Goal: Task Accomplishment & Management: Manage account settings

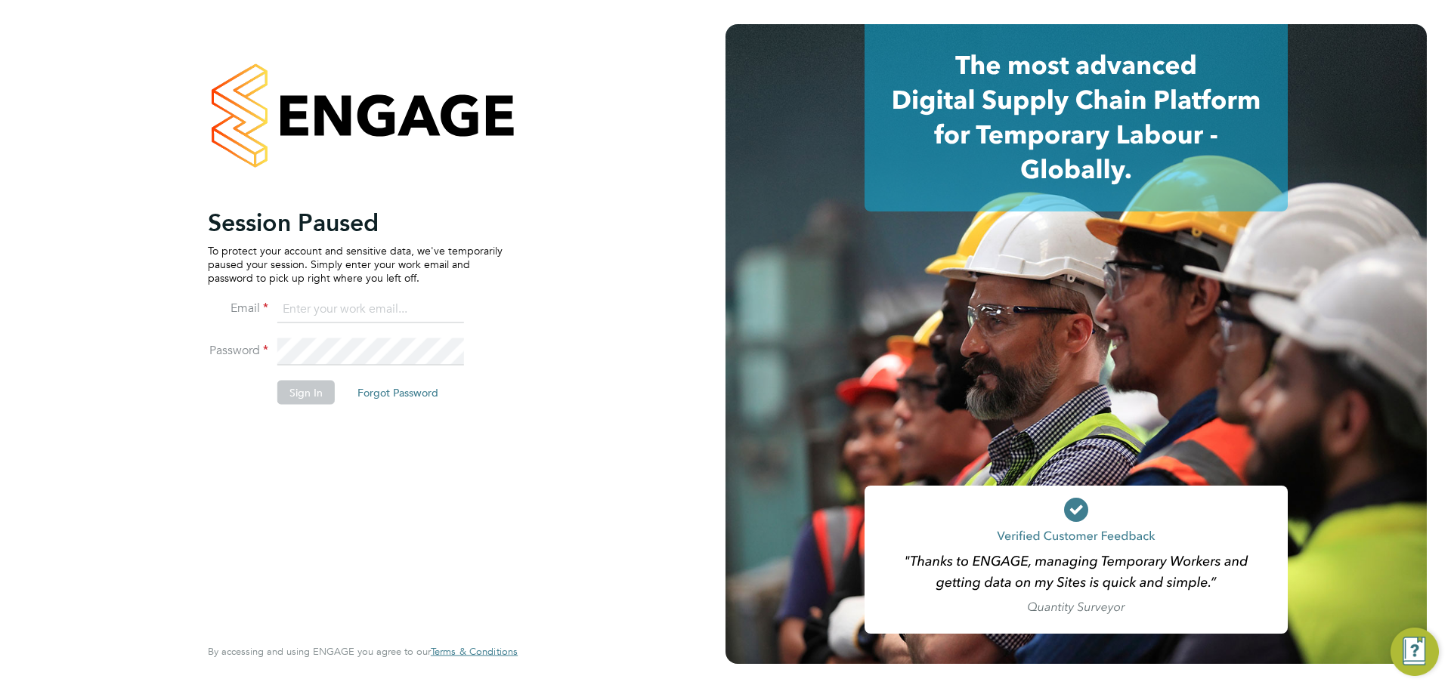
click at [332, 306] on input at bounding box center [370, 309] width 187 height 27
type input "[PERSON_NAME][EMAIL_ADDRESS][PERSON_NAME][DOMAIN_NAME]"
click at [327, 391] on button "Sign In" at bounding box center [305, 392] width 57 height 24
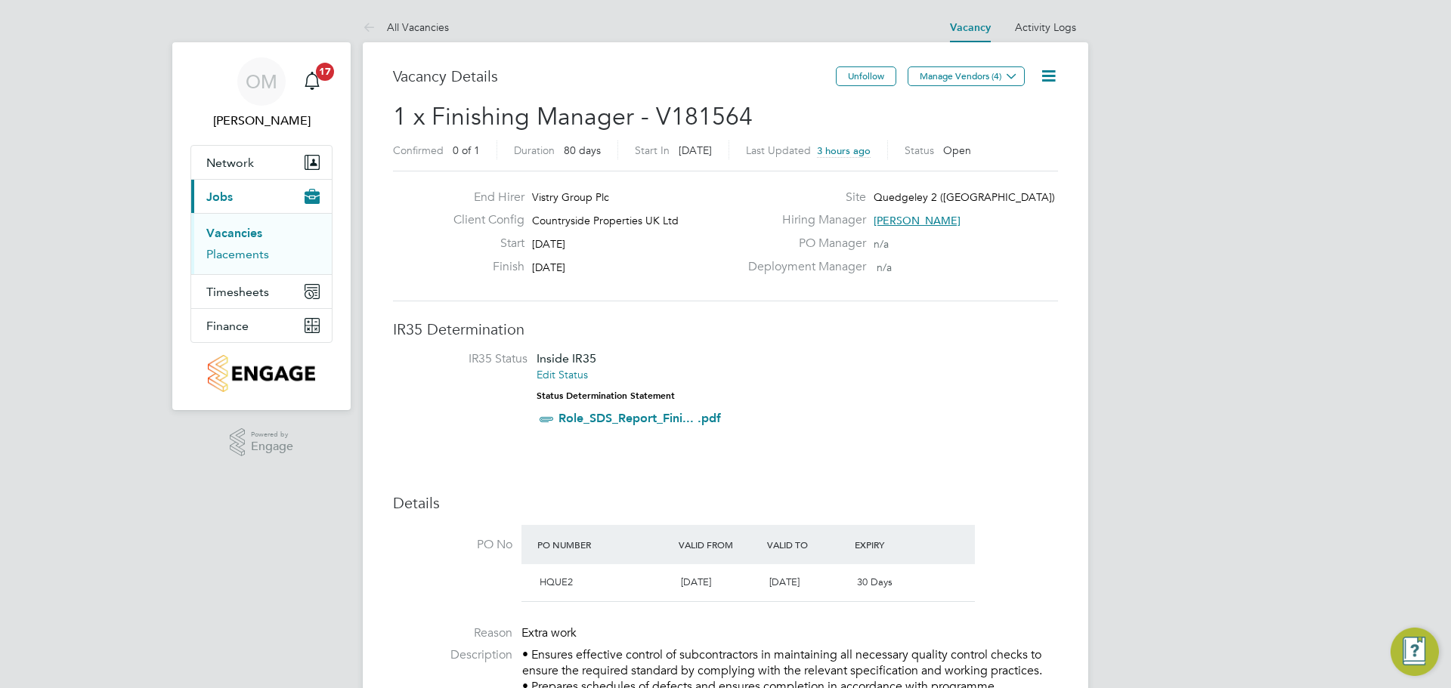
click at [235, 253] on link "Placements" at bounding box center [237, 254] width 63 height 14
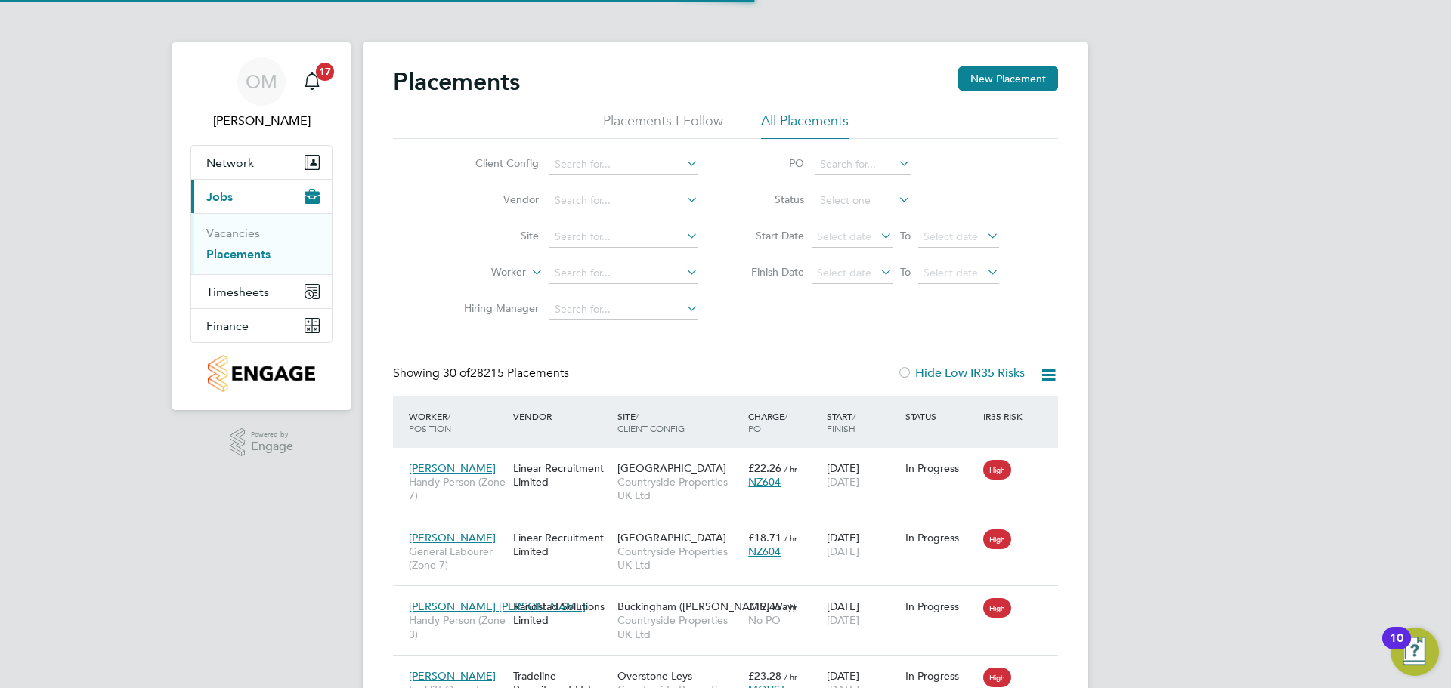
scroll to position [57, 131]
click at [615, 169] on input at bounding box center [623, 164] width 149 height 21
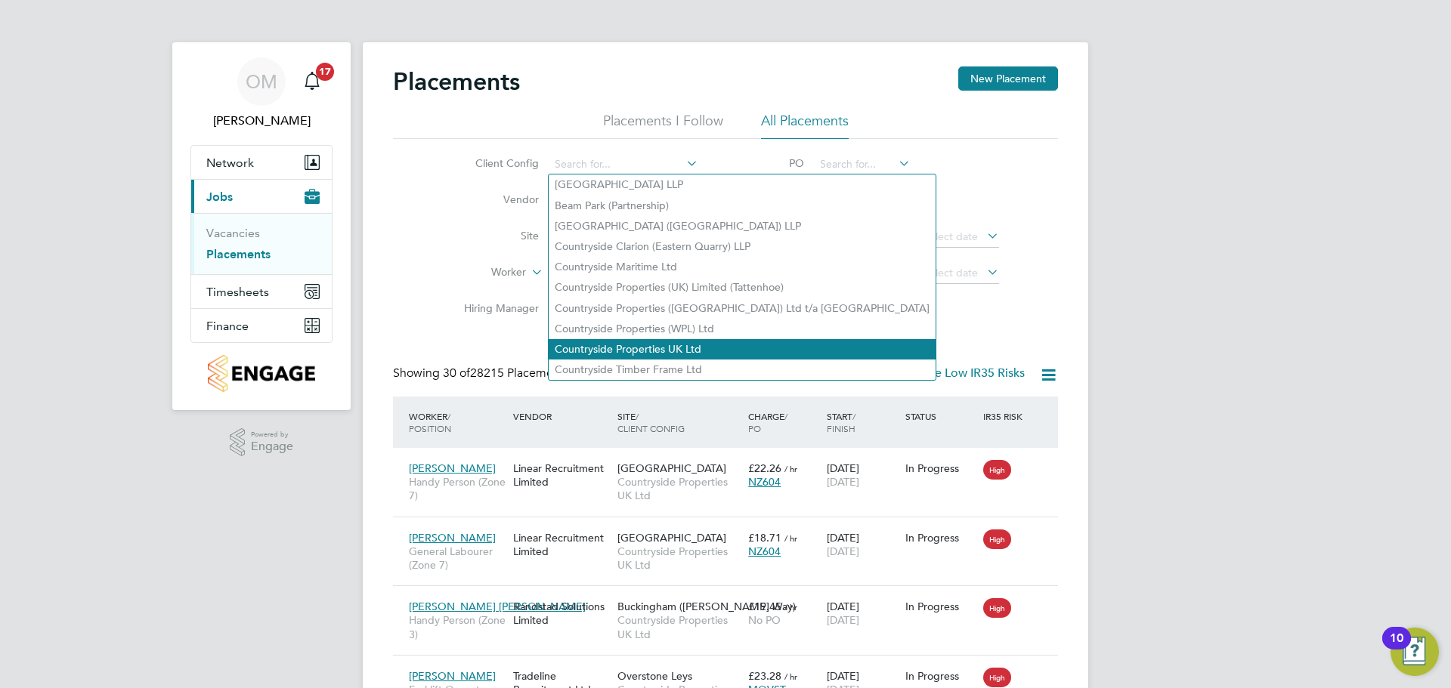
click at [650, 339] on li "Countryside Properties UK Ltd" at bounding box center [742, 349] width 387 height 20
type input "Countryside Properties UK Ltd"
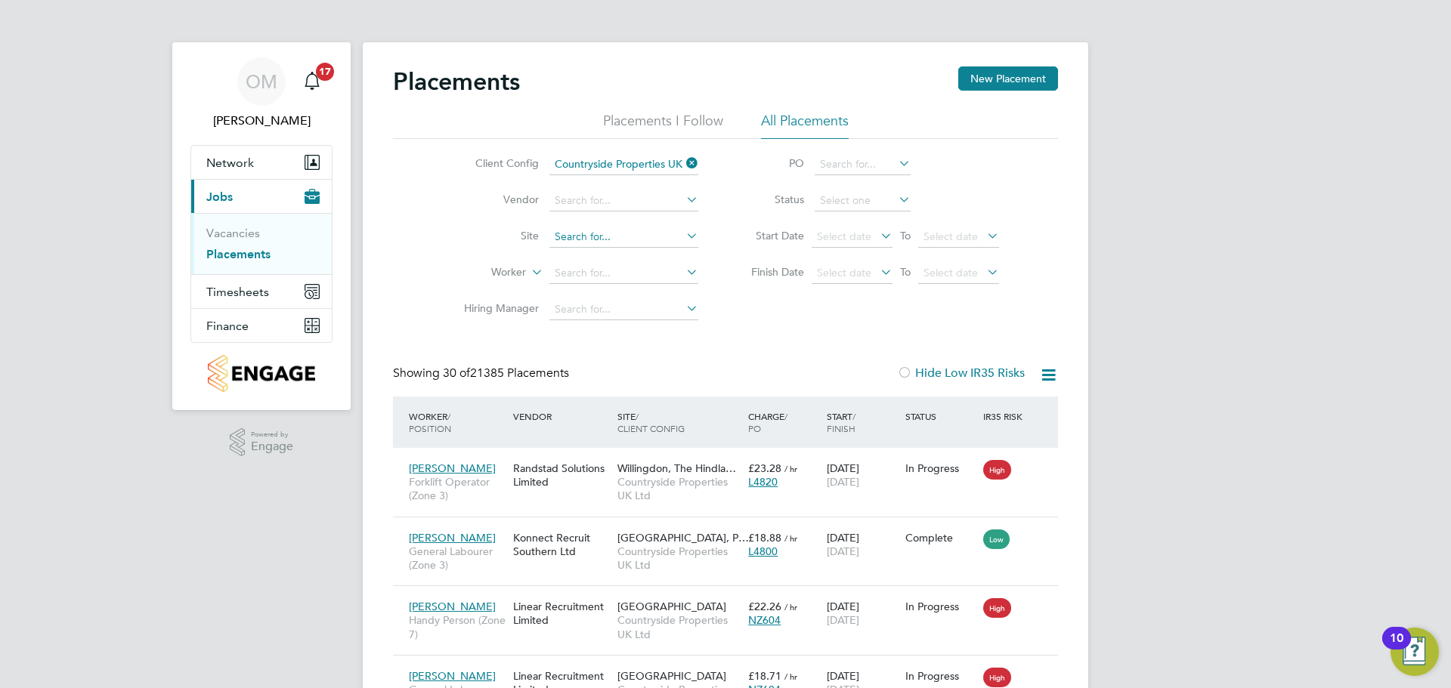
click at [610, 237] on input at bounding box center [623, 237] width 149 height 21
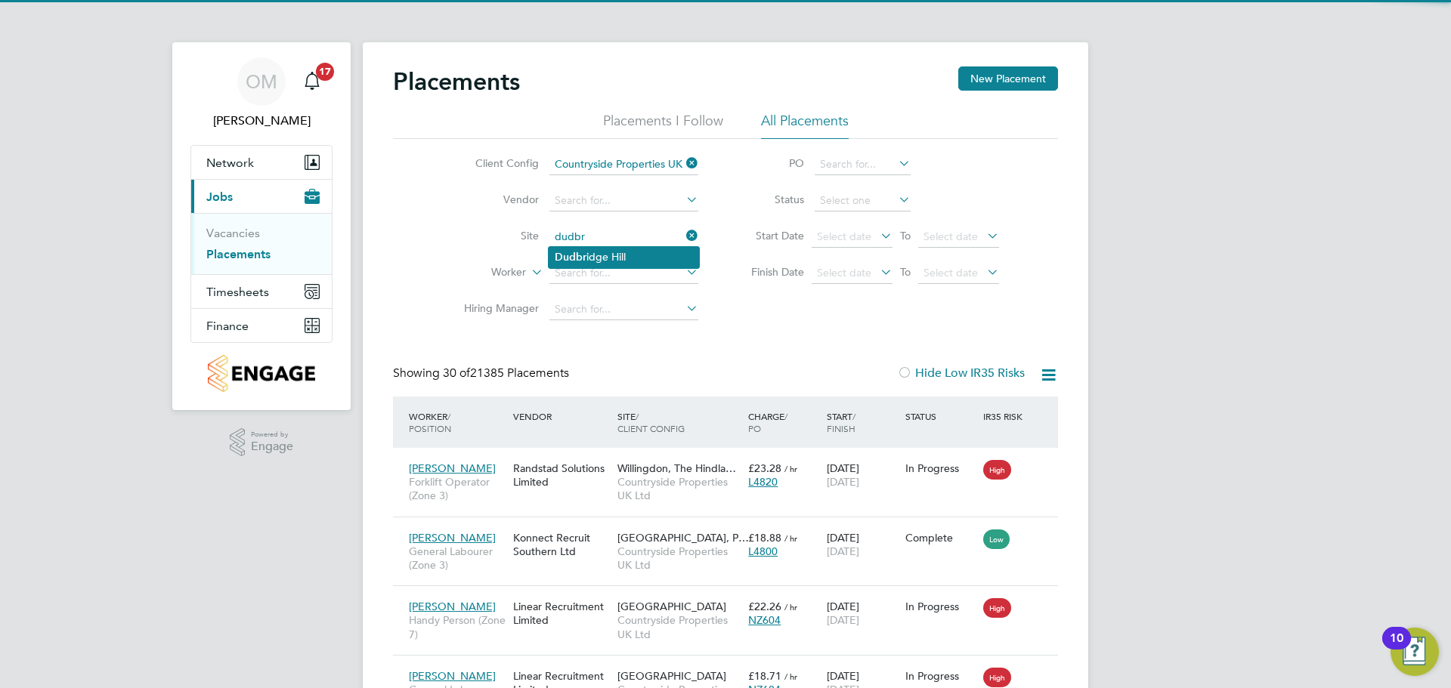
click at [621, 258] on li "Dudbr idge Hill" at bounding box center [624, 257] width 150 height 20
type input "[GEOGRAPHIC_DATA]"
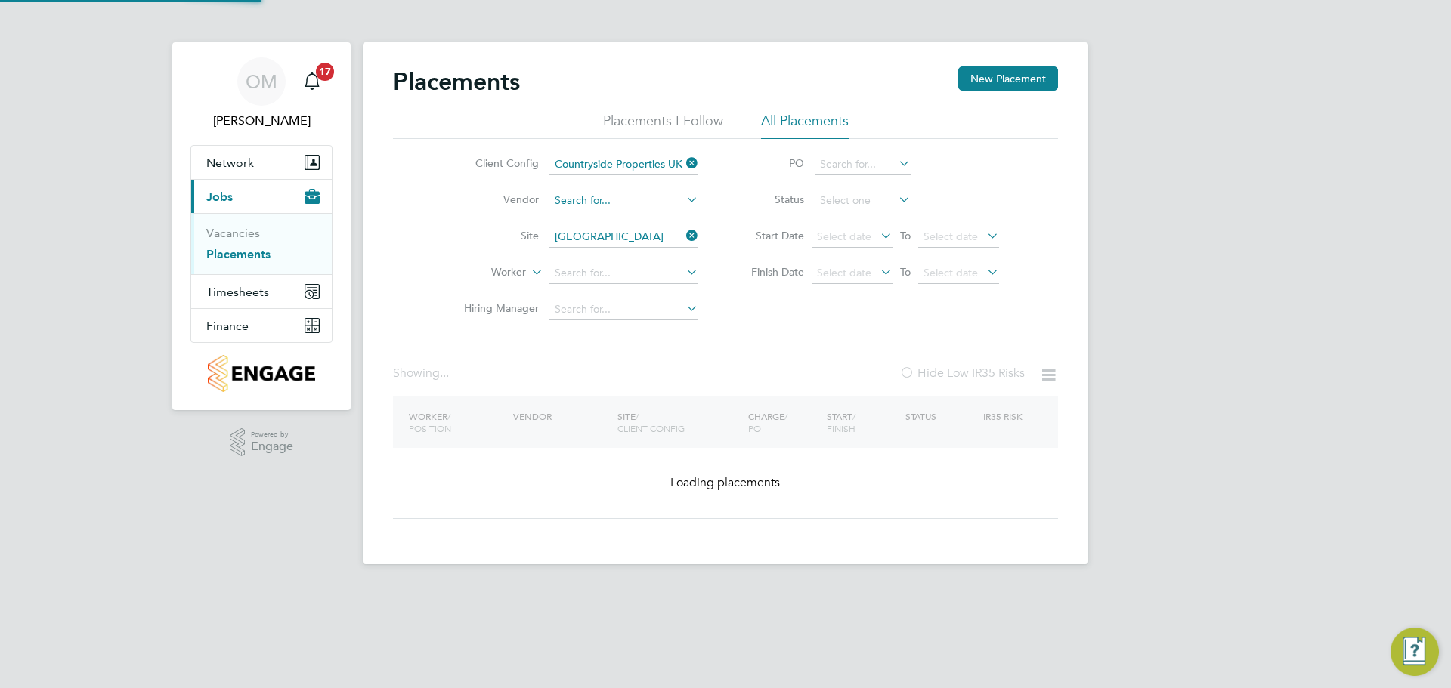
click at [621, 199] on input at bounding box center [623, 200] width 149 height 21
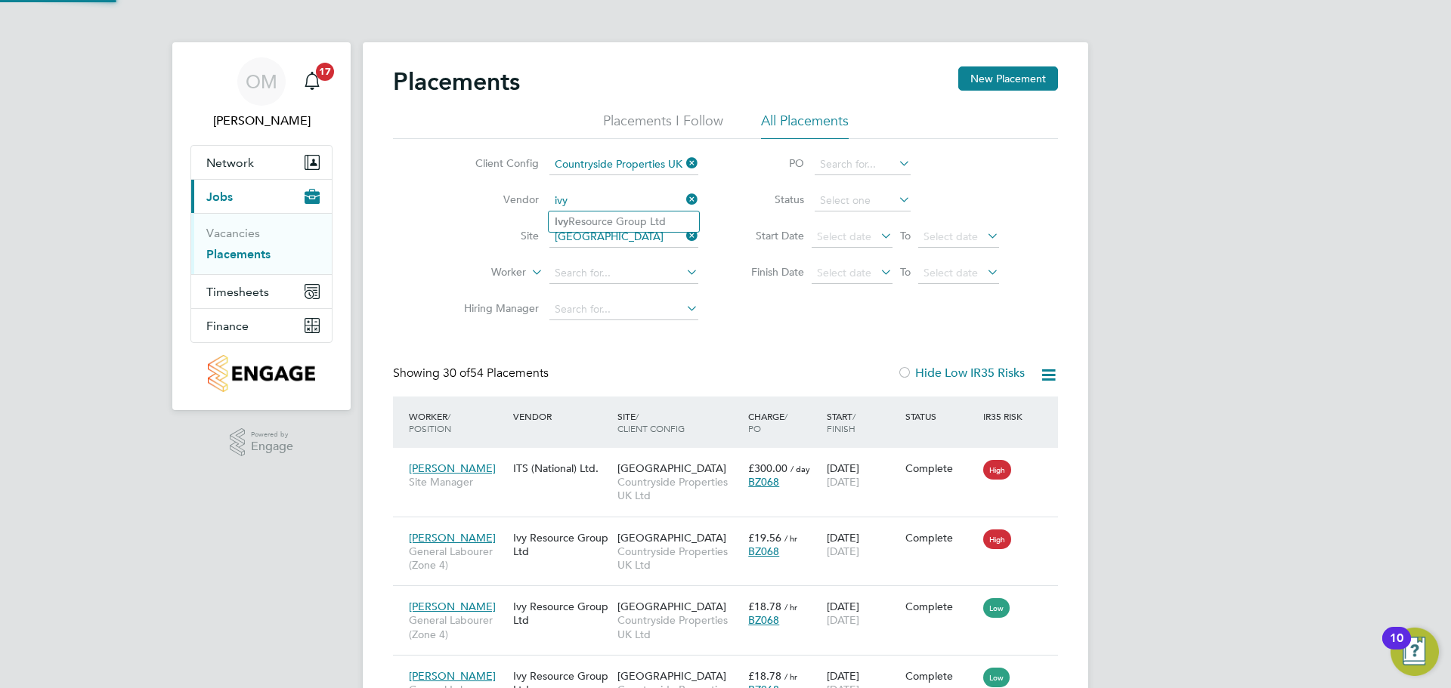
type input "ivy"
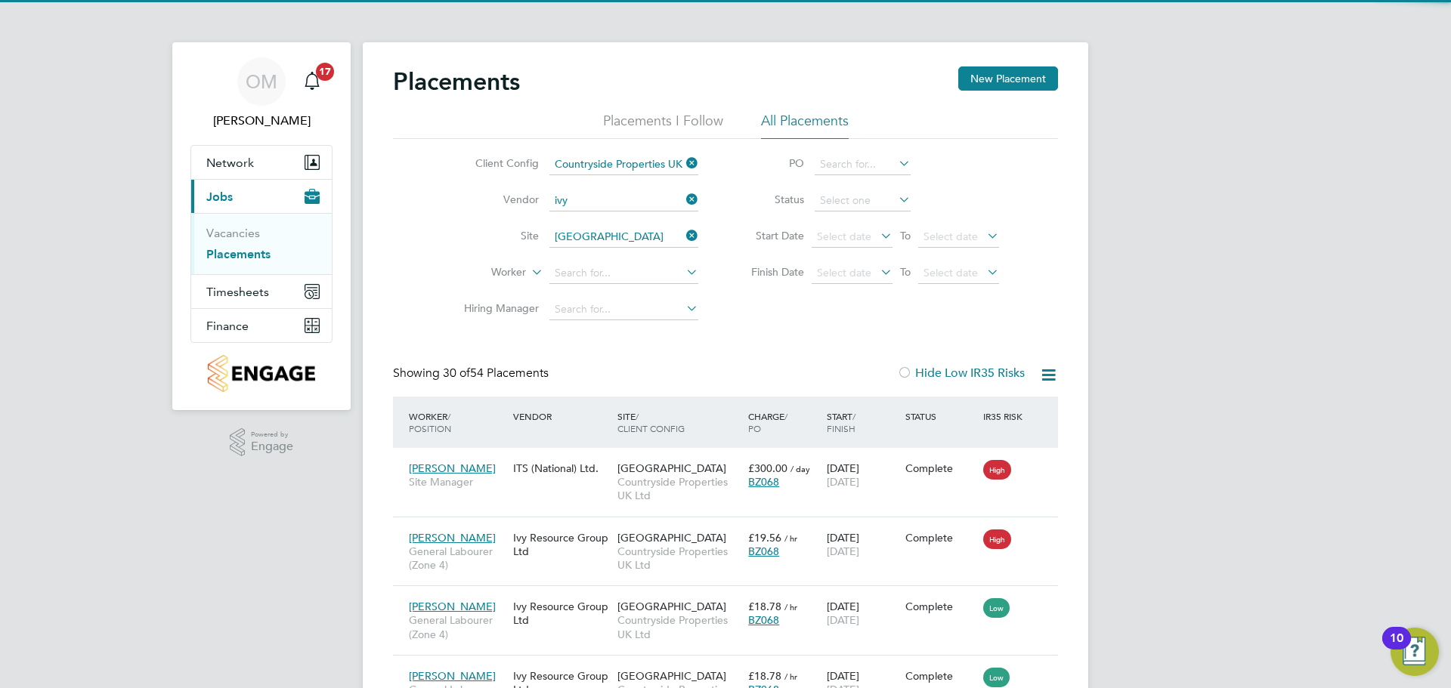
click at [626, 211] on ul "Ivy Resource Group Ltd" at bounding box center [624, 222] width 152 height 22
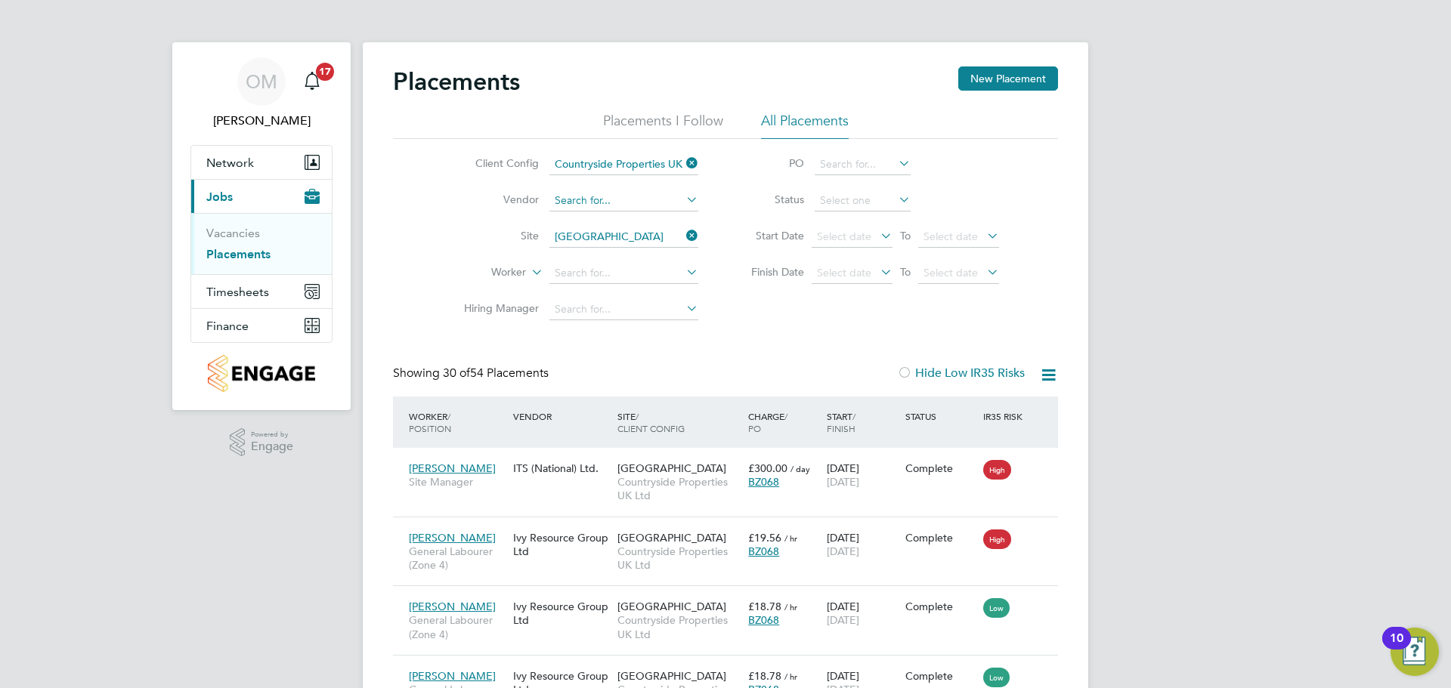
click at [629, 197] on input at bounding box center [623, 200] width 149 height 21
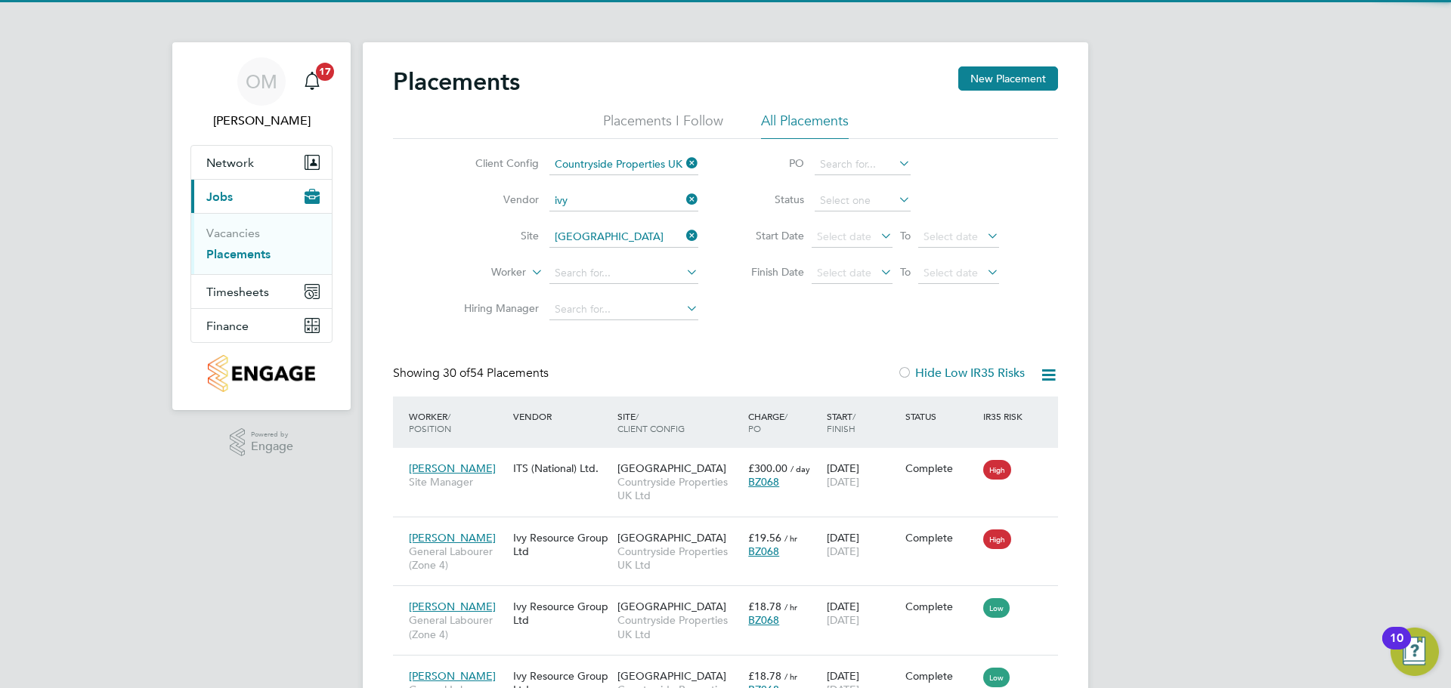
click at [641, 219] on li "Ivy Resource Group Ltd" at bounding box center [624, 222] width 150 height 20
type input "Ivy Resource Group Ltd"
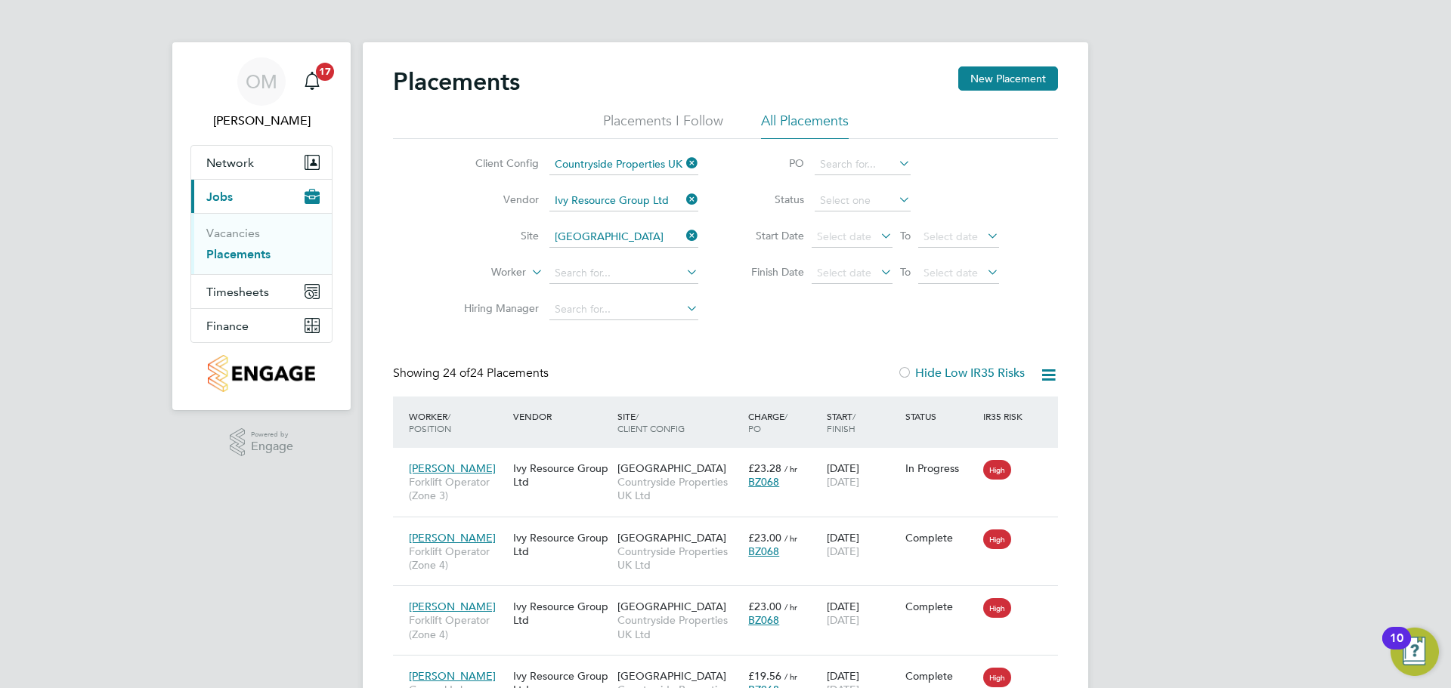
click at [683, 274] on icon at bounding box center [683, 271] width 0 height 21
click at [818, 301] on div "Client Config Countryside Properties UK Ltd Vendor Ivy Resource Group Ltd Site …" at bounding box center [725, 233] width 665 height 189
click at [644, 307] on input at bounding box center [623, 309] width 149 height 21
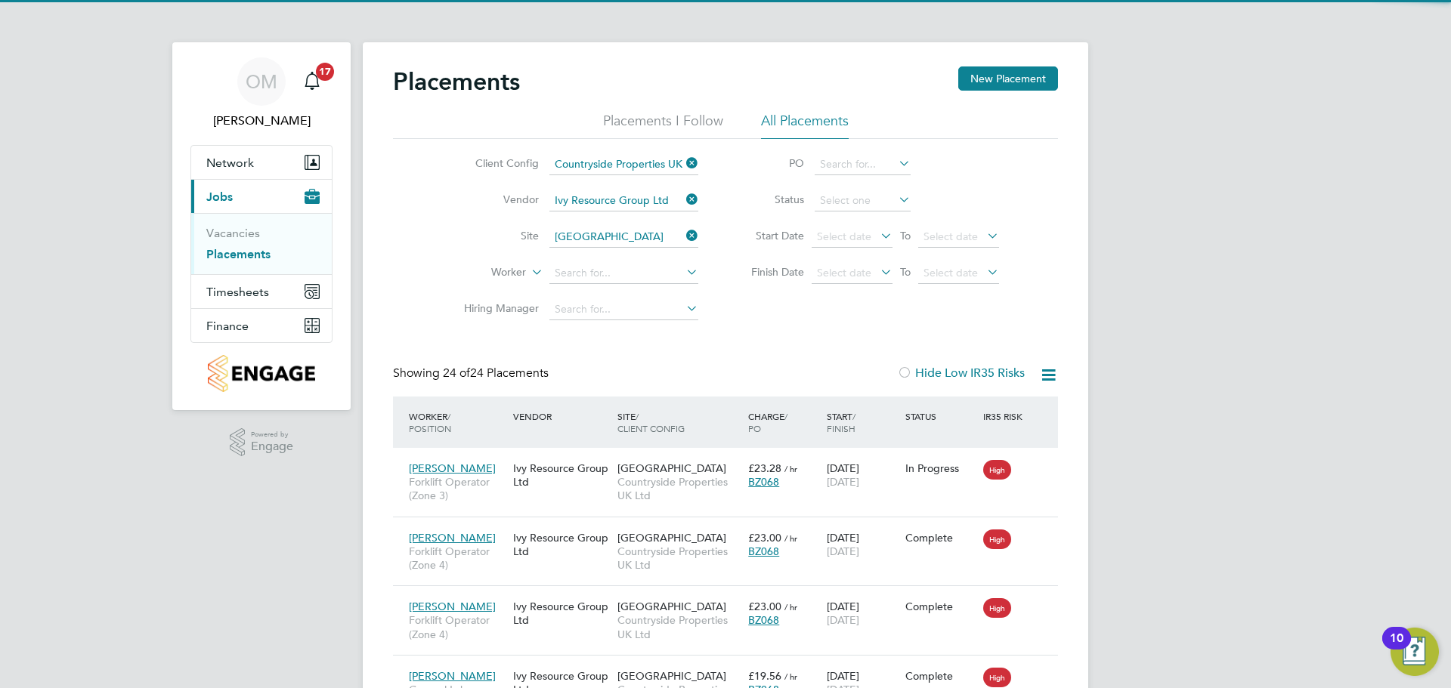
click at [787, 324] on div "Client Config Countryside Properties UK Ltd Vendor Ivy Resource Group Ltd Site …" at bounding box center [725, 233] width 665 height 189
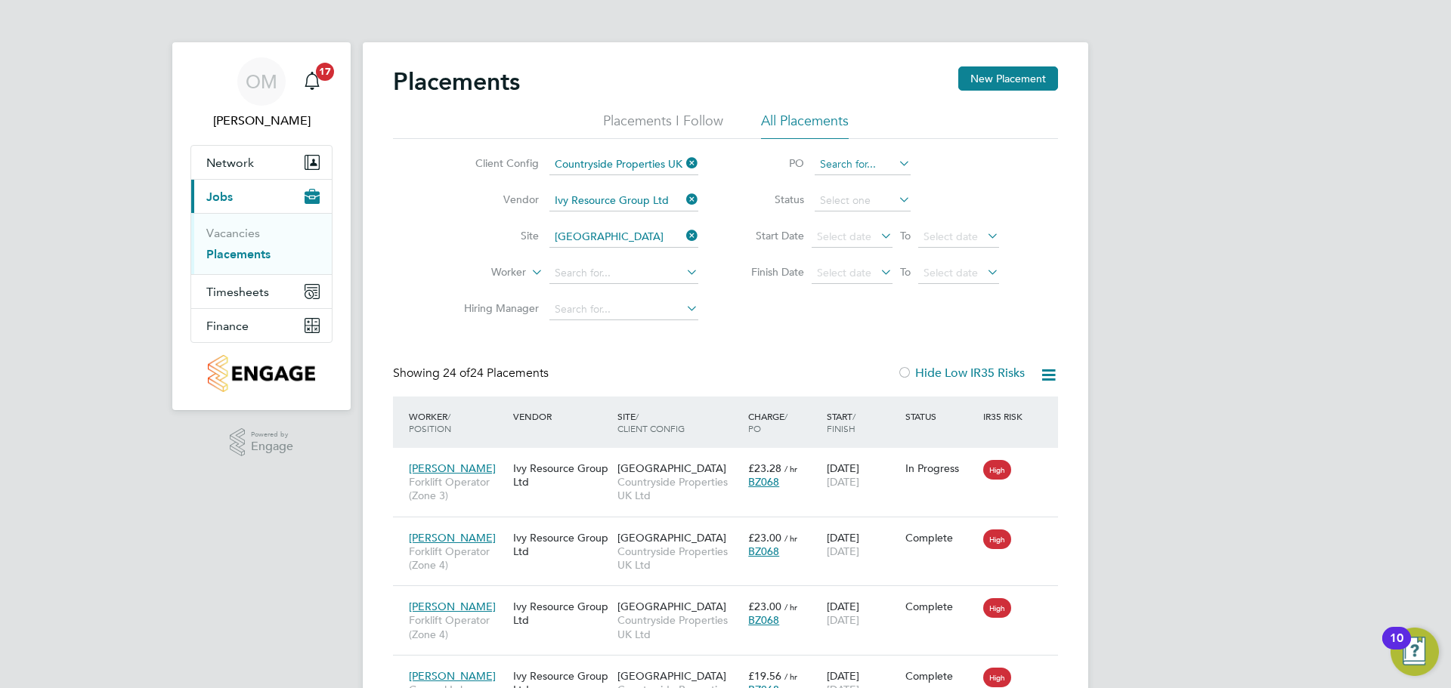
click at [851, 168] on input at bounding box center [862, 164] width 96 height 21
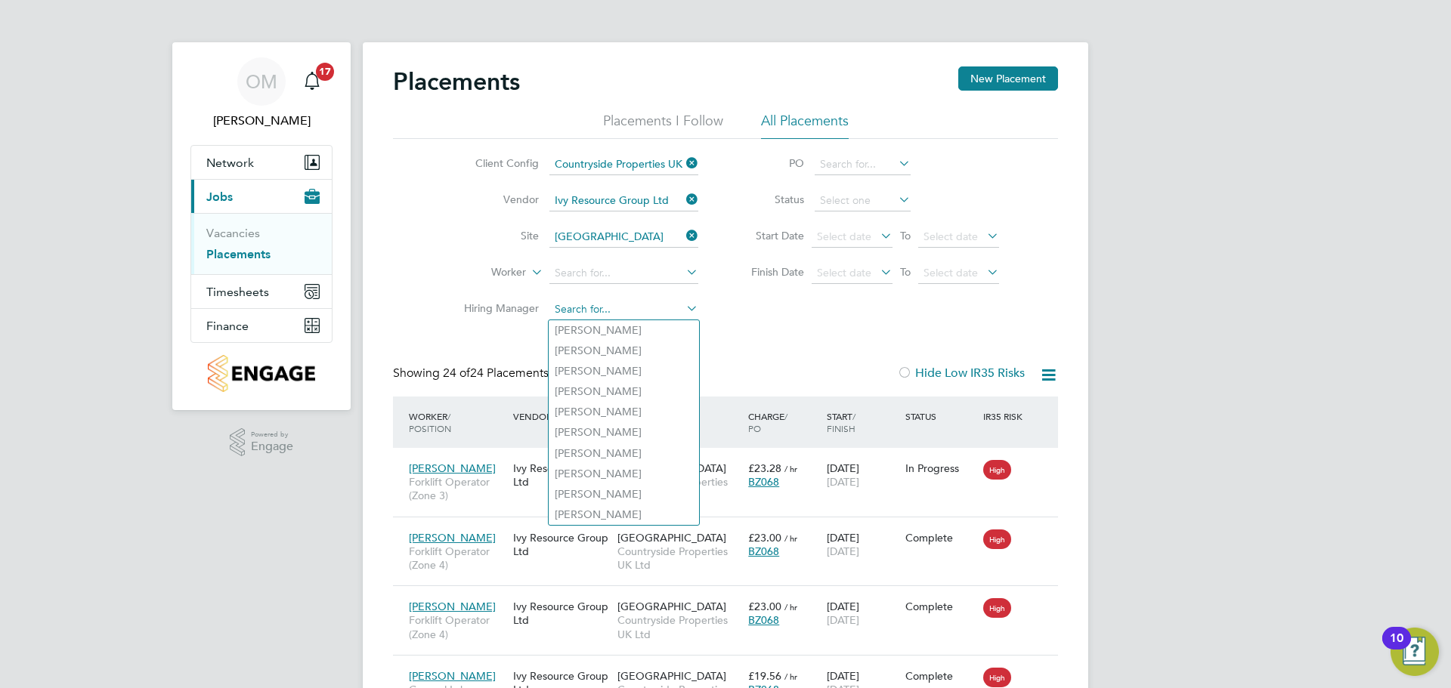
click at [597, 308] on input at bounding box center [623, 309] width 149 height 21
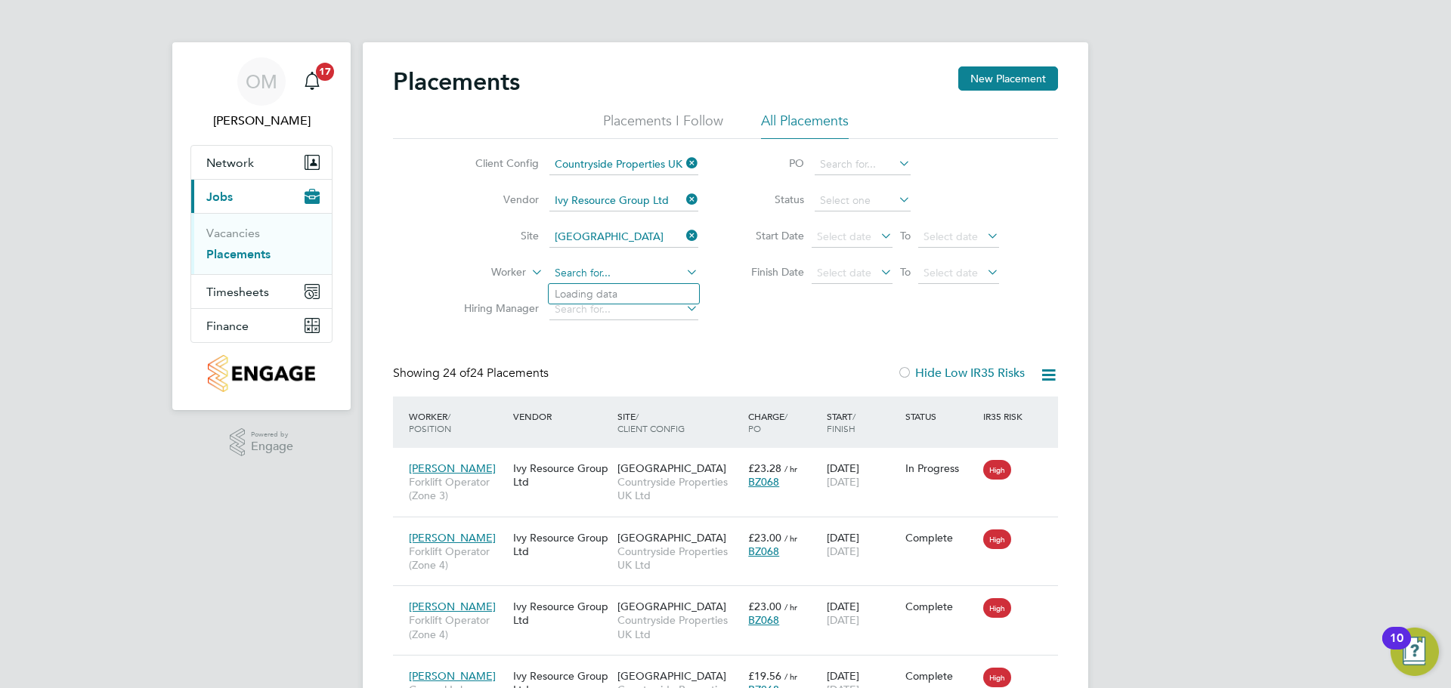
click at [601, 270] on input at bounding box center [623, 273] width 149 height 21
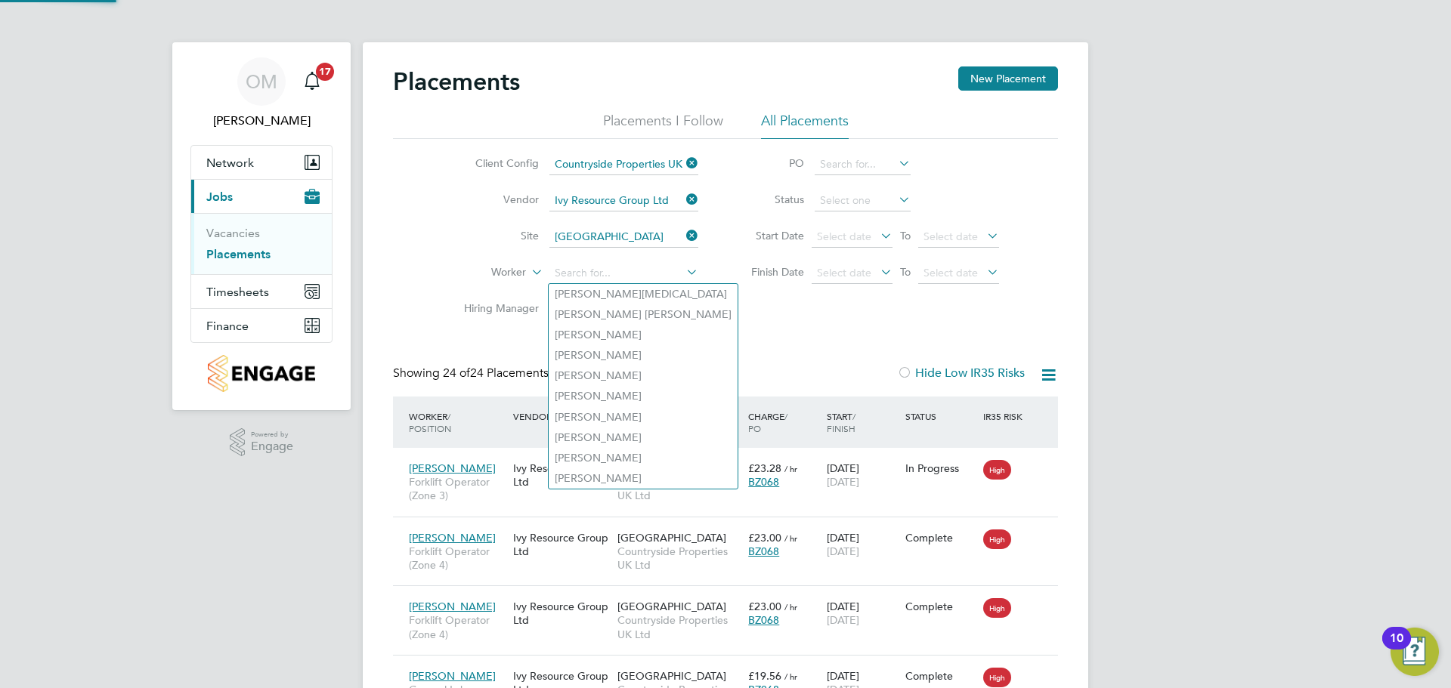
click at [886, 317] on div "Client Config Countryside Properties UK Ltd Vendor Ivy Resource Group Ltd Site …" at bounding box center [725, 233] width 665 height 189
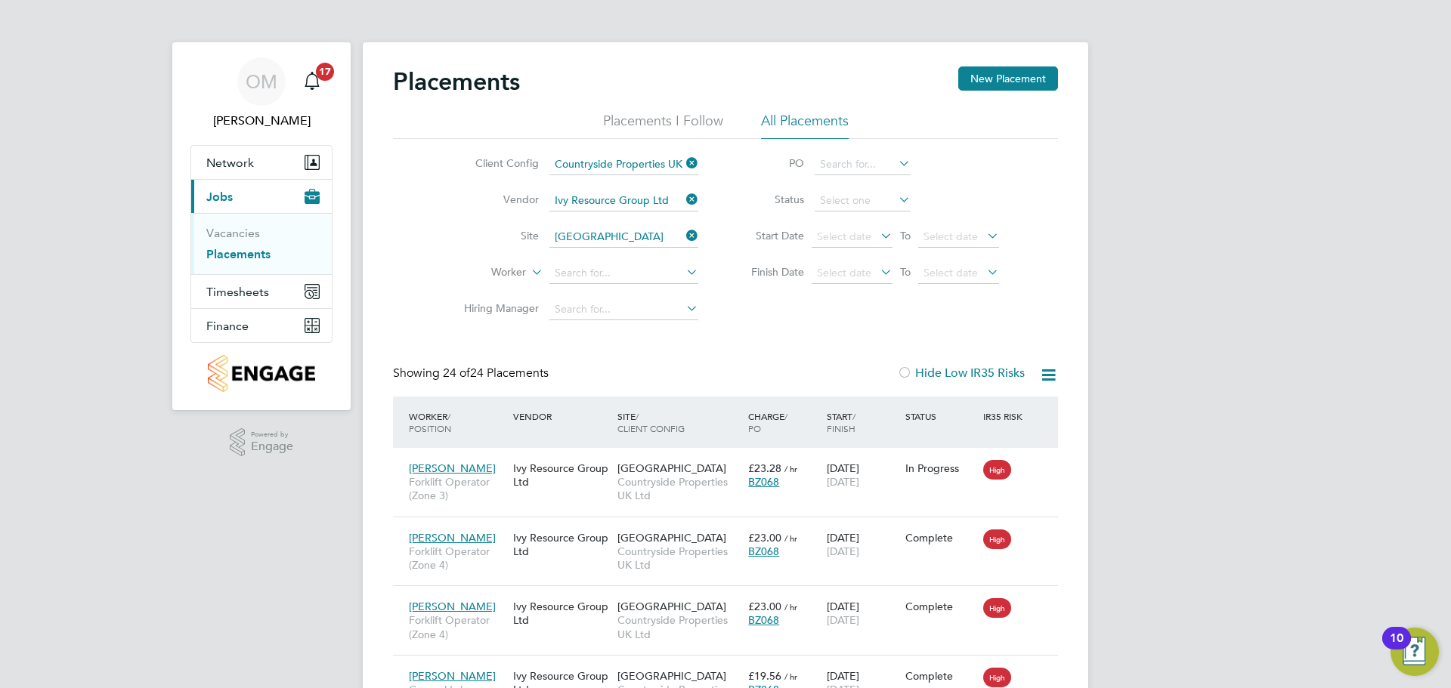
click at [895, 196] on icon at bounding box center [895, 199] width 0 height 21
click at [895, 195] on icon at bounding box center [895, 199] width 0 height 21
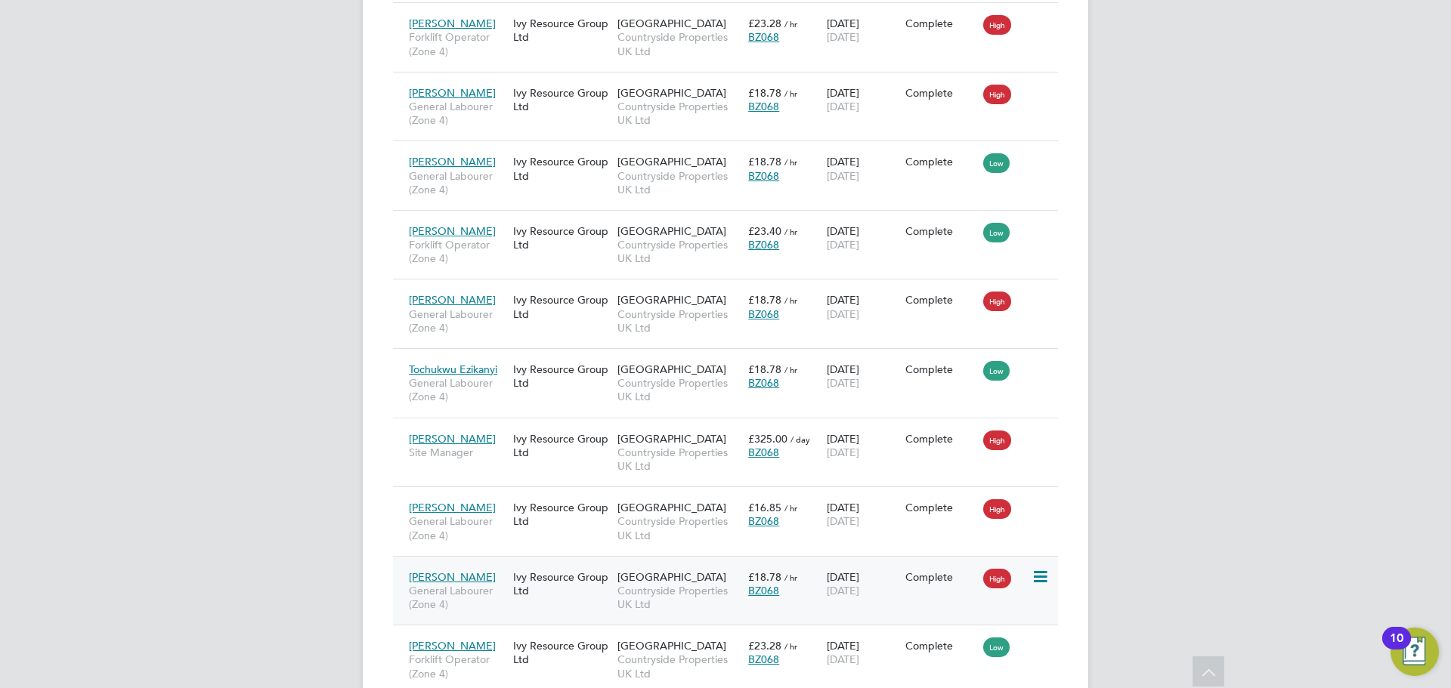
scroll to position [1490, 0]
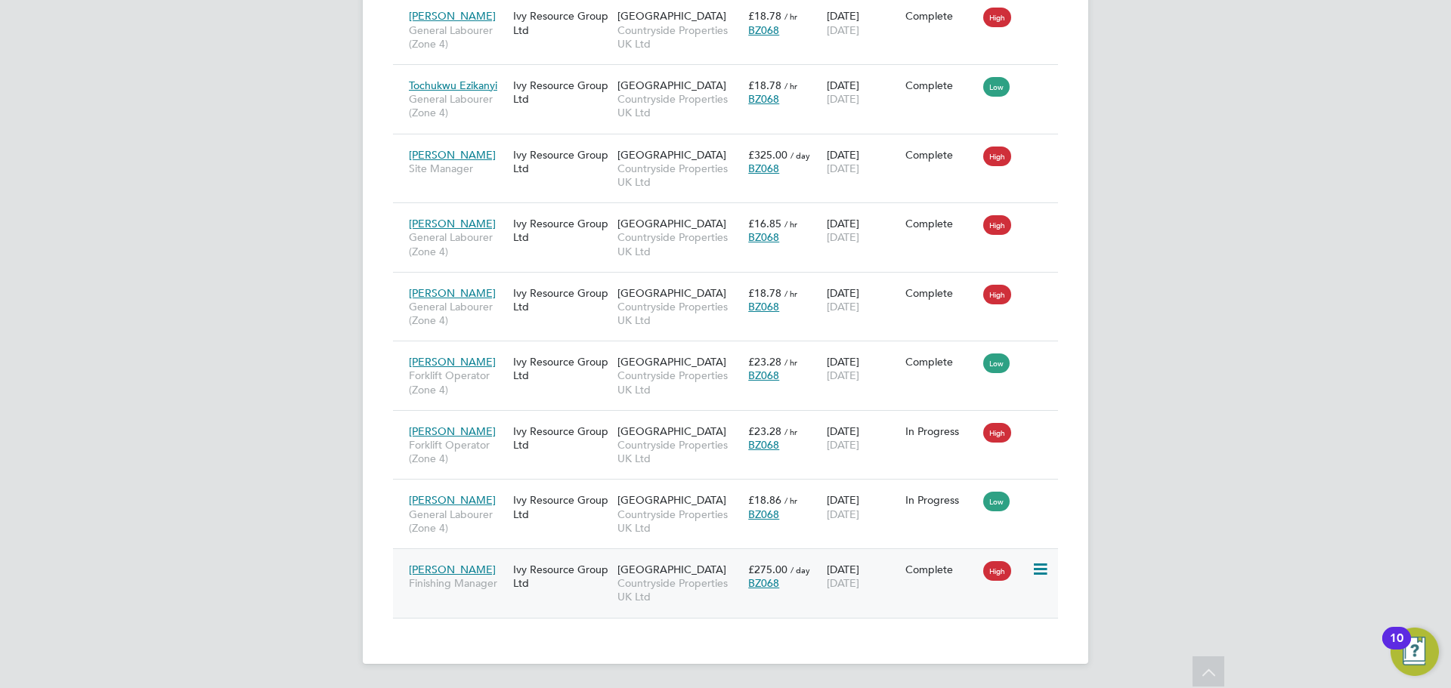
click at [638, 587] on span "Countryside Properties UK Ltd" at bounding box center [678, 589] width 123 height 27
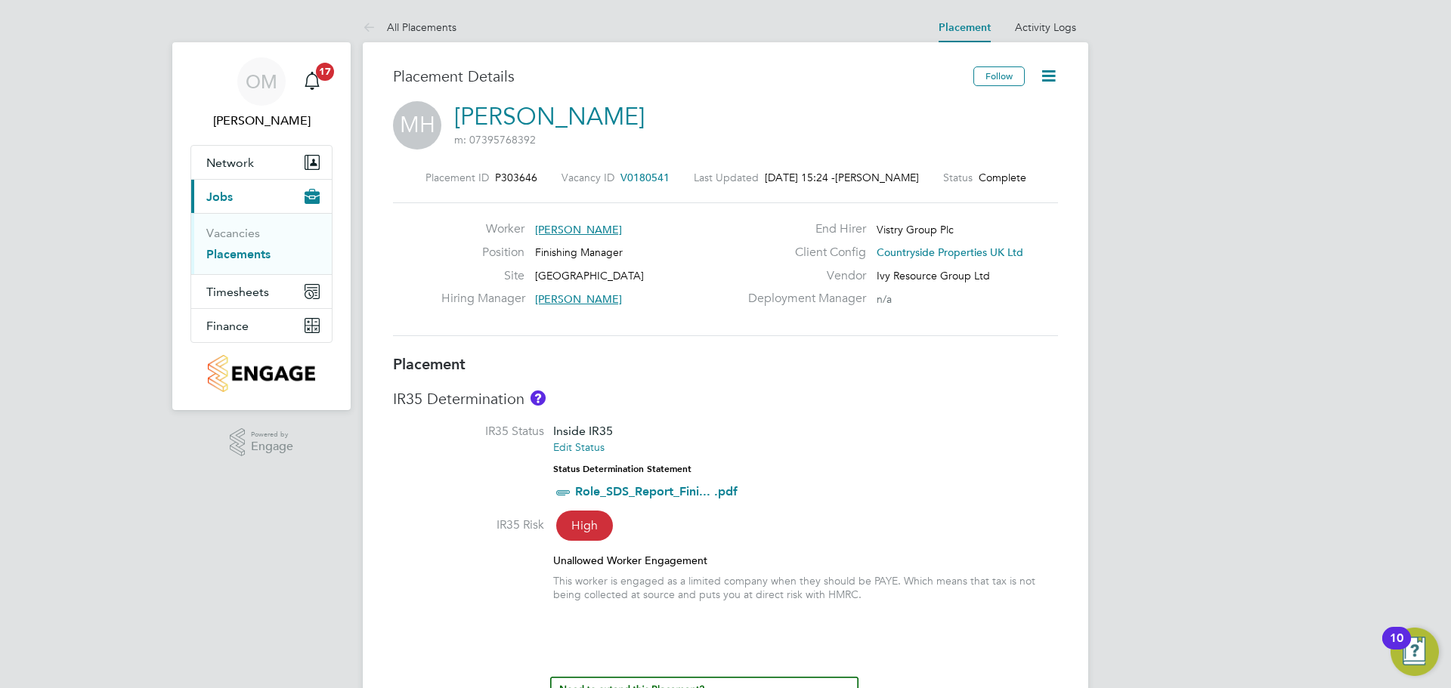
click at [264, 249] on link "Placements" at bounding box center [238, 254] width 64 height 14
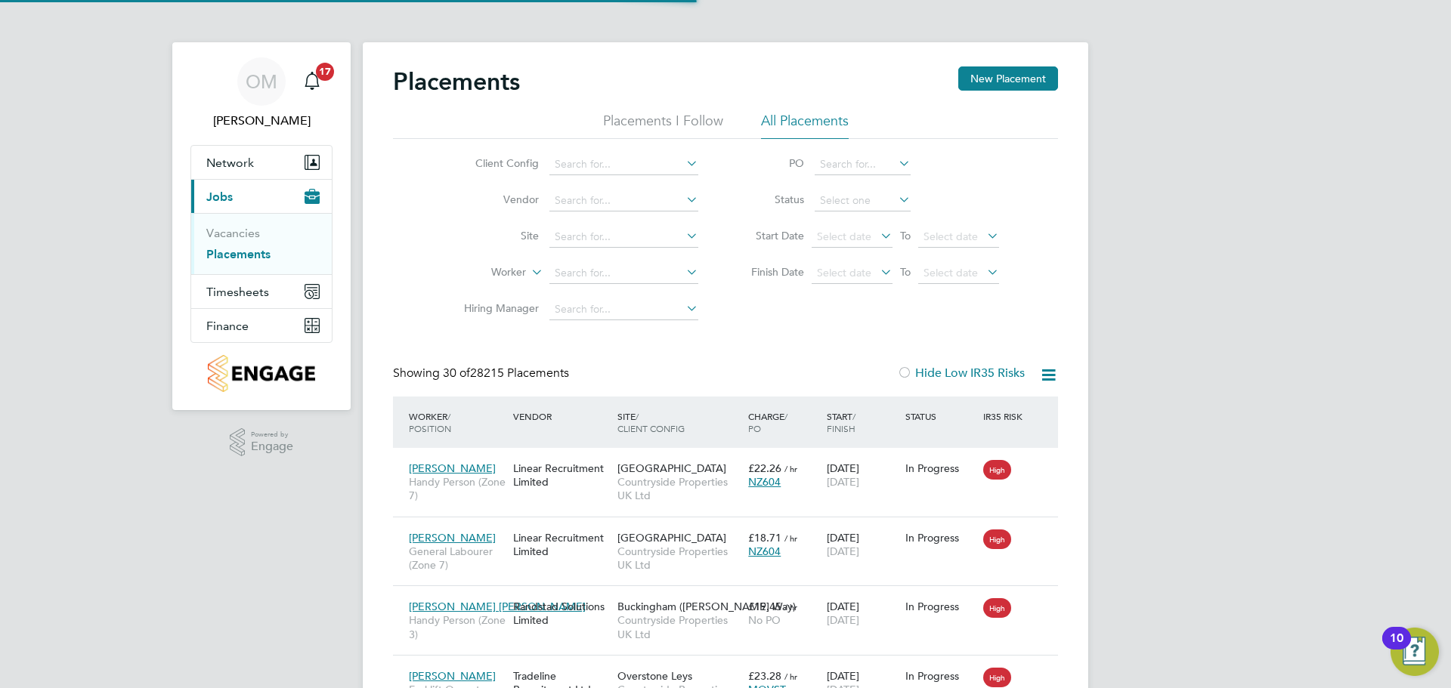
scroll to position [8, 8]
click at [656, 166] on input at bounding box center [623, 164] width 149 height 21
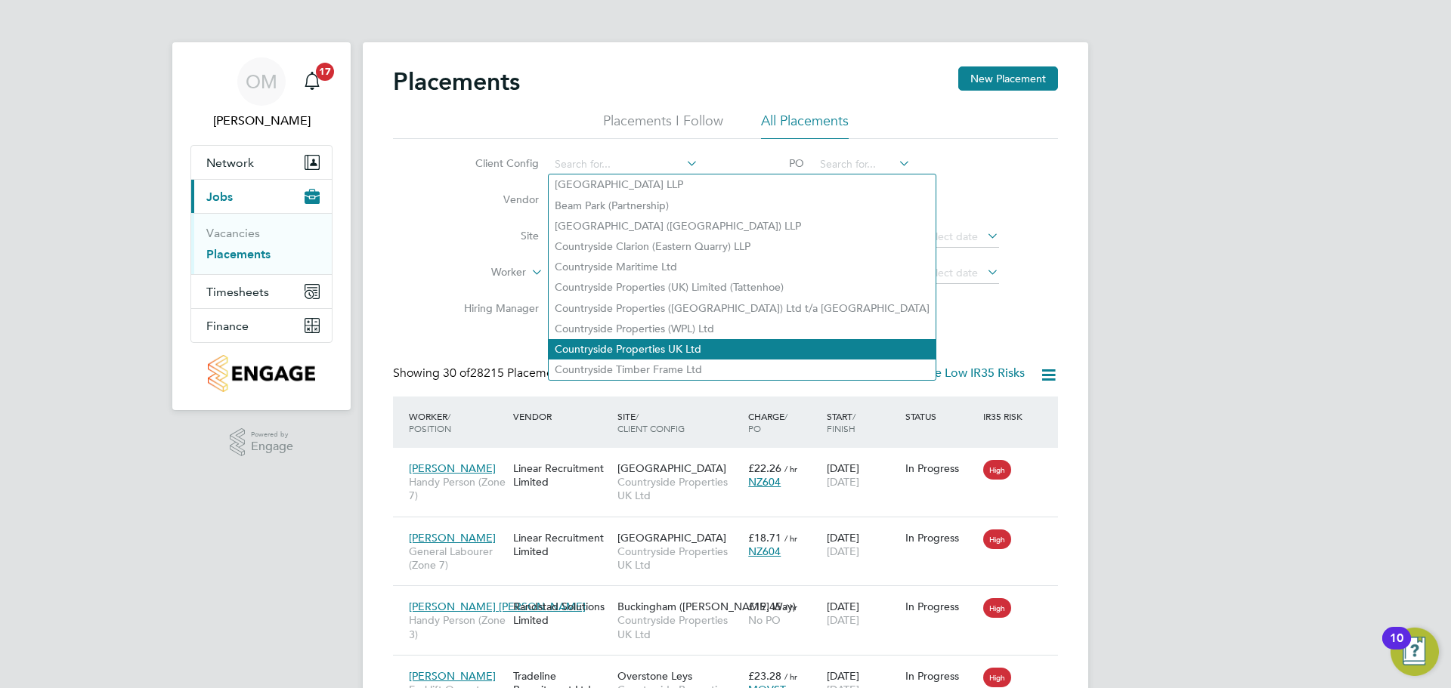
click at [684, 339] on li "Countryside Properties UK Ltd" at bounding box center [742, 349] width 387 height 20
type input "Countryside Properties UK Ltd"
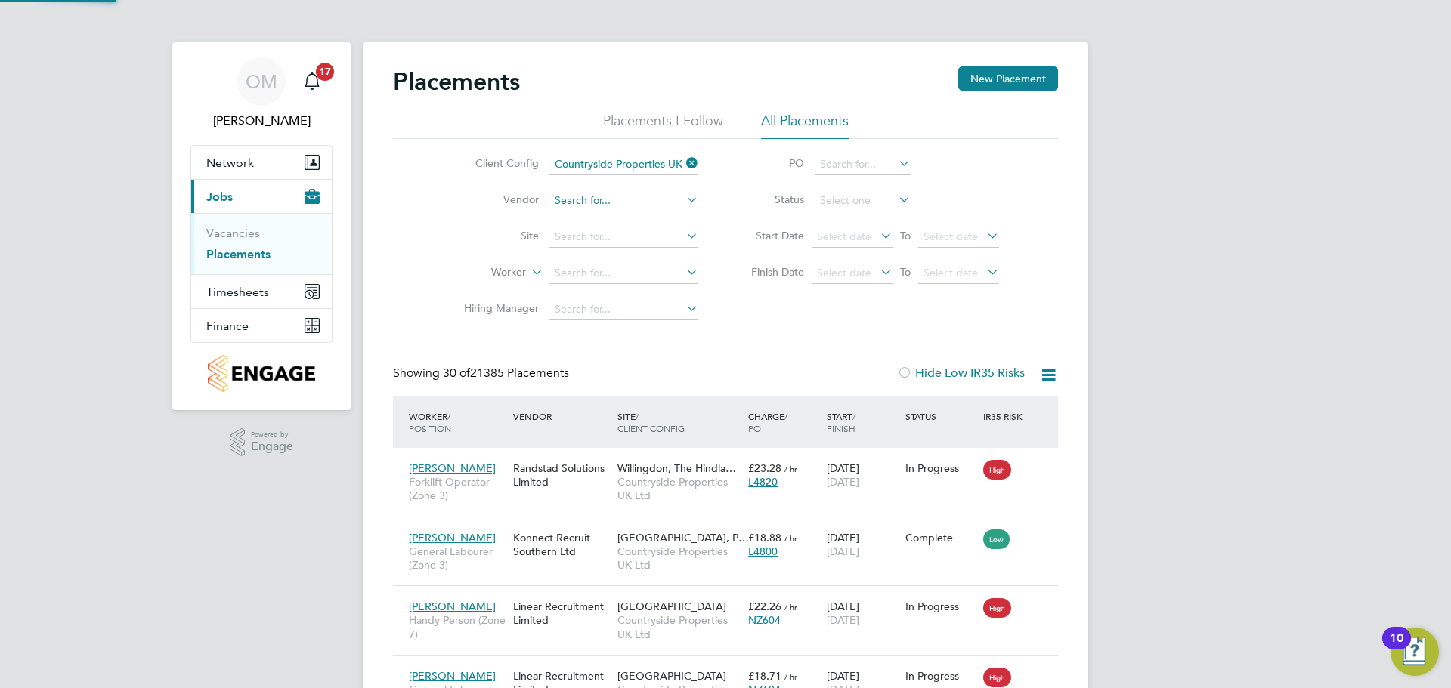
click at [608, 199] on input at bounding box center [623, 200] width 149 height 21
click at [613, 218] on li "Ivy Resource Group Ltd" at bounding box center [624, 221] width 150 height 20
type input "Ivy Resource Group Ltd"
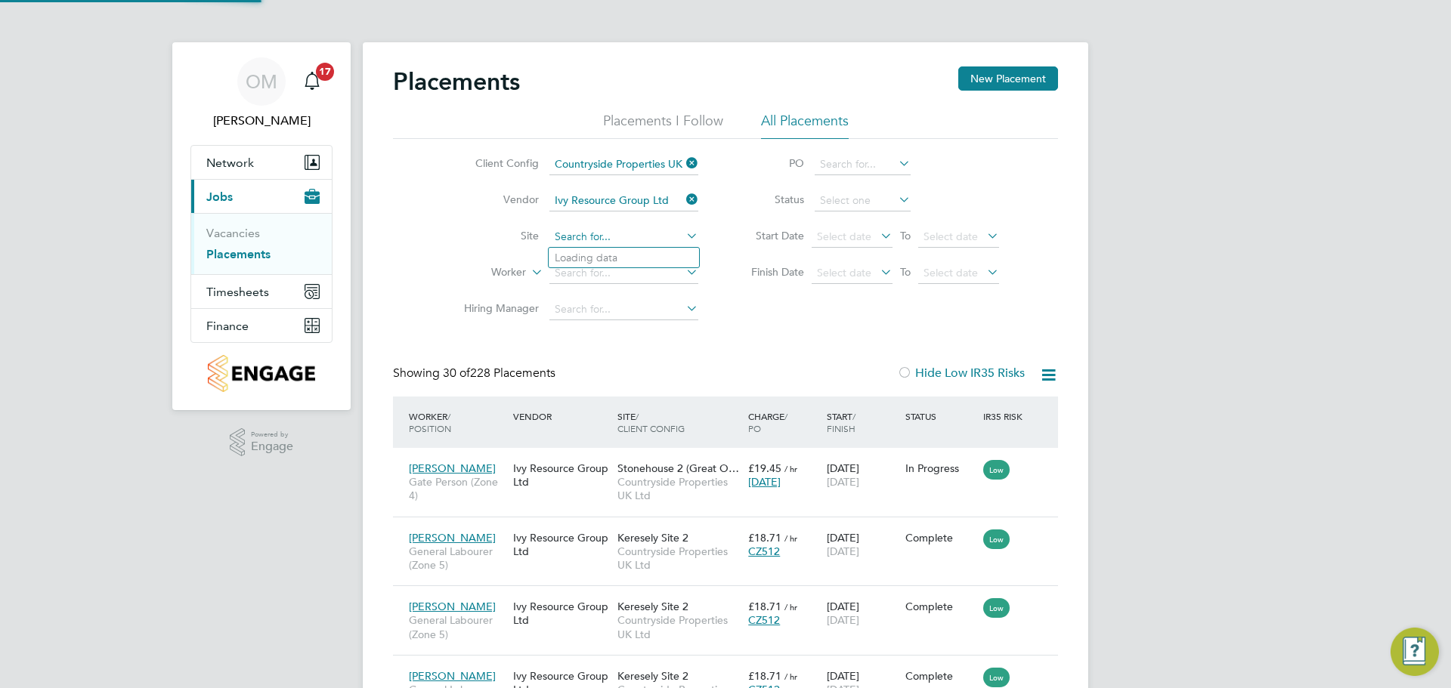
click at [626, 242] on input at bounding box center [623, 237] width 149 height 21
click at [623, 255] on li "Dudbr idge Hill" at bounding box center [624, 258] width 150 height 20
type input "[GEOGRAPHIC_DATA]"
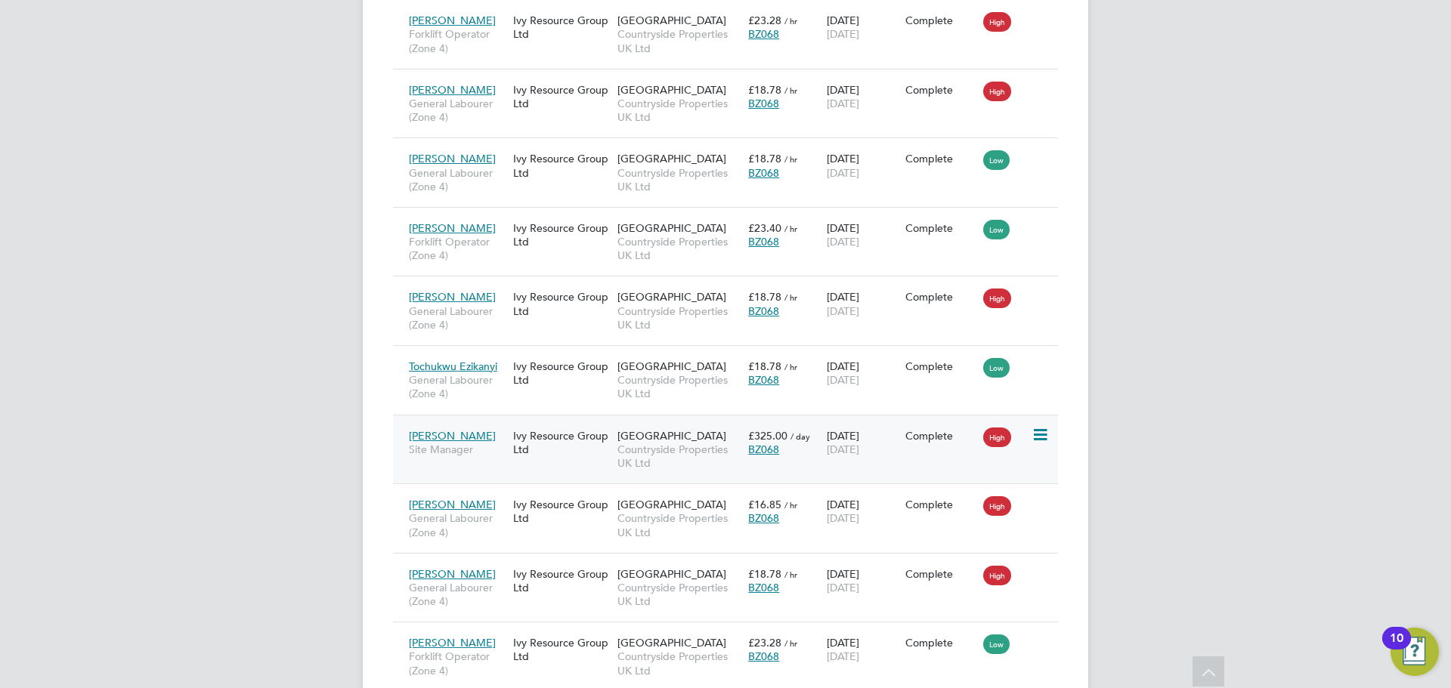
click at [576, 437] on div "Ivy Resource Group Ltd" at bounding box center [561, 443] width 104 height 42
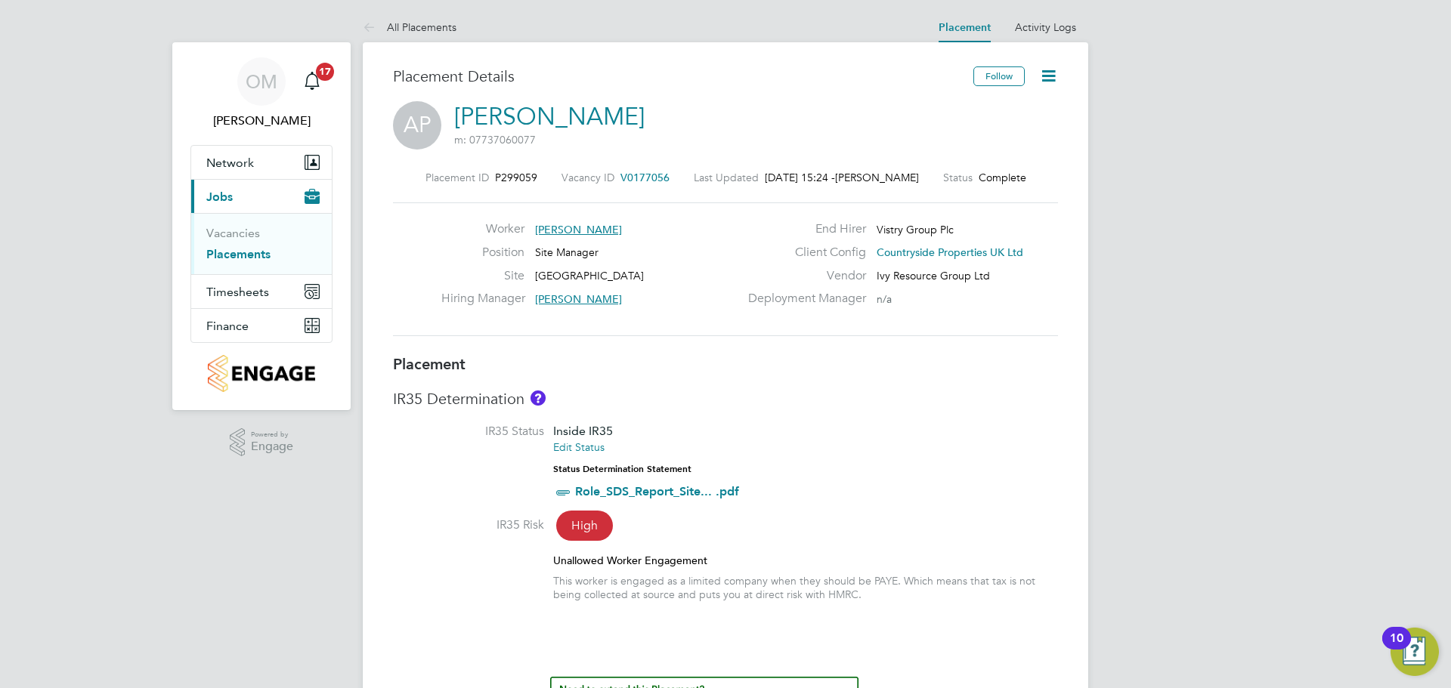
click at [1047, 79] on icon at bounding box center [1048, 75] width 19 height 19
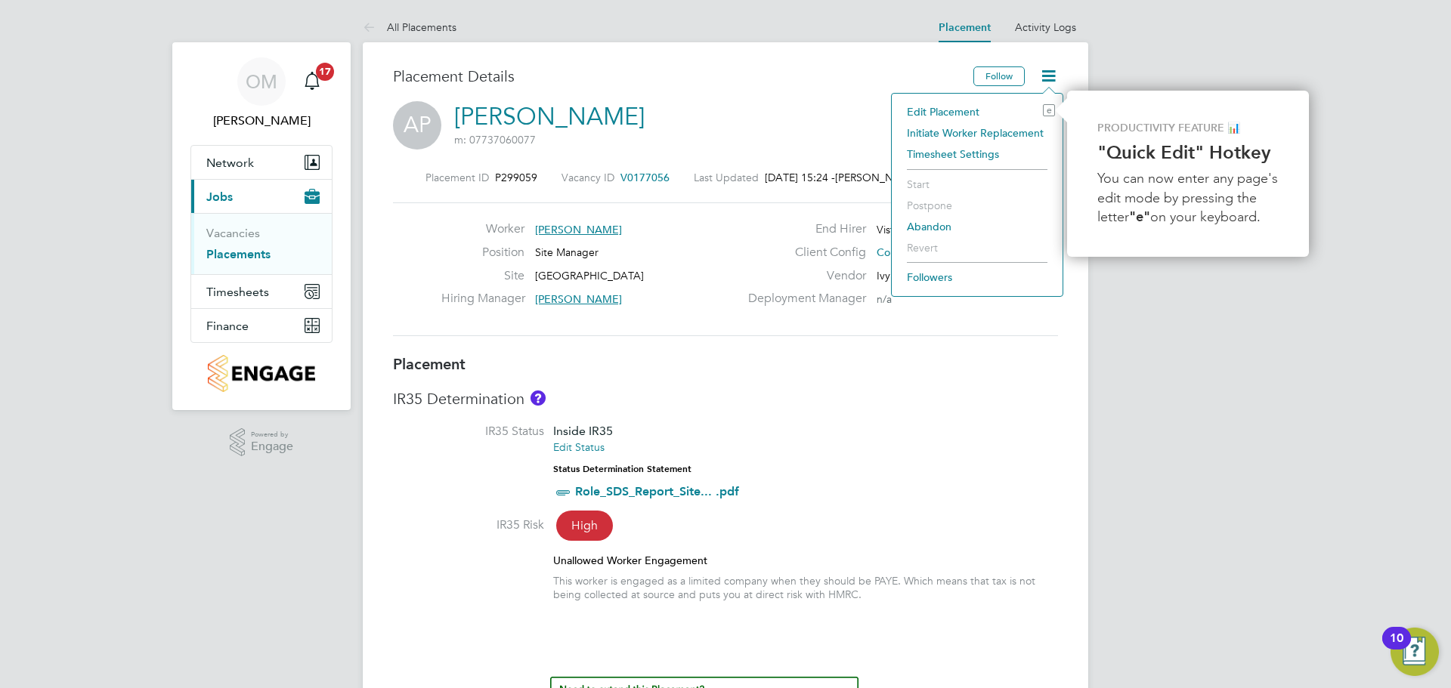
click at [962, 113] on li "Edit Placement e" at bounding box center [977, 111] width 156 height 21
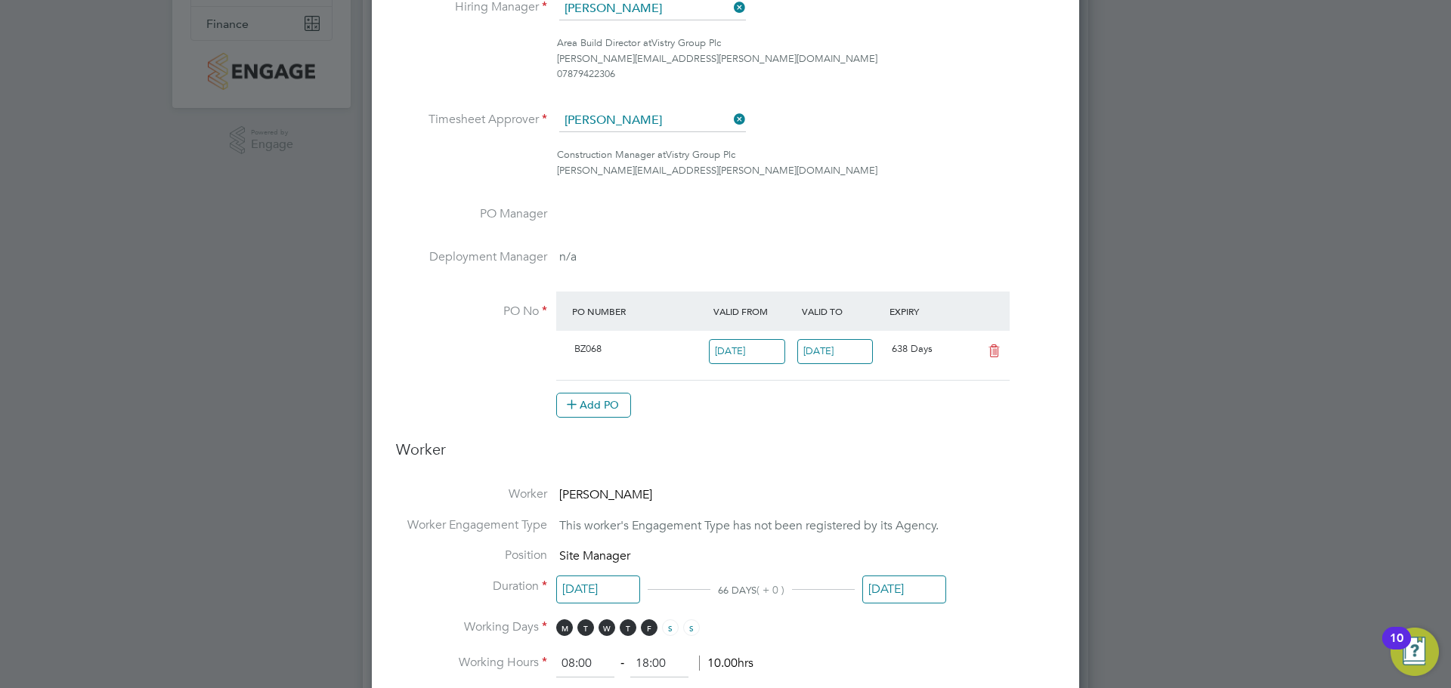
click at [893, 578] on input "26 Sep 2025" at bounding box center [904, 590] width 84 height 28
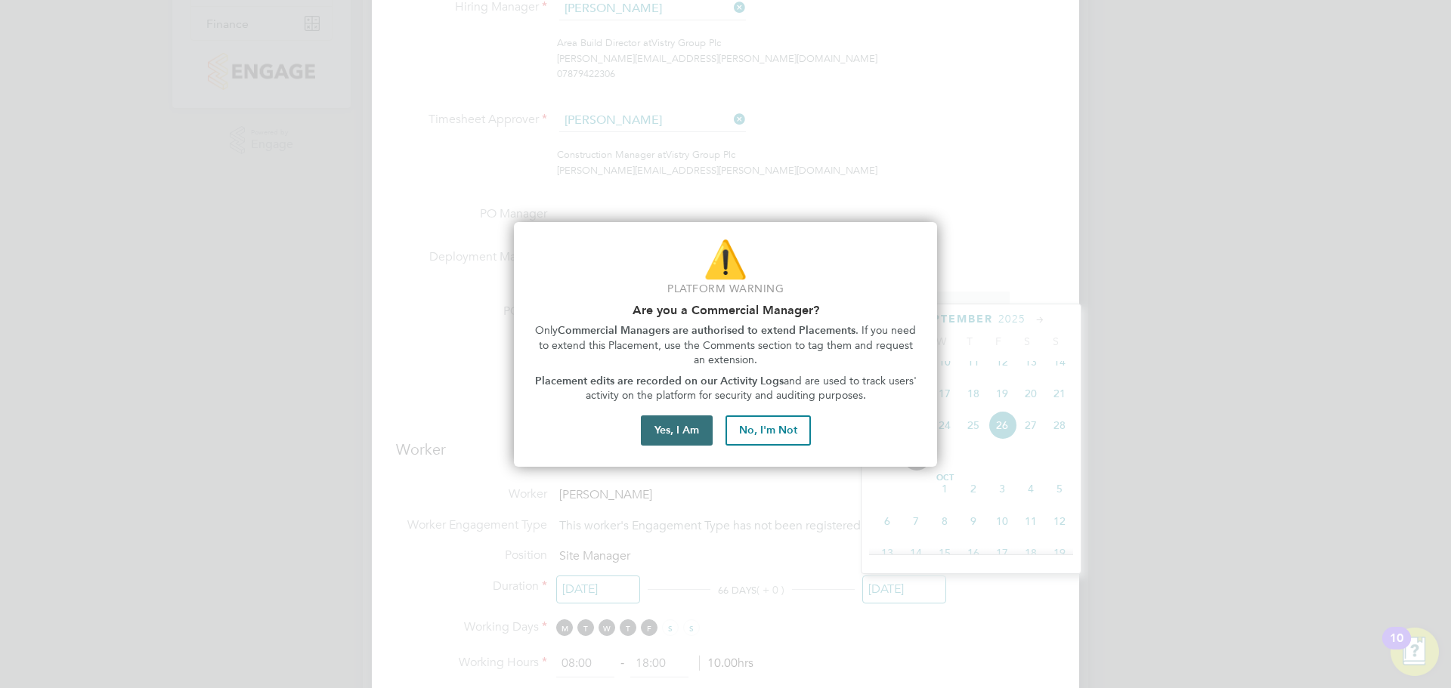
click at [685, 431] on button "Yes, I Am" at bounding box center [677, 431] width 72 height 30
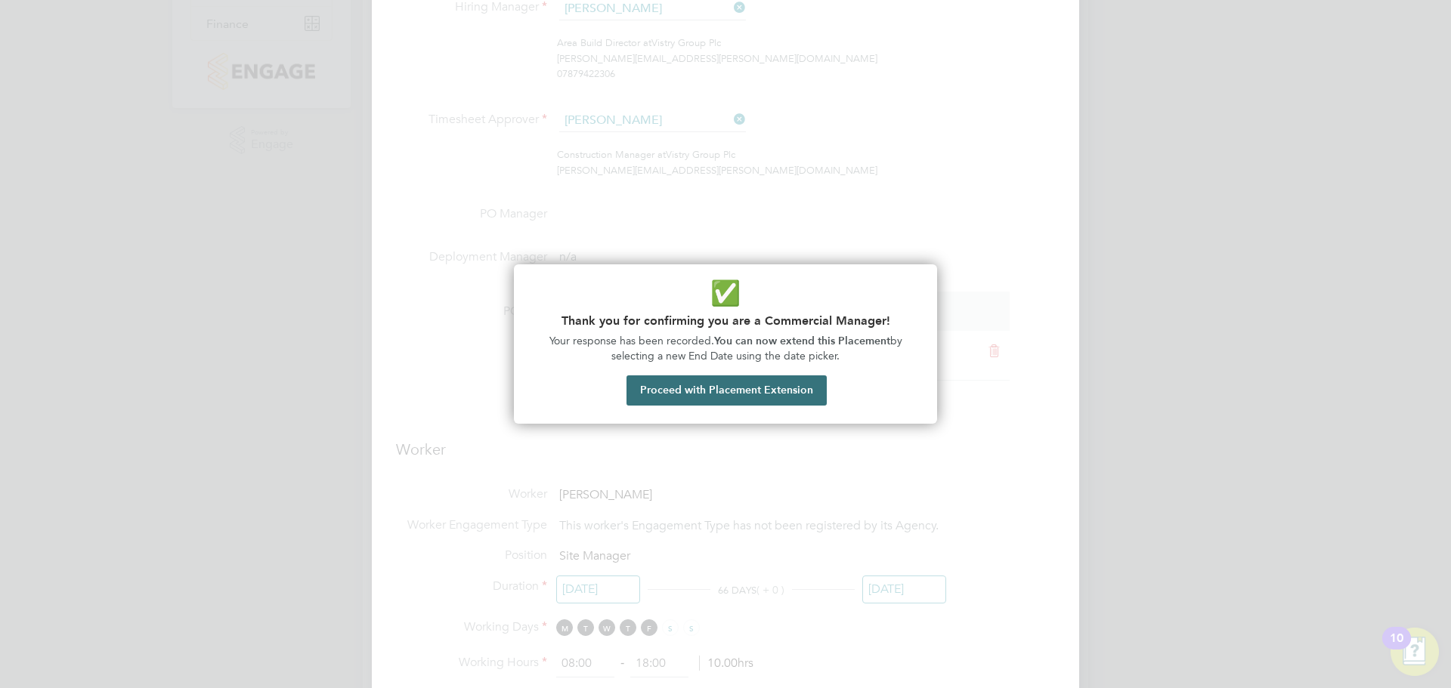
click at [731, 375] on button "Proceed with Placement Extension" at bounding box center [726, 390] width 200 height 30
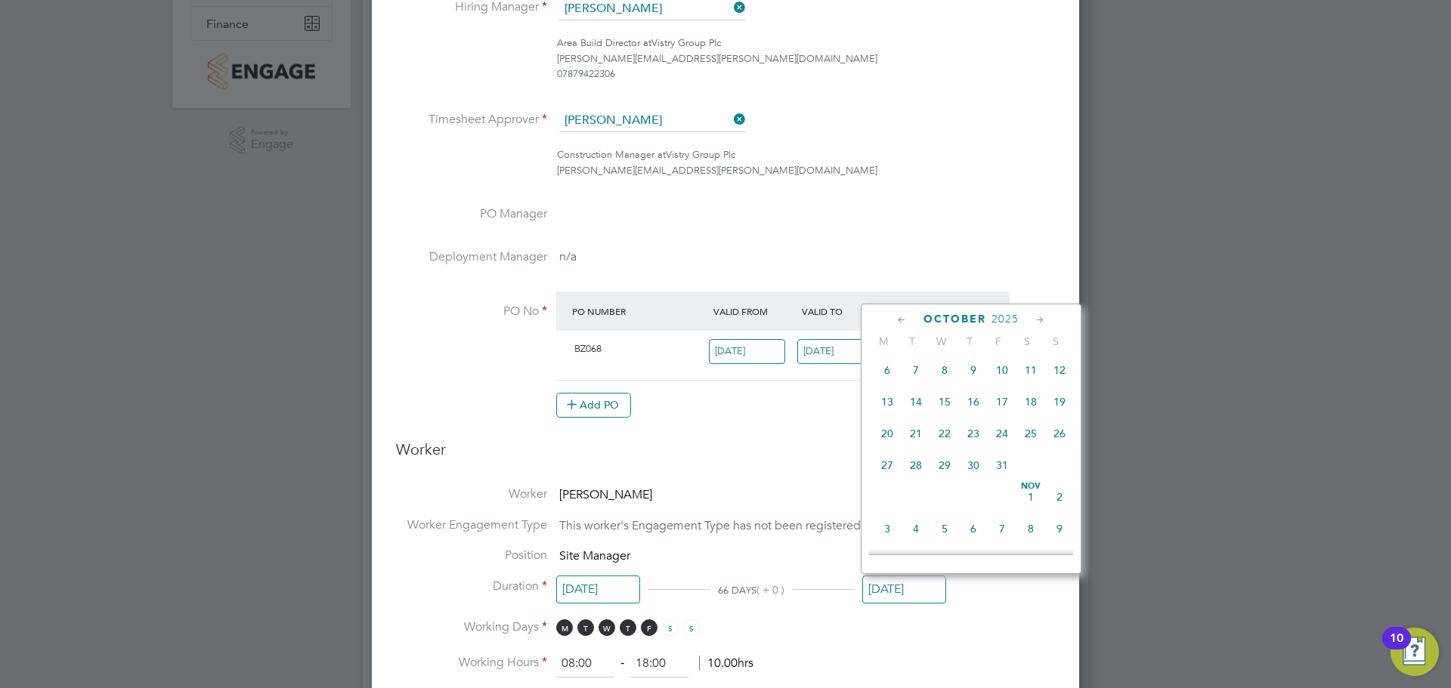
click at [1008, 480] on span "31" at bounding box center [1001, 465] width 29 height 29
type input "[DATE]"
click at [901, 581] on input "[DATE]" at bounding box center [904, 590] width 84 height 28
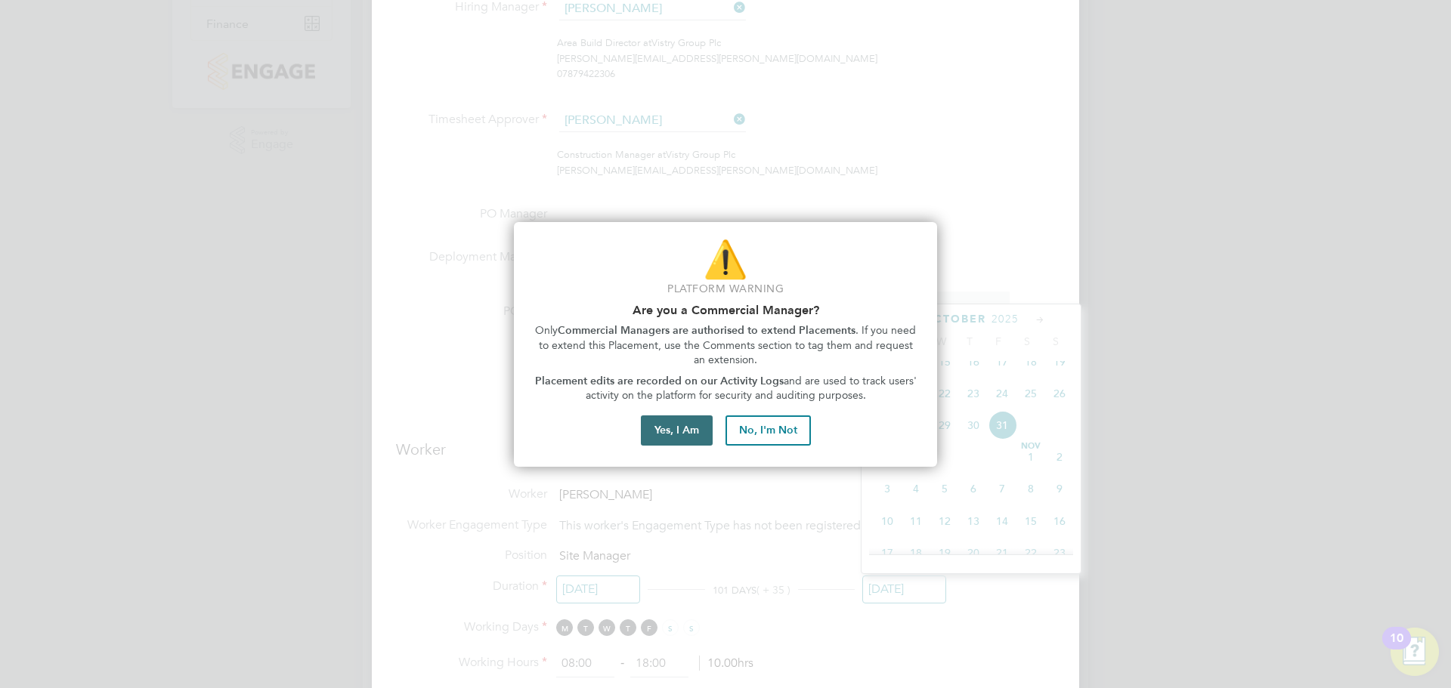
click at [683, 433] on button "Yes, I Am" at bounding box center [677, 431] width 72 height 30
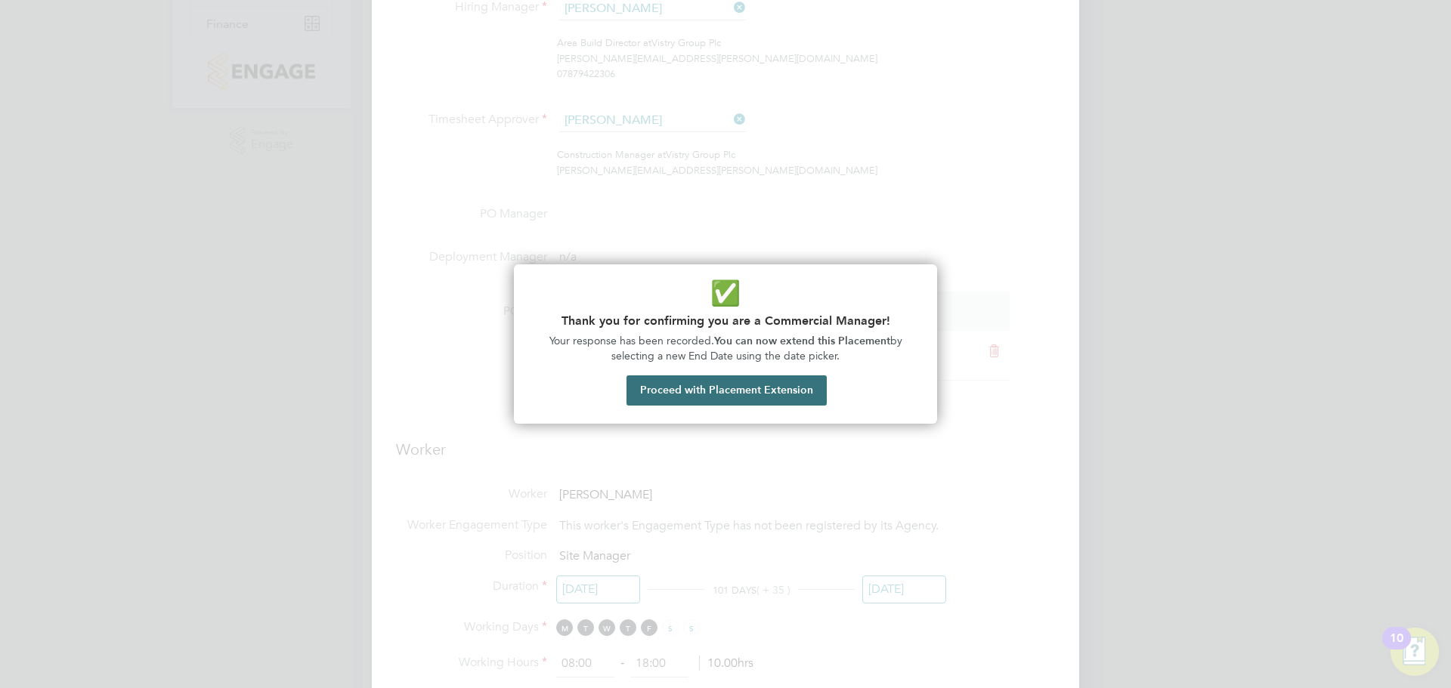
click at [762, 397] on button "Proceed with Placement Extension" at bounding box center [726, 390] width 200 height 30
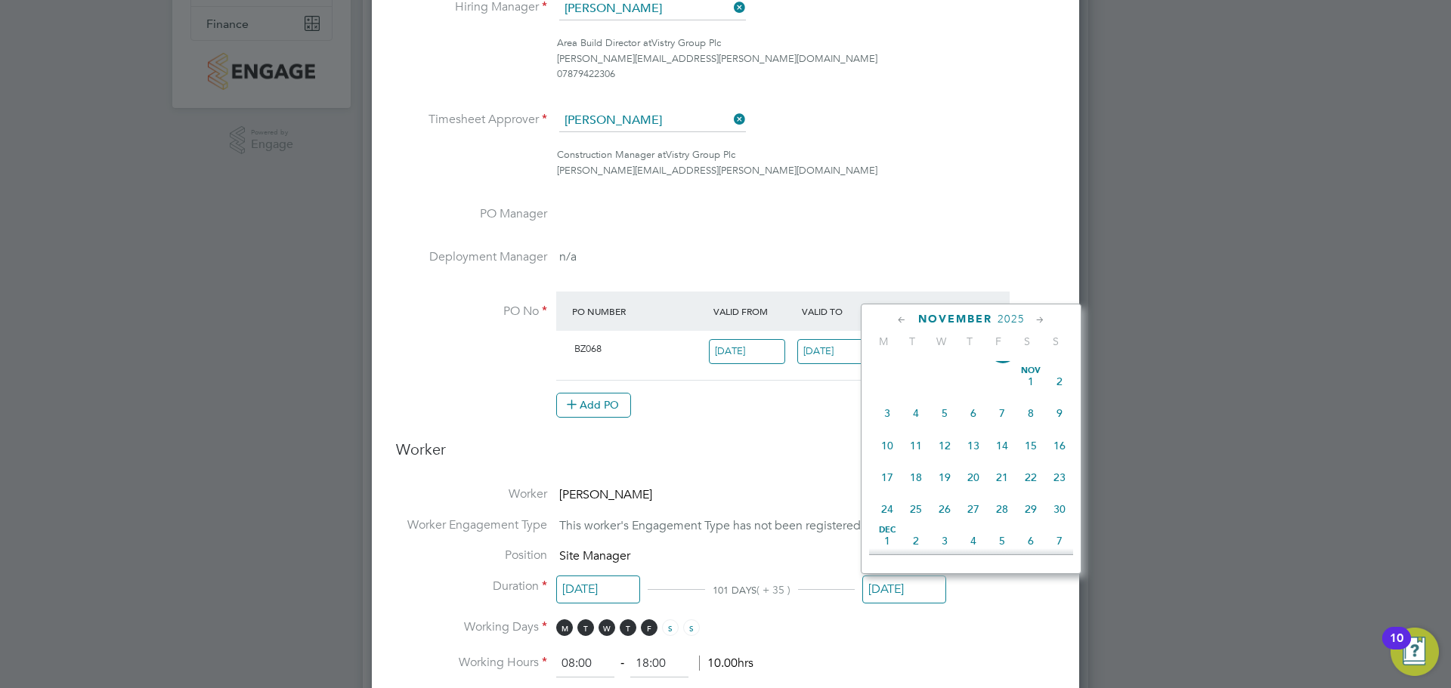
scroll to position [556, 0]
click at [999, 440] on span "31" at bounding box center [1001, 425] width 29 height 29
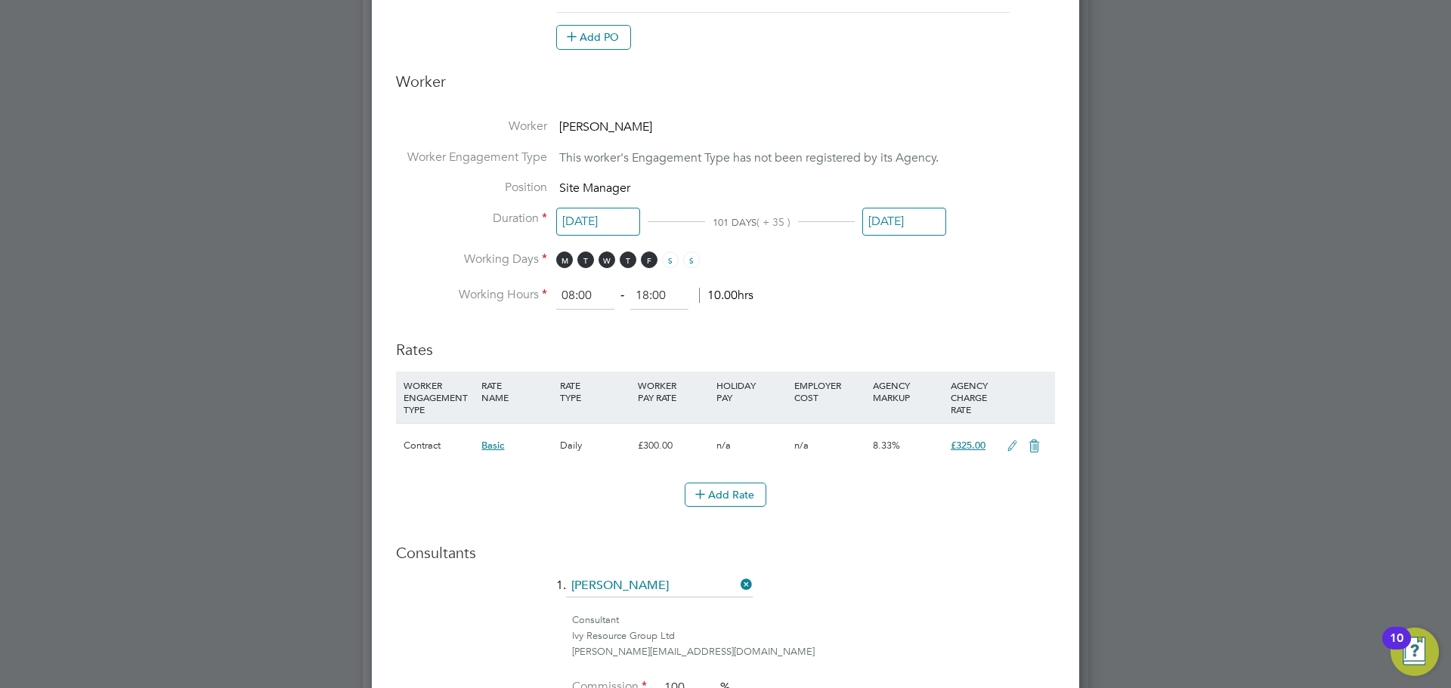
scroll to position [1133, 0]
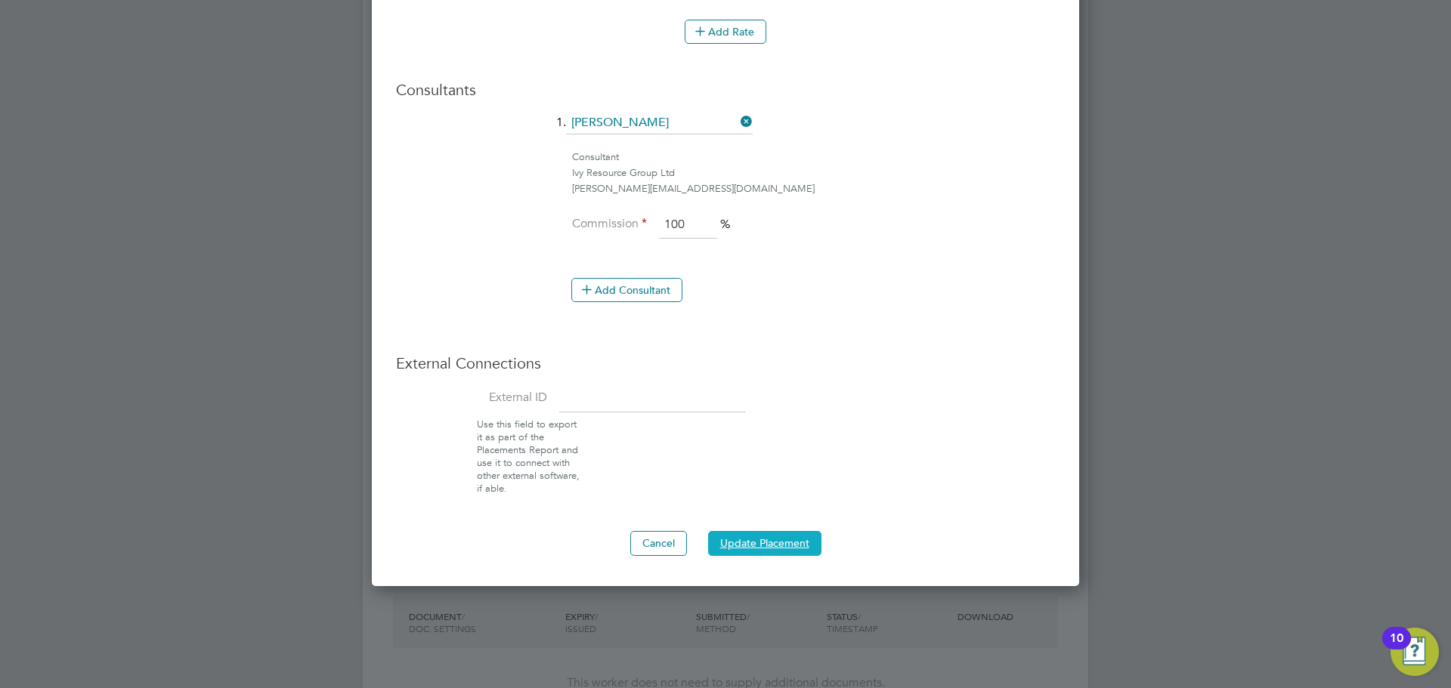
click at [778, 546] on button "Update Placement" at bounding box center [764, 543] width 113 height 24
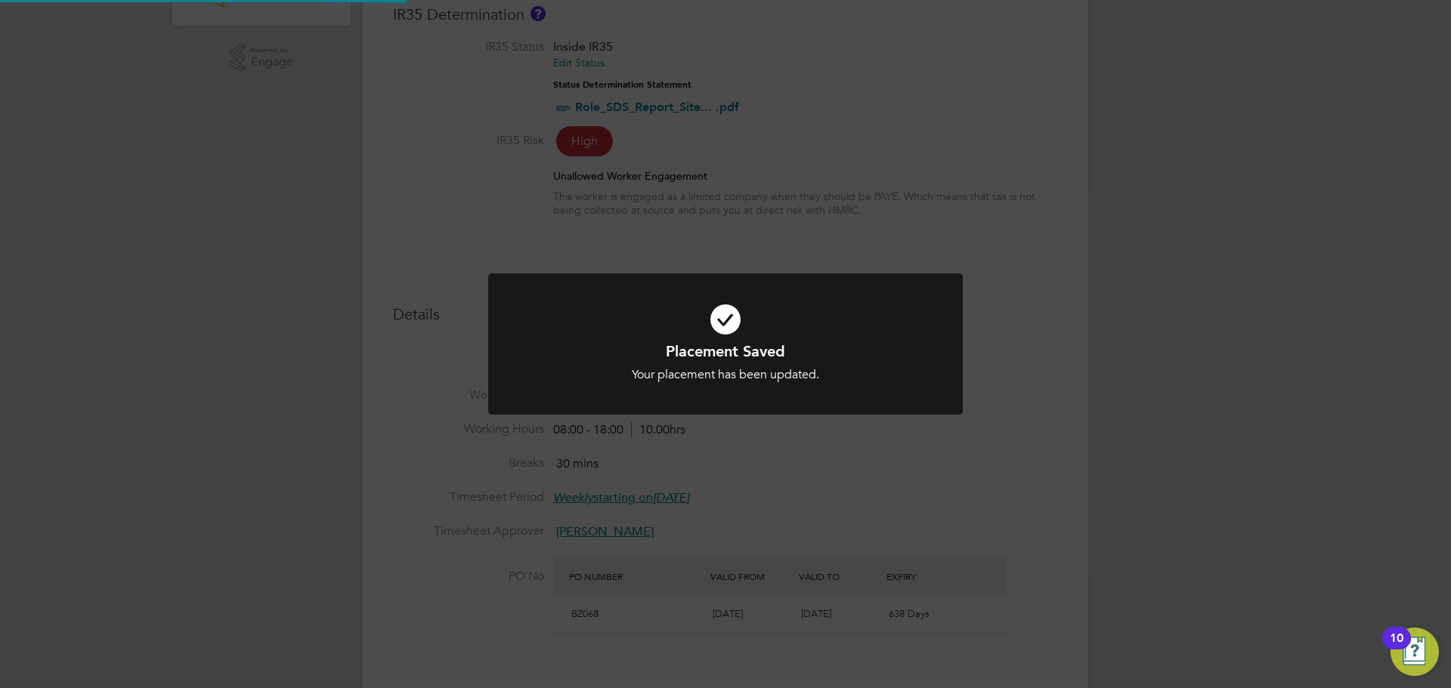
scroll to position [0, 0]
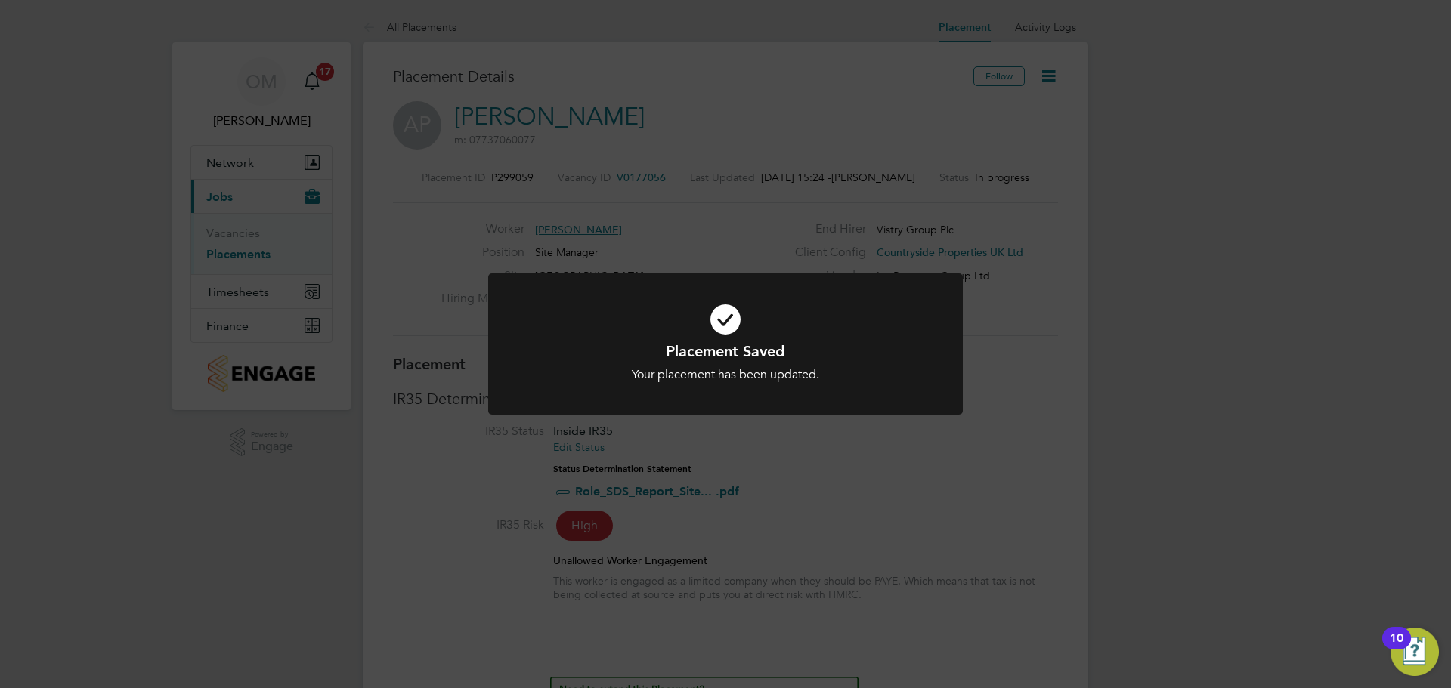
click at [864, 499] on div "Placement Saved Your placement has been updated. Cancel Okay" at bounding box center [725, 344] width 1451 height 688
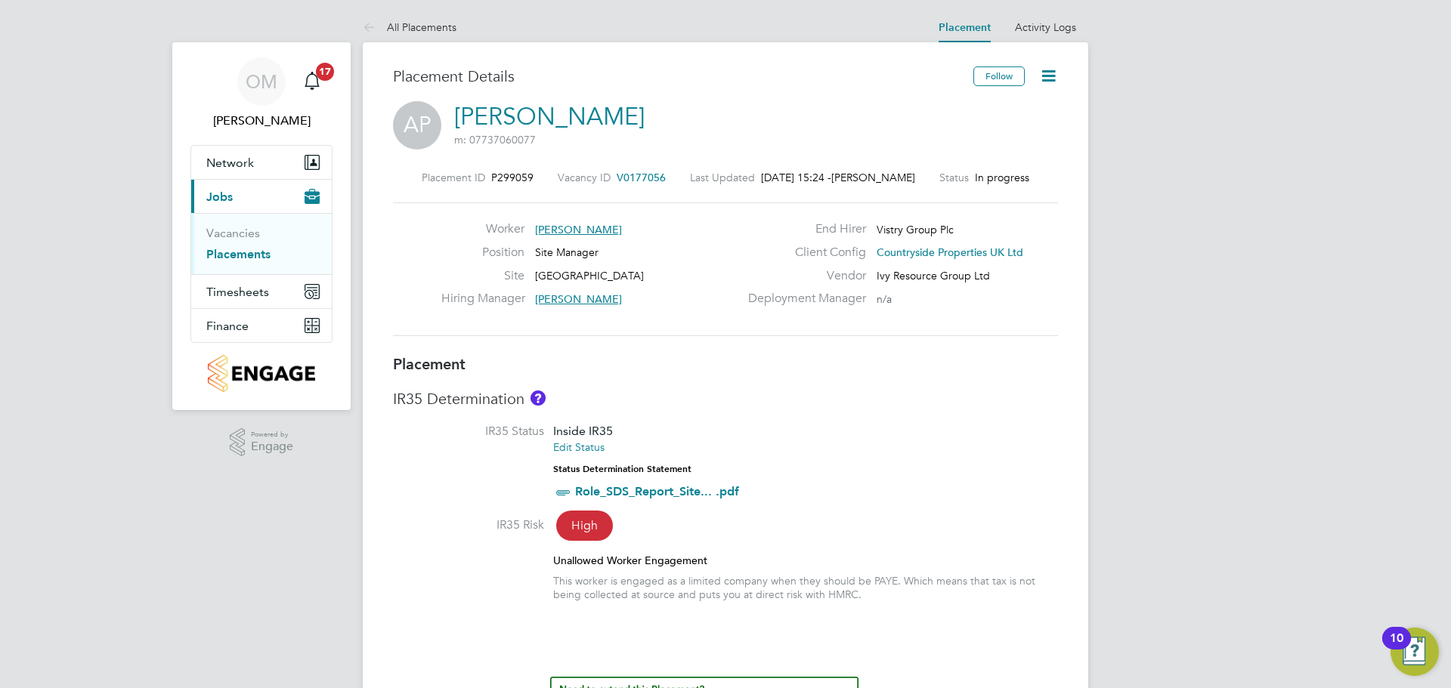
click at [250, 253] on link "Placements" at bounding box center [238, 254] width 64 height 14
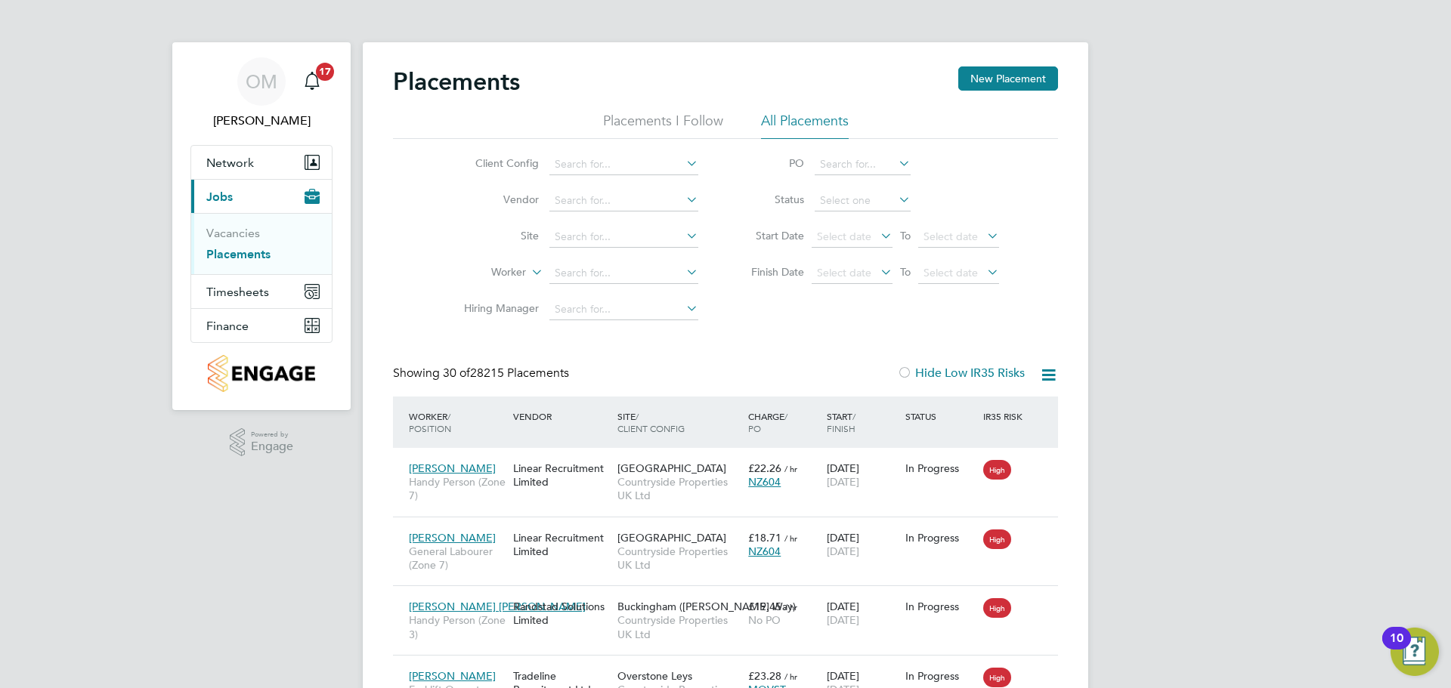
scroll to position [57, 105]
click at [662, 161] on input at bounding box center [623, 164] width 149 height 21
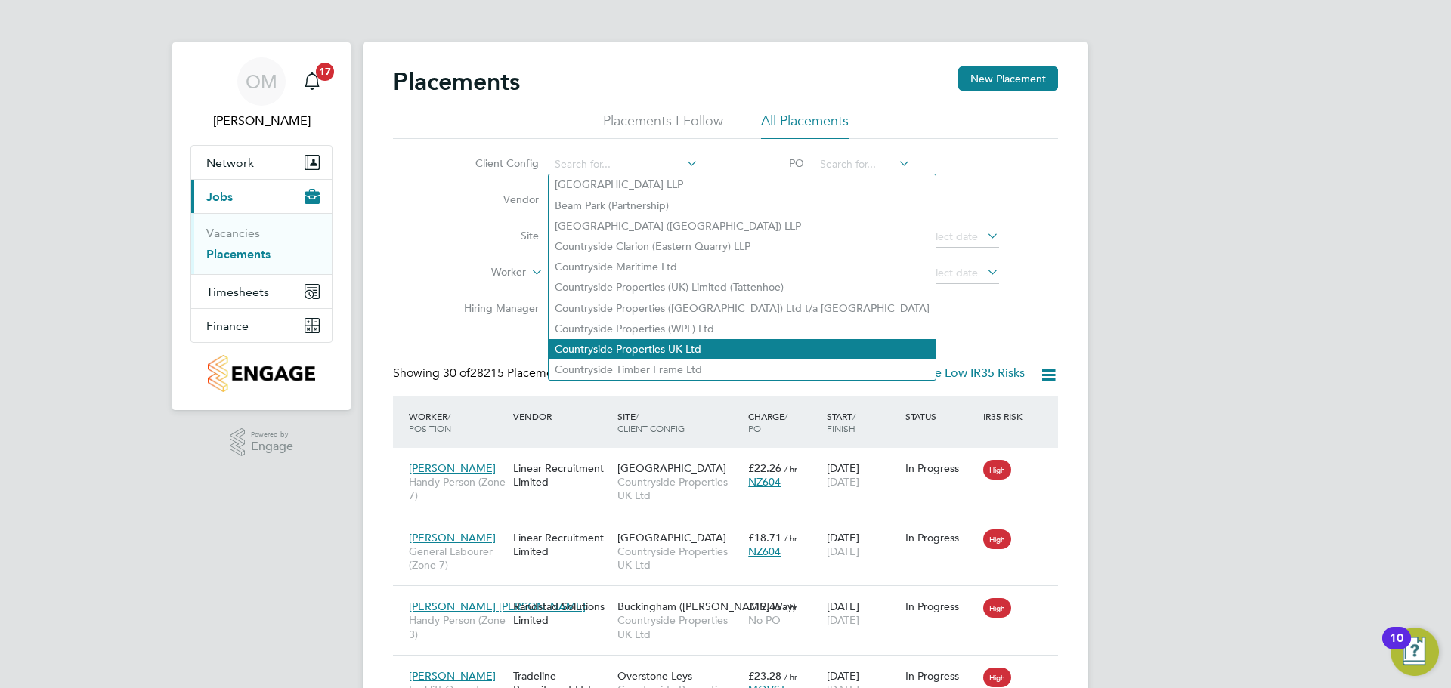
click at [666, 339] on li "Countryside Properties UK Ltd" at bounding box center [742, 349] width 387 height 20
type input "Countryside Properties UK Ltd"
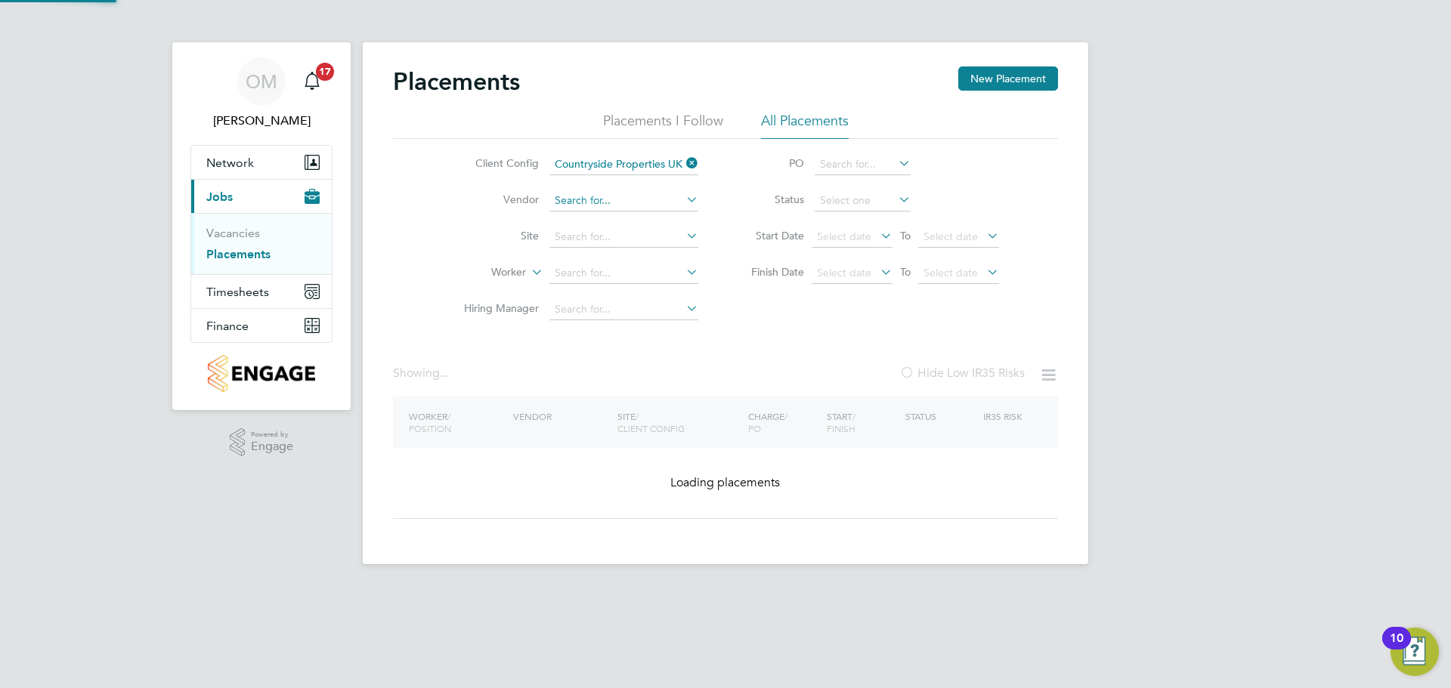
click at [613, 203] on input at bounding box center [623, 200] width 149 height 21
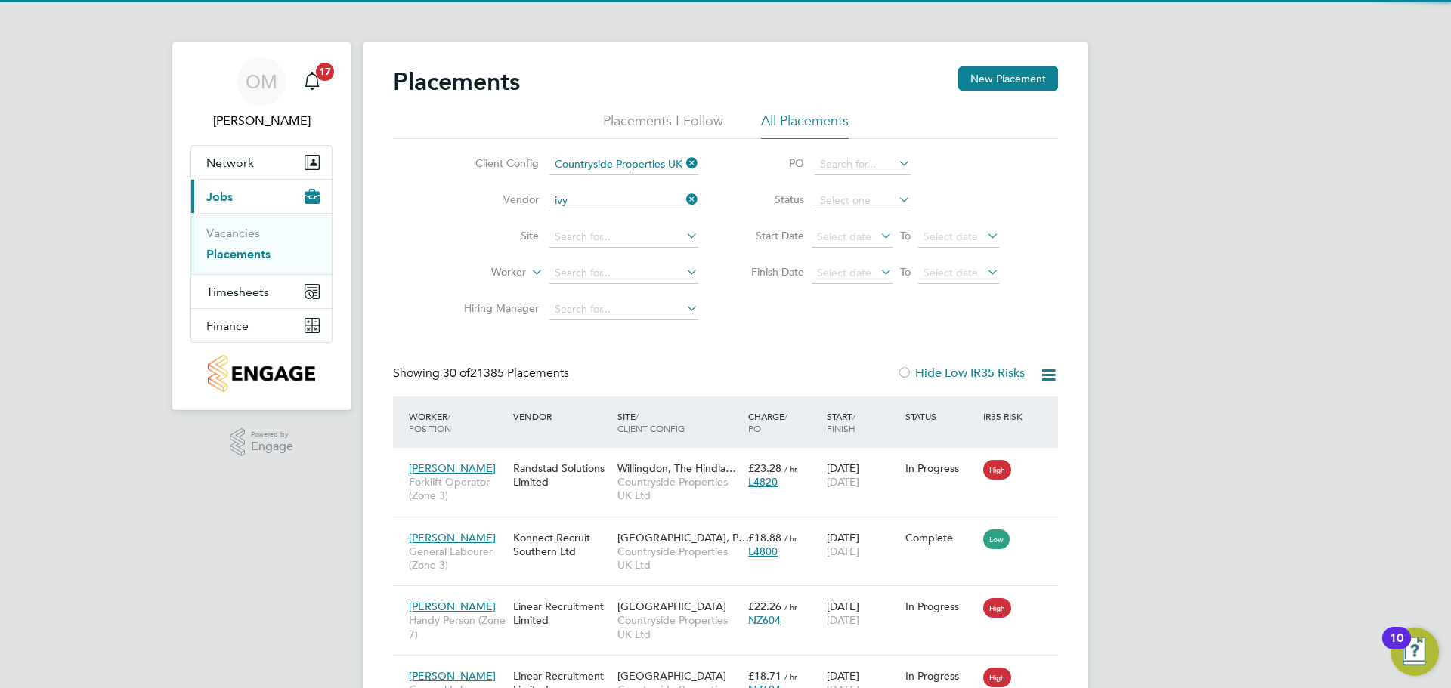
drag, startPoint x: 623, startPoint y: 215, endPoint x: 623, endPoint y: 224, distance: 9.1
click at [623, 215] on li "Ivy Resource Group Ltd" at bounding box center [624, 222] width 150 height 20
type input "Ivy Resource Group Ltd"
click at [600, 246] on input at bounding box center [623, 237] width 149 height 21
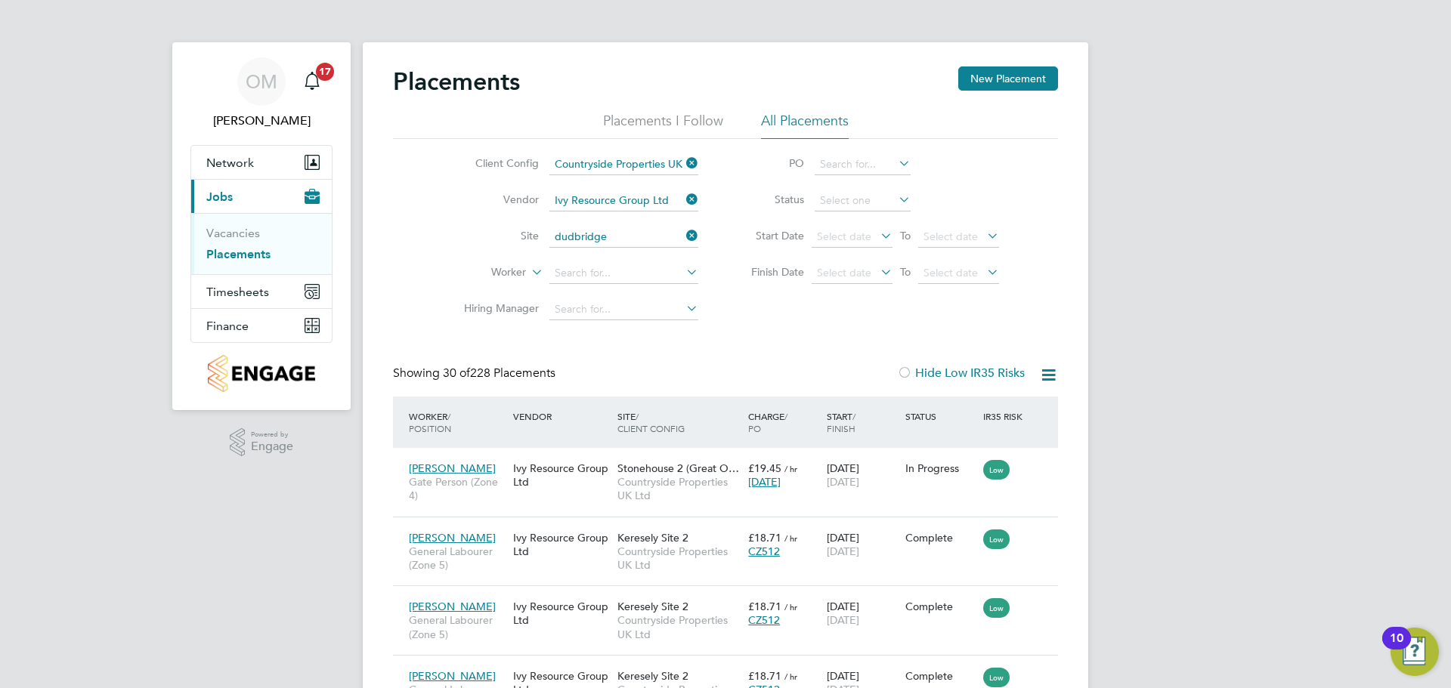
click at [606, 249] on li "Dudbridge Hill" at bounding box center [624, 258] width 150 height 20
type input "[GEOGRAPHIC_DATA]"
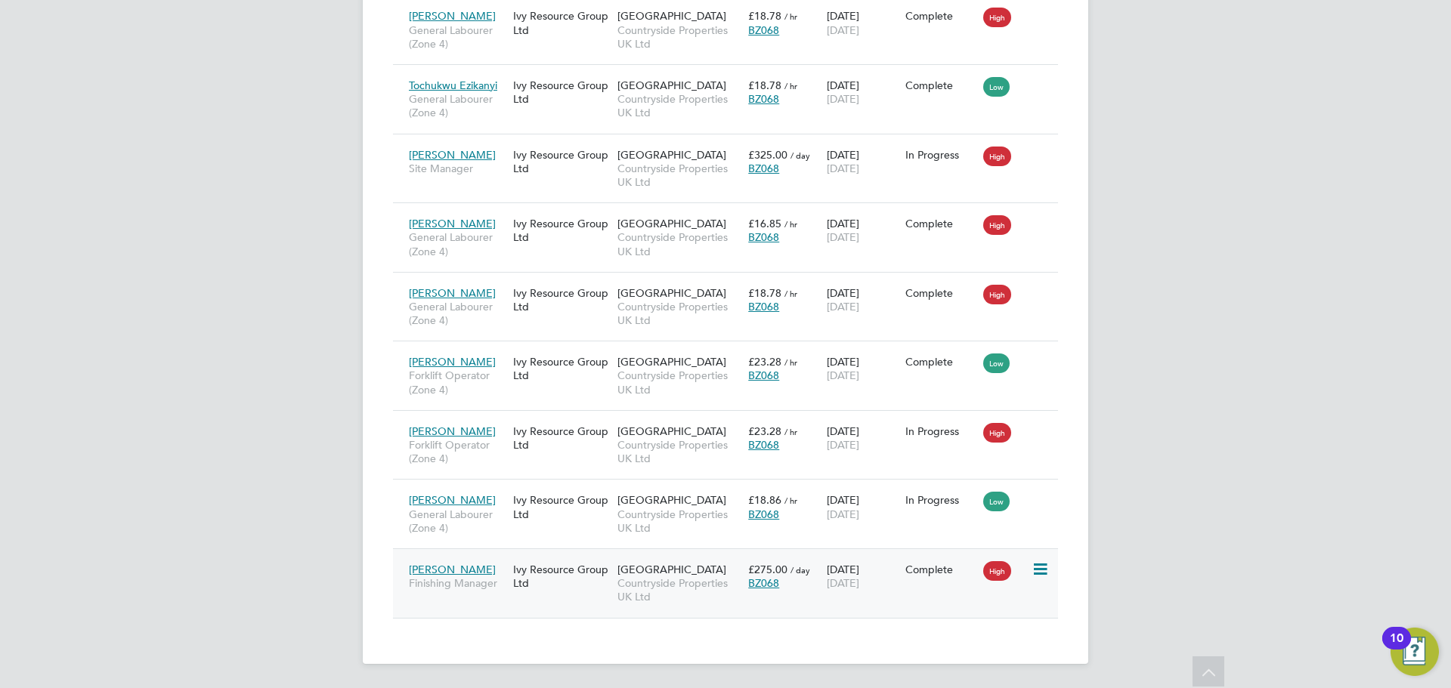
click at [490, 570] on div "Mark Hayes Finishing Manager" at bounding box center [457, 576] width 104 height 42
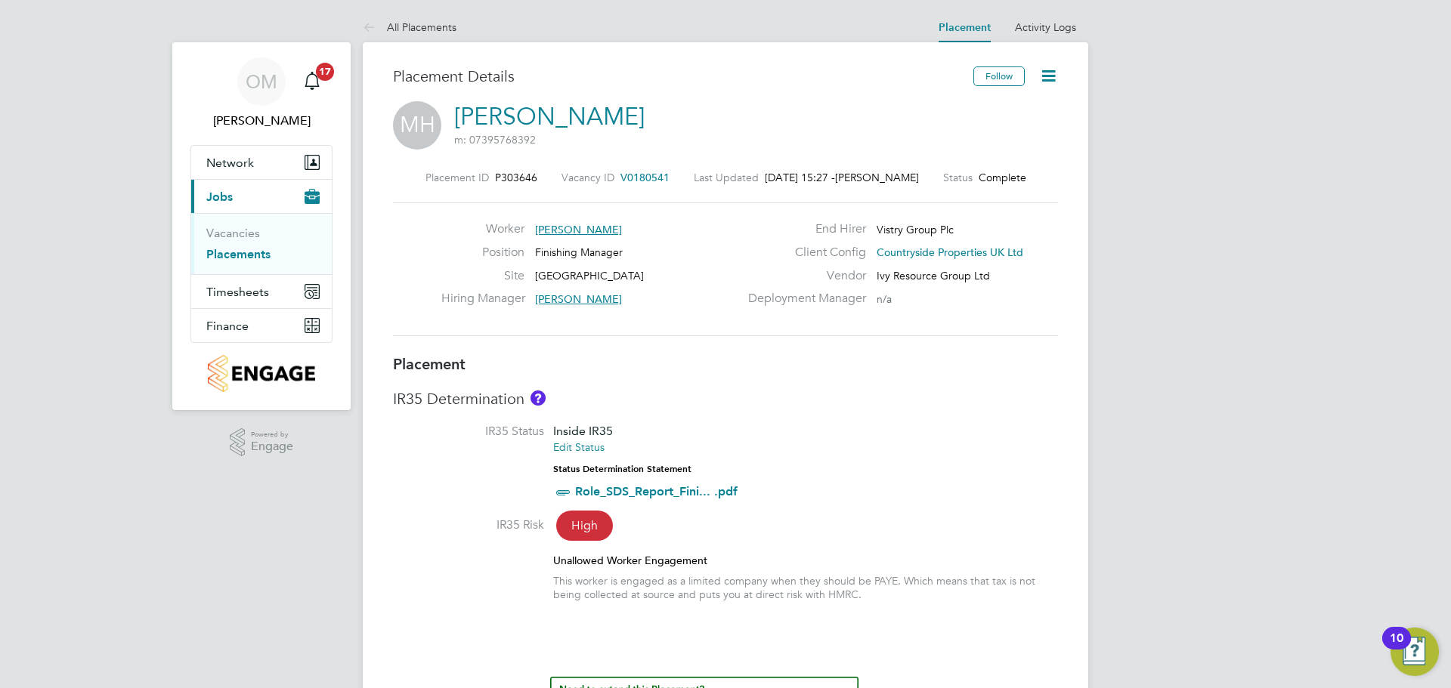
click at [247, 251] on link "Placements" at bounding box center [238, 254] width 64 height 14
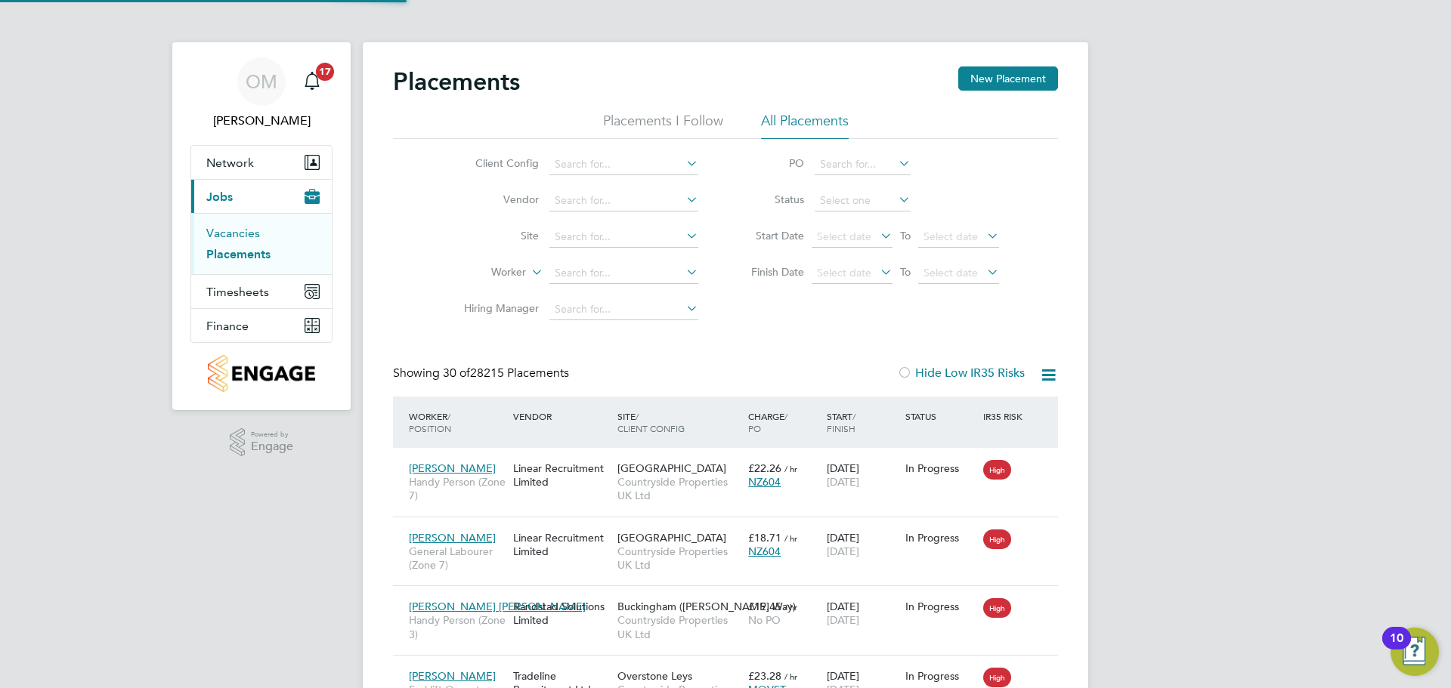
click at [249, 233] on link "Vacancies" at bounding box center [233, 233] width 54 height 14
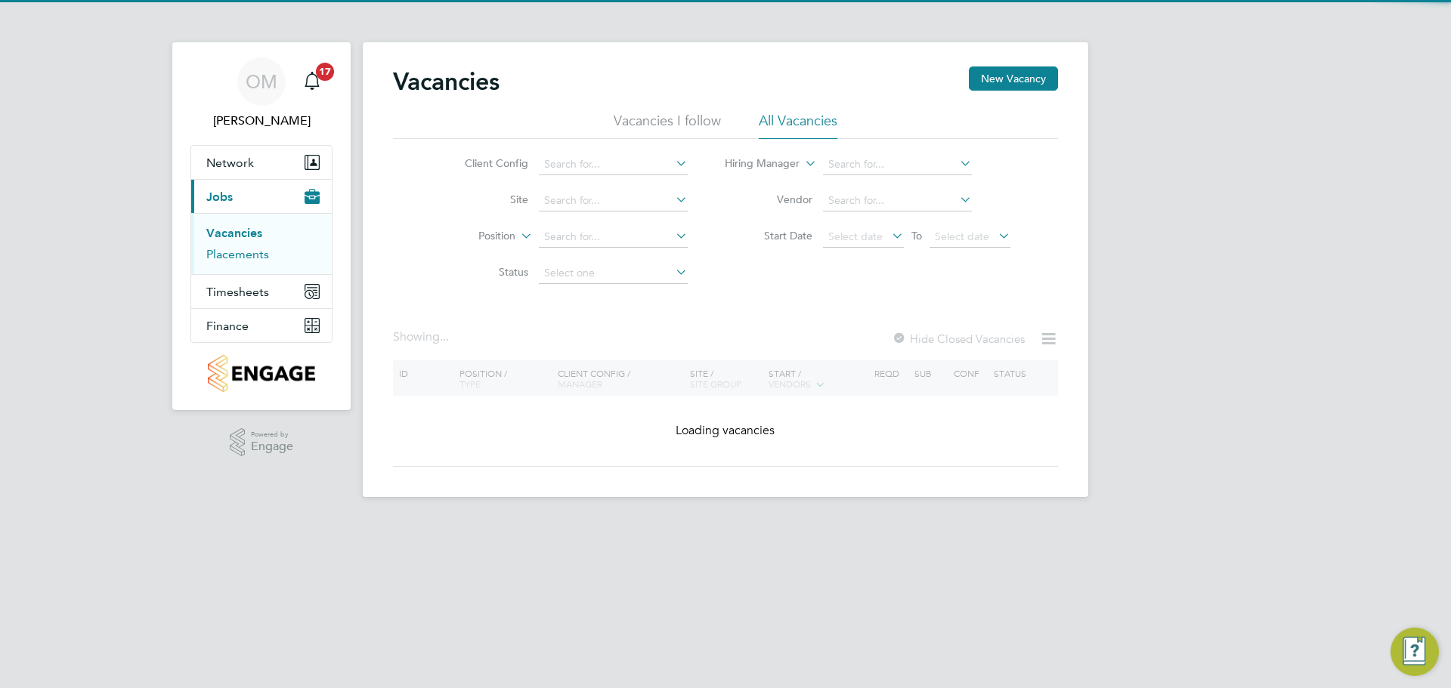
click at [259, 252] on link "Placements" at bounding box center [237, 254] width 63 height 14
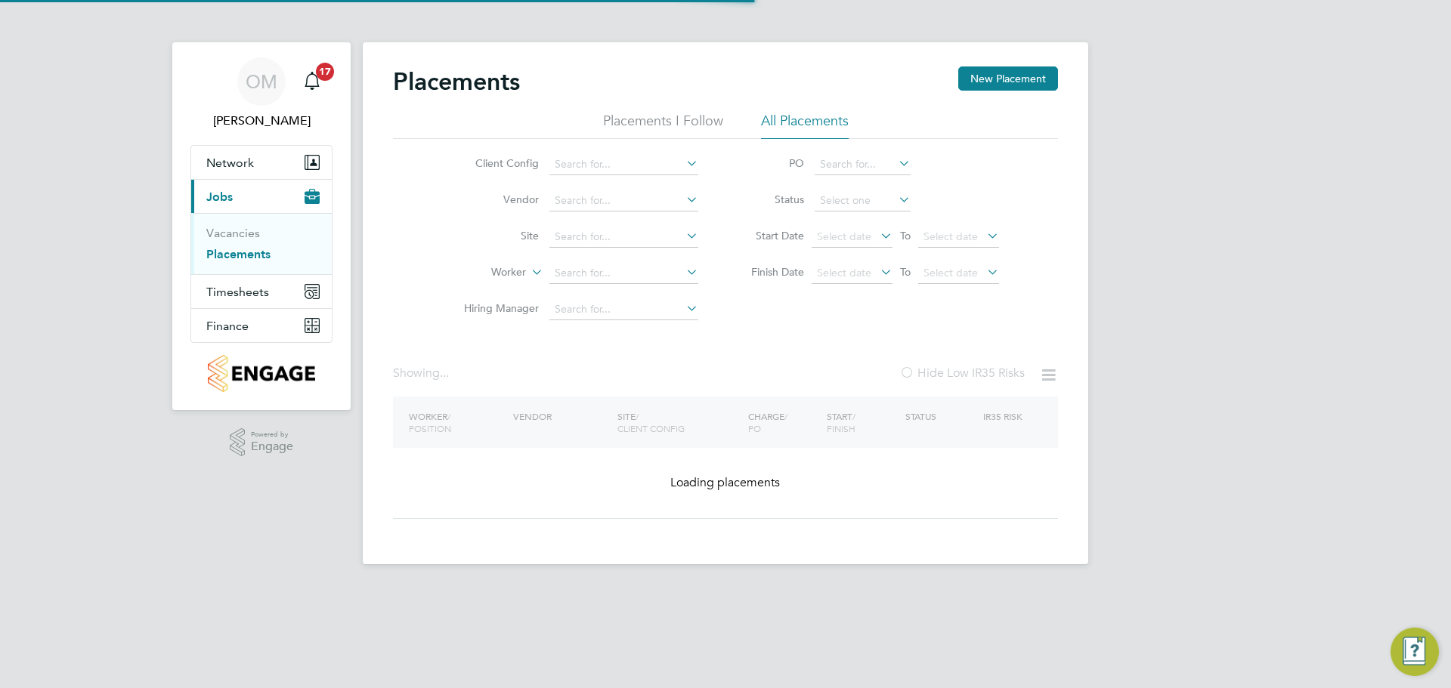
drag, startPoint x: 645, startPoint y: 116, endPoint x: 660, endPoint y: 133, distance: 22.0
click at [646, 116] on li "Placements I Follow" at bounding box center [663, 125] width 120 height 27
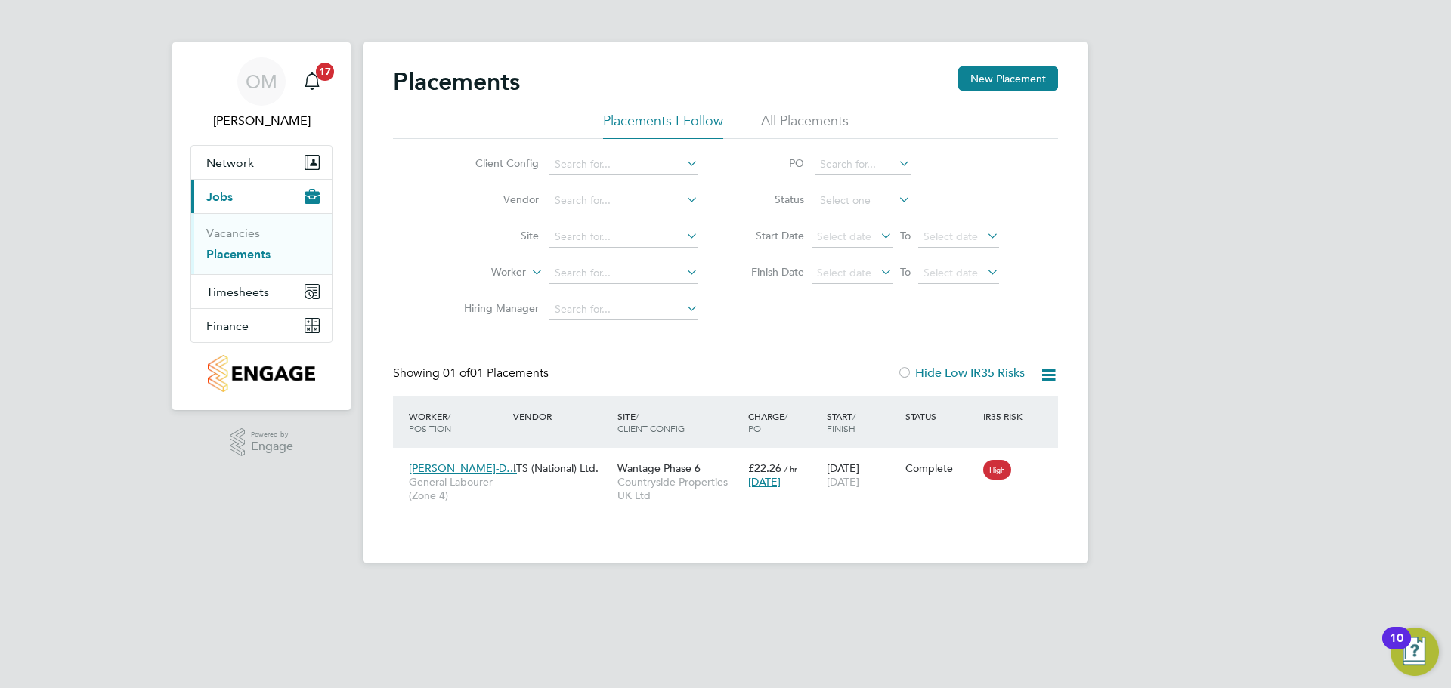
click at [770, 129] on li "All Placements" at bounding box center [805, 125] width 88 height 27
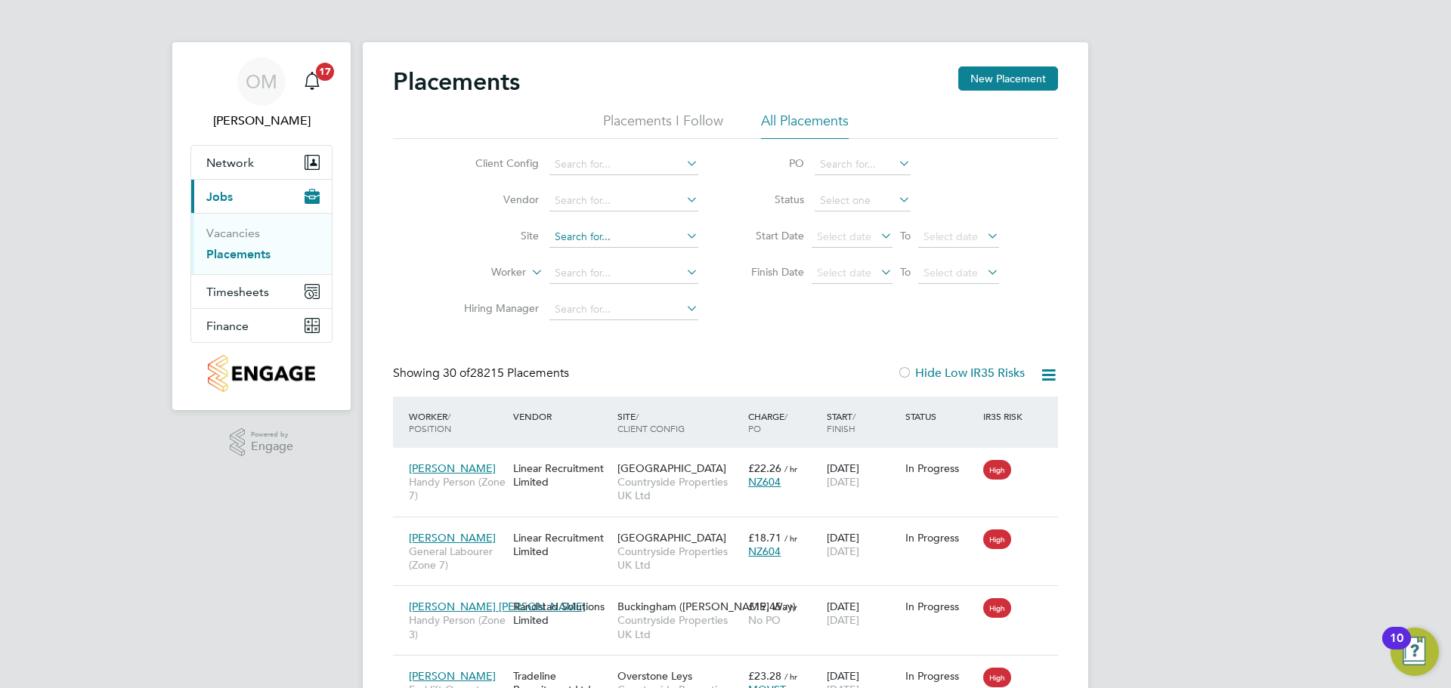
click at [597, 233] on input at bounding box center [623, 237] width 149 height 21
click at [604, 290] on li "Dud bridge Hill" at bounding box center [632, 297] width 167 height 20
type input "[GEOGRAPHIC_DATA]"
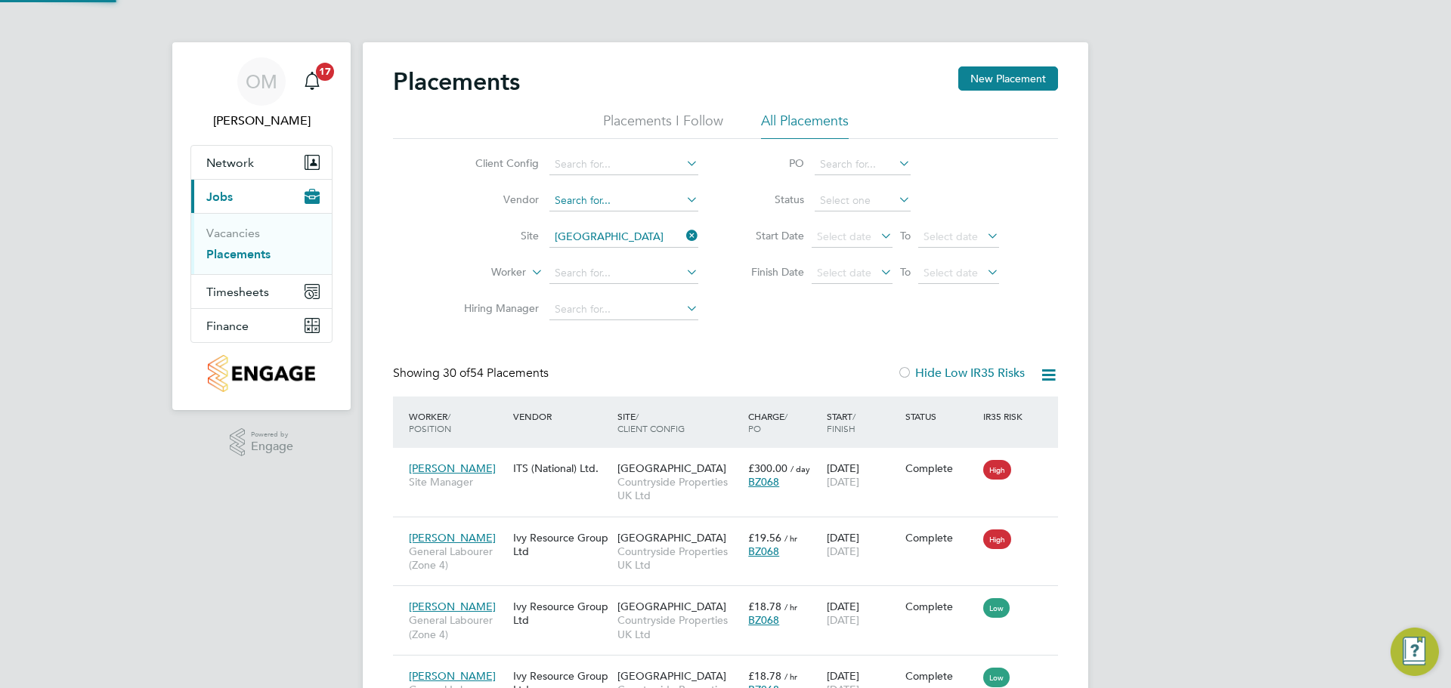
click at [599, 196] on input at bounding box center [623, 200] width 149 height 21
click at [601, 168] on input at bounding box center [623, 164] width 149 height 21
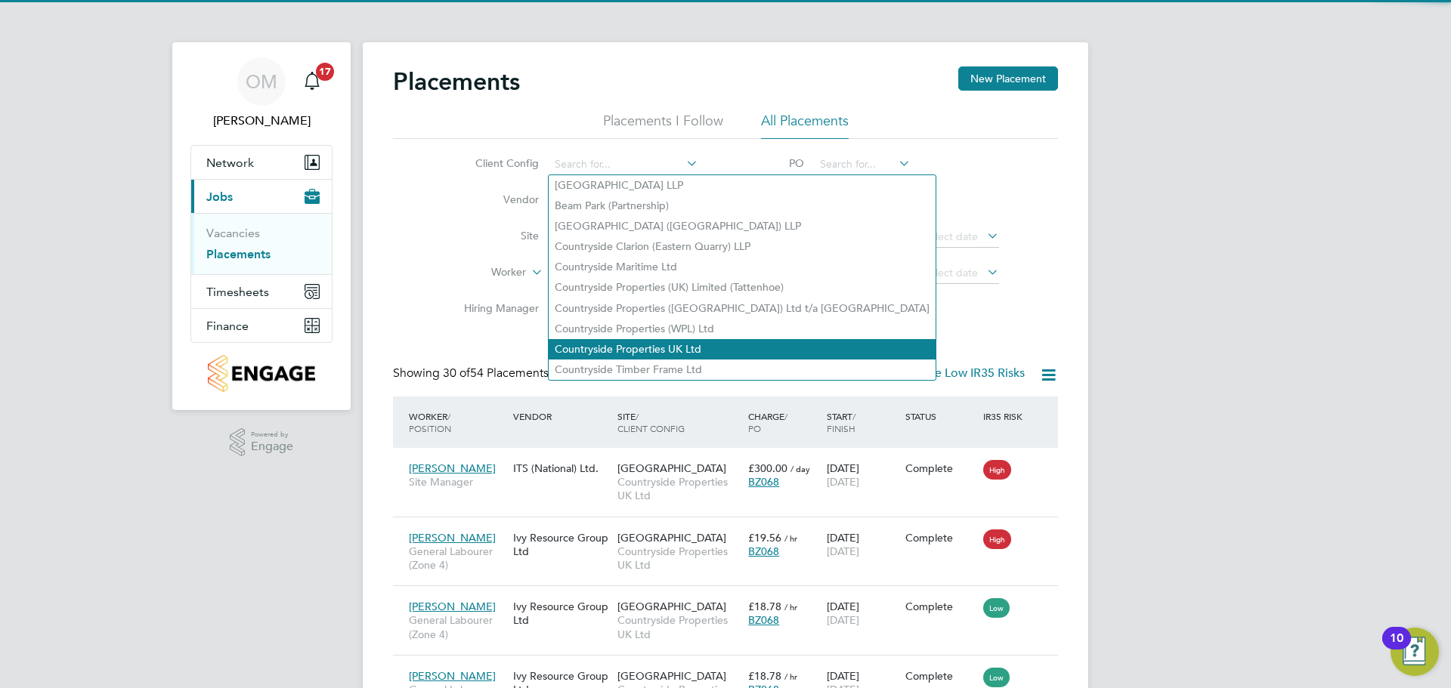
click at [664, 341] on li "Countryside Properties UK Ltd" at bounding box center [742, 349] width 387 height 20
type input "Countryside Properties UK Ltd"
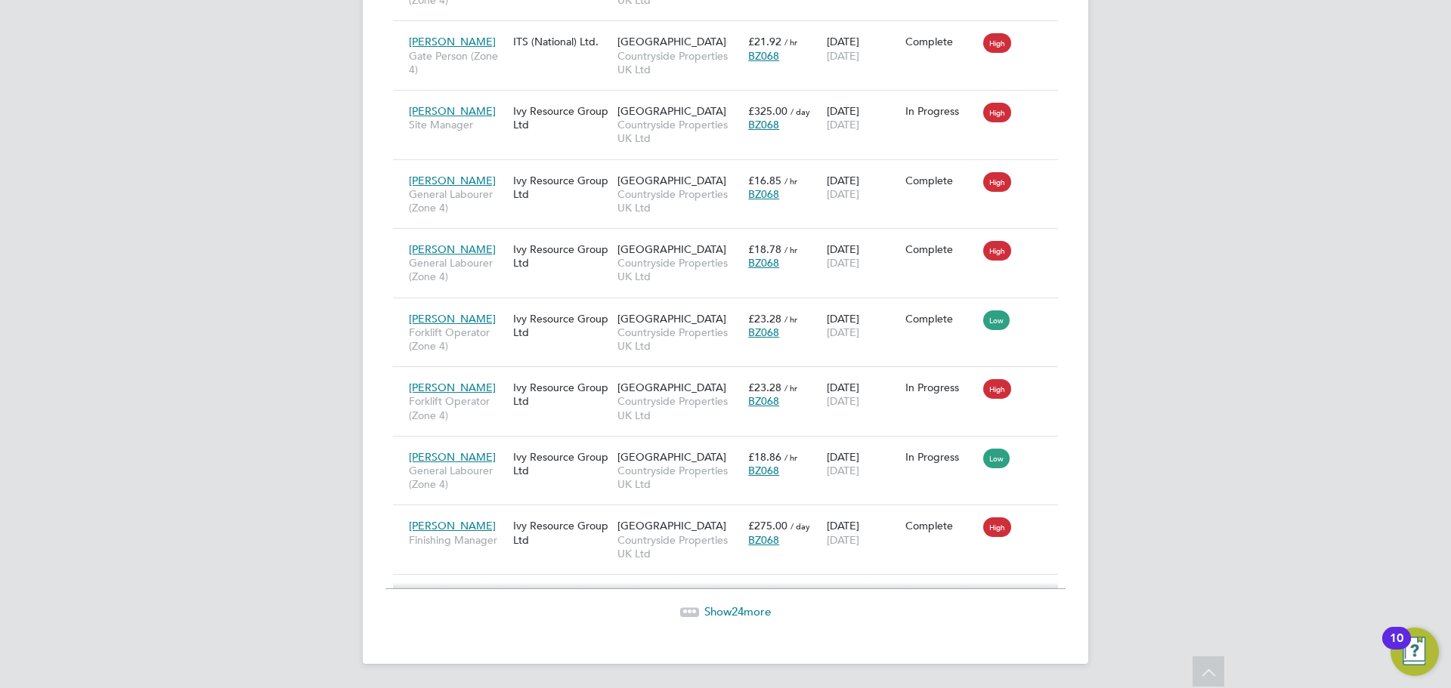
click at [715, 606] on span "Show 24 more" at bounding box center [737, 611] width 66 height 14
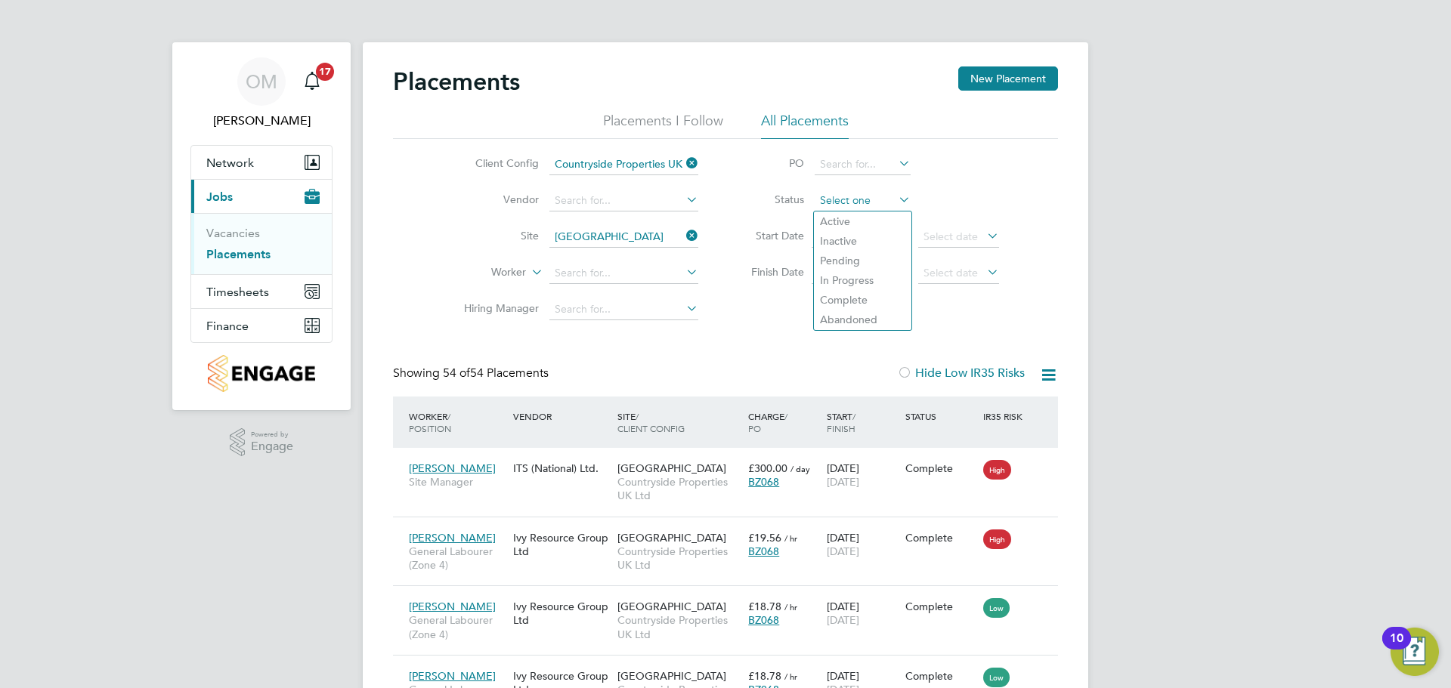
click at [867, 206] on input at bounding box center [862, 200] width 96 height 21
click at [845, 298] on li "Complete" at bounding box center [862, 300] width 97 height 20
type input "Complete"
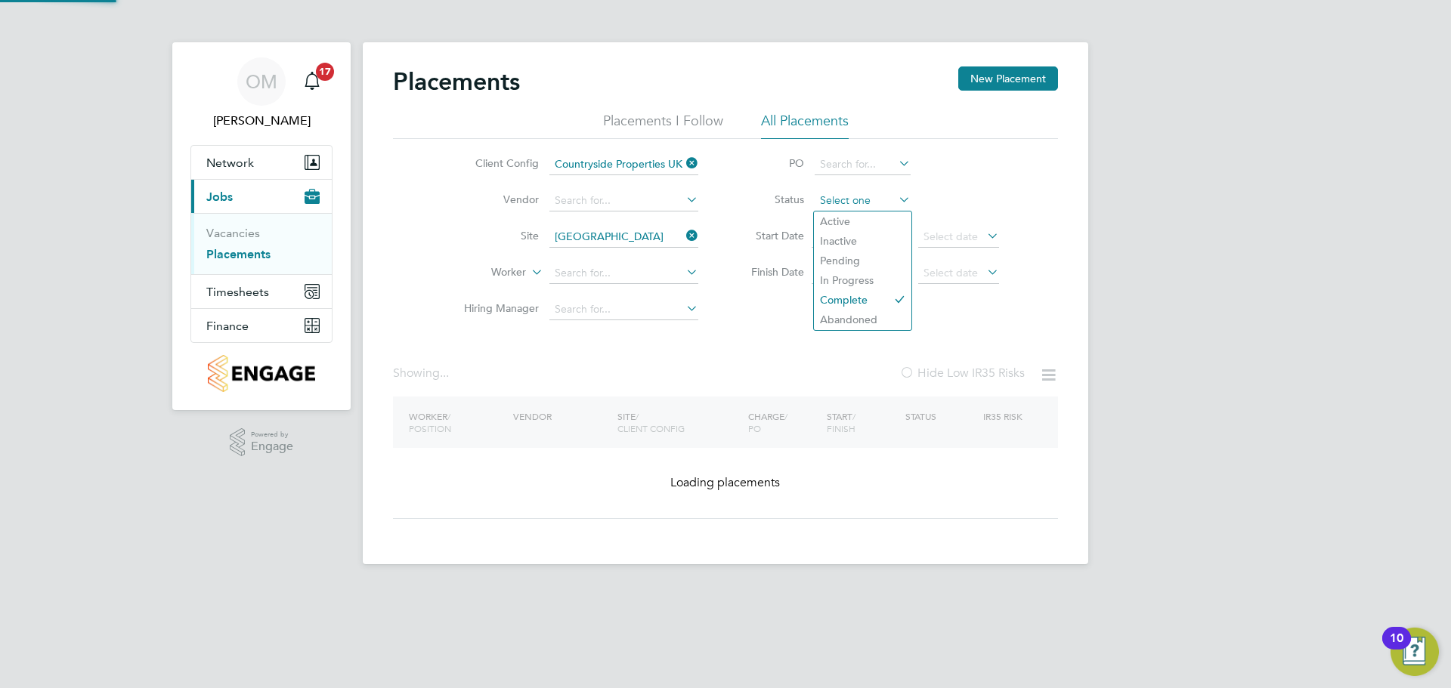
click at [863, 144] on div "Client Config Countryside Properties UK Ltd Vendor Site Dudbridge Hill Worker H…" at bounding box center [725, 233] width 665 height 189
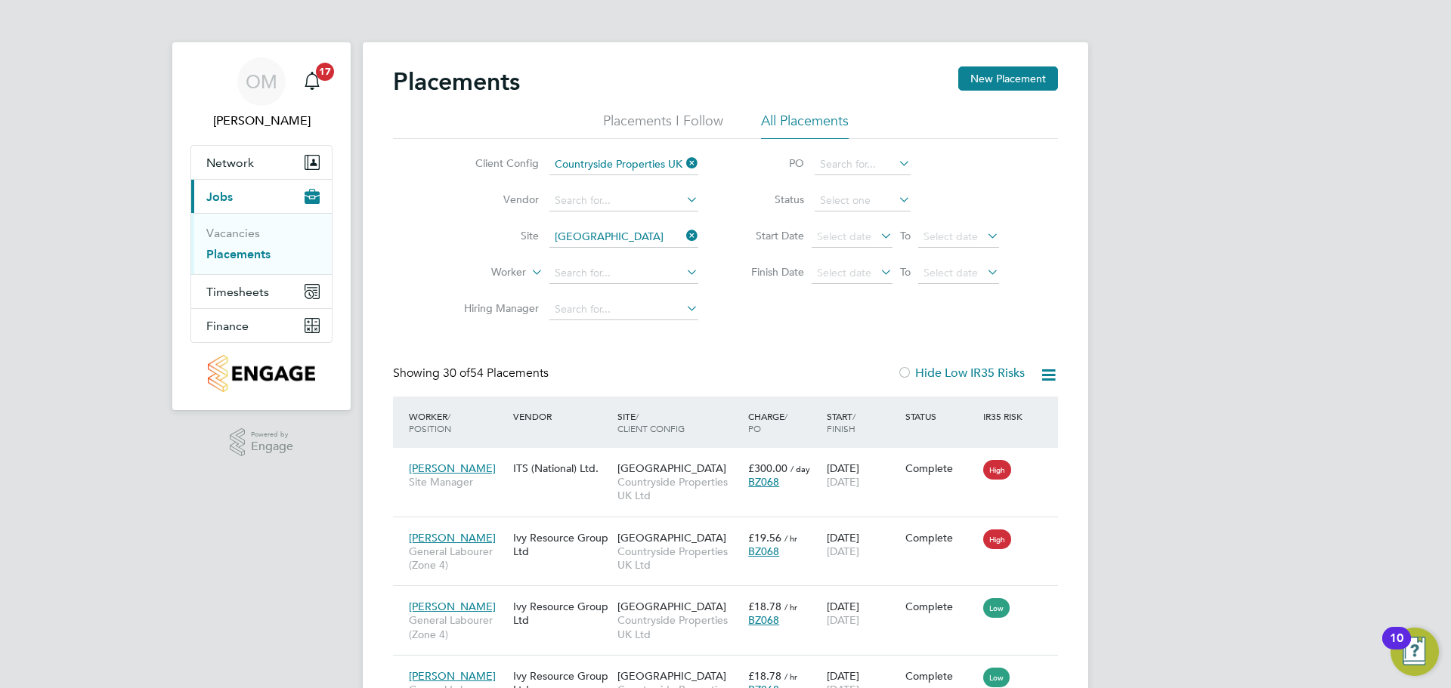
click at [848, 224] on li "Active" at bounding box center [862, 222] width 97 height 20
type input "Active"
click at [867, 92] on div "Placements New Placement Placements I Follow All Placements Client Config Count…" at bounding box center [725, 395] width 665 height 658
click at [858, 254] on li "Pending" at bounding box center [862, 261] width 97 height 20
type input "Pending"
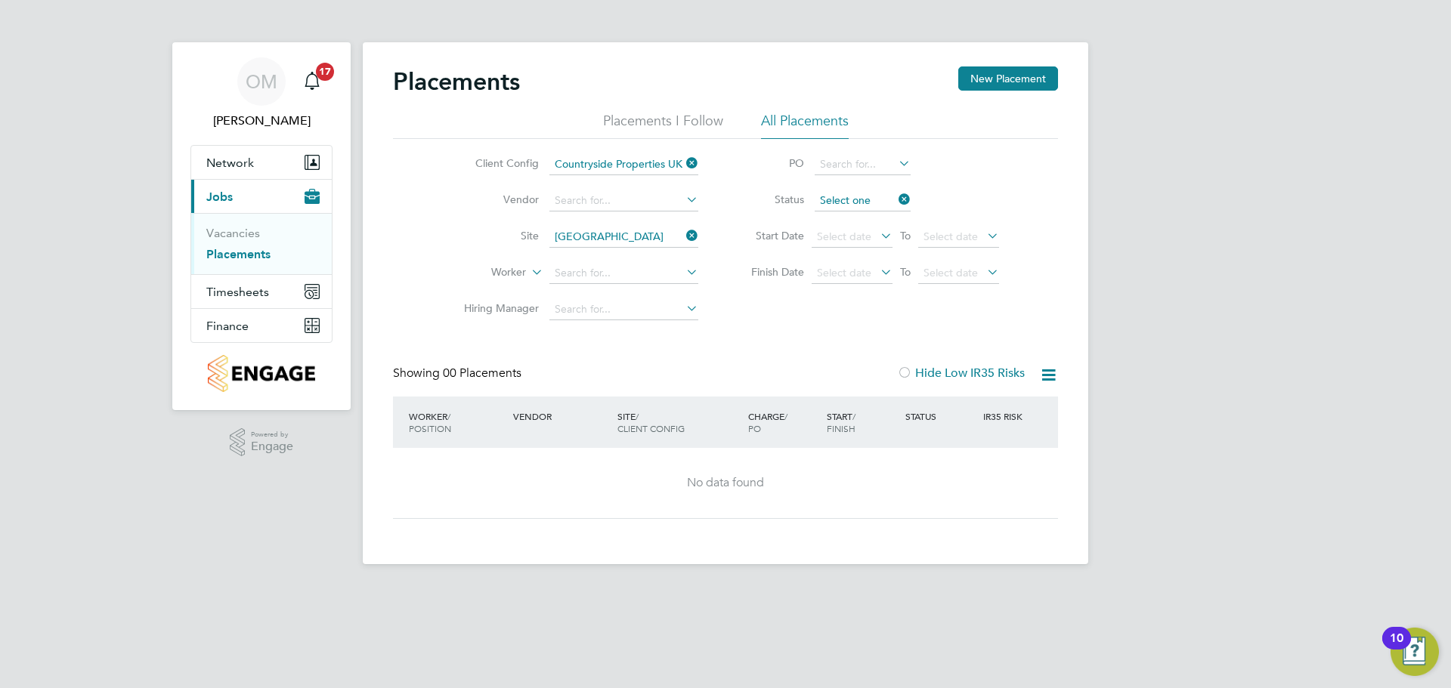
click at [884, 198] on input at bounding box center [862, 200] width 96 height 21
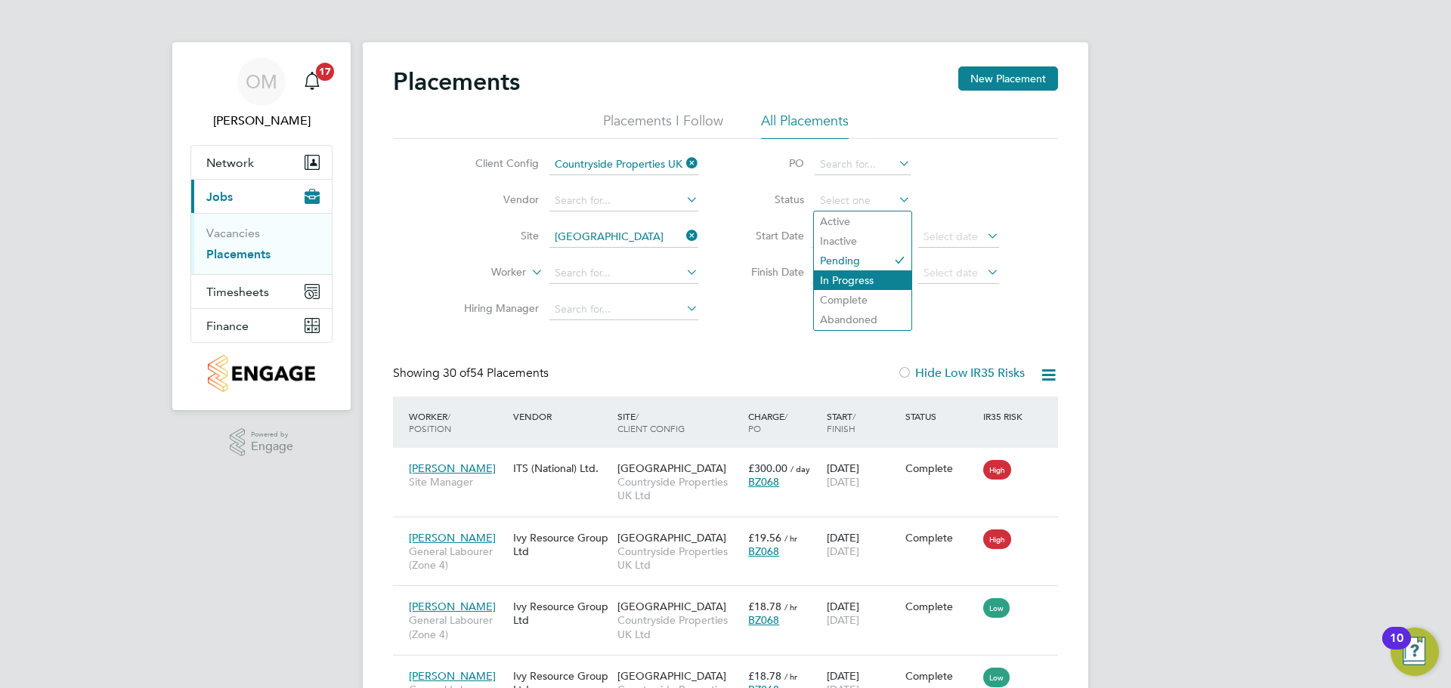
click at [867, 289] on li "In Progress" at bounding box center [862, 280] width 97 height 20
type input "In Progress"
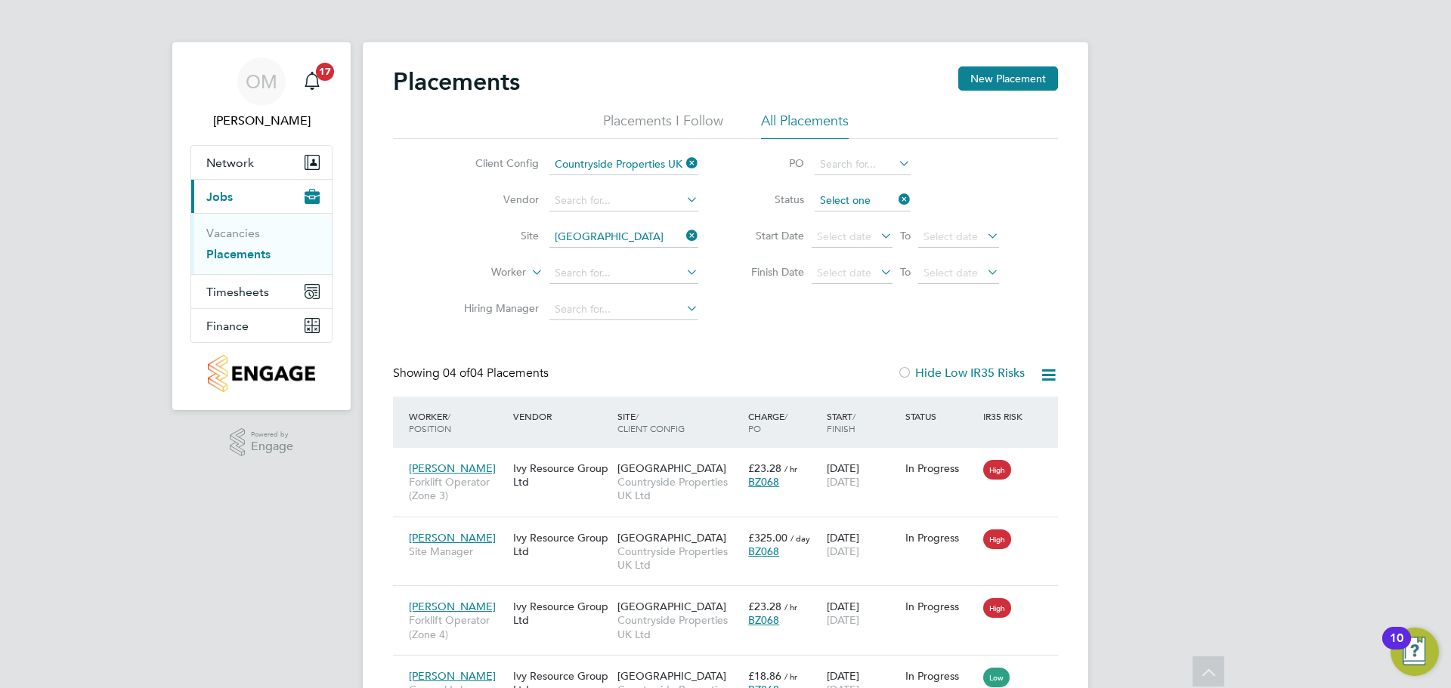
click at [855, 94] on div "Placements New Placement Placements I Follow All Placements Client Config Count…" at bounding box center [725, 395] width 665 height 658
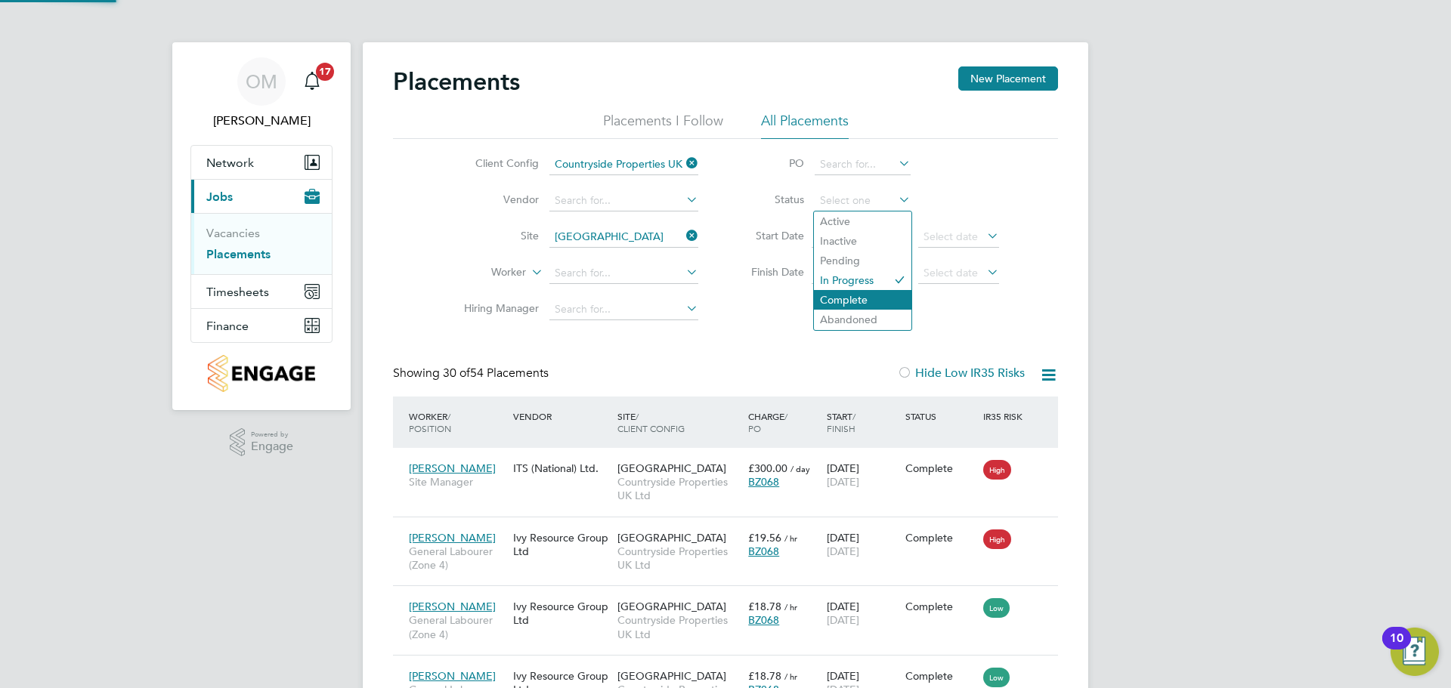
click at [870, 295] on li "Complete" at bounding box center [862, 300] width 97 height 20
type input "Complete"
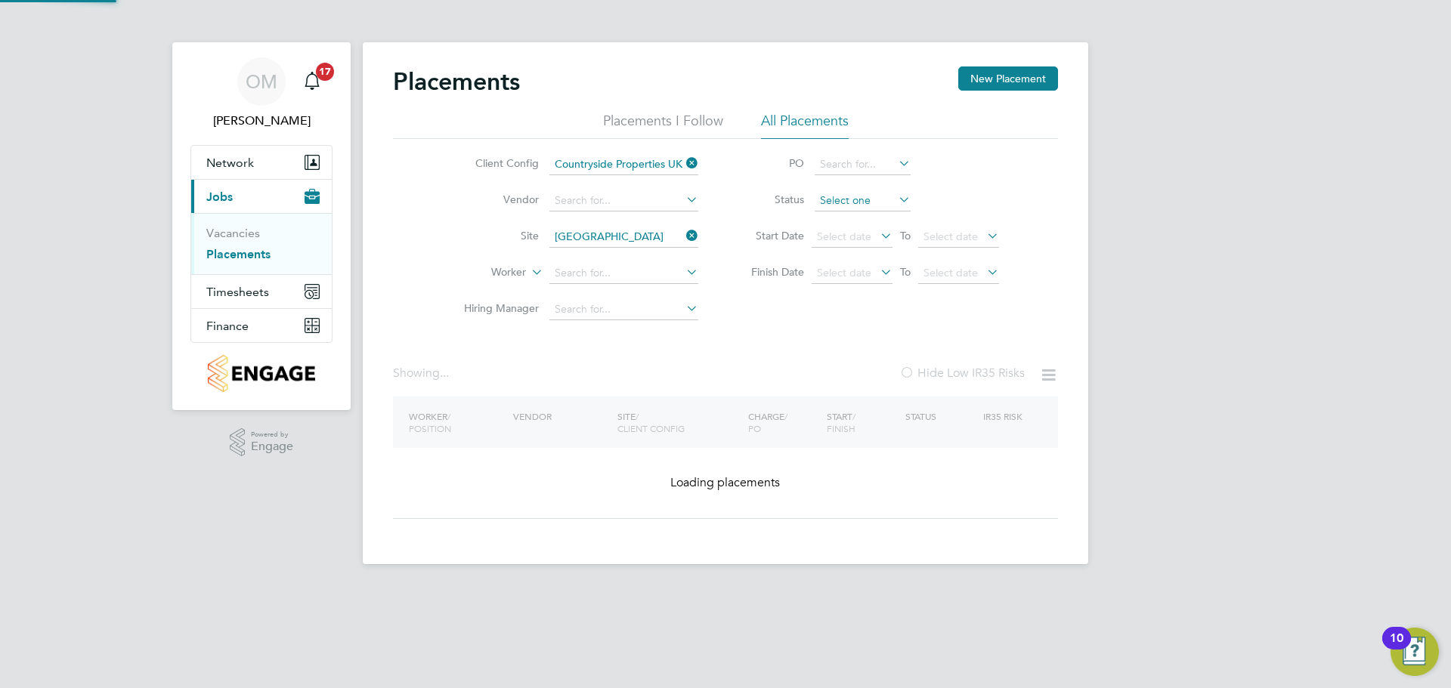
click at [863, 209] on input at bounding box center [862, 200] width 96 height 21
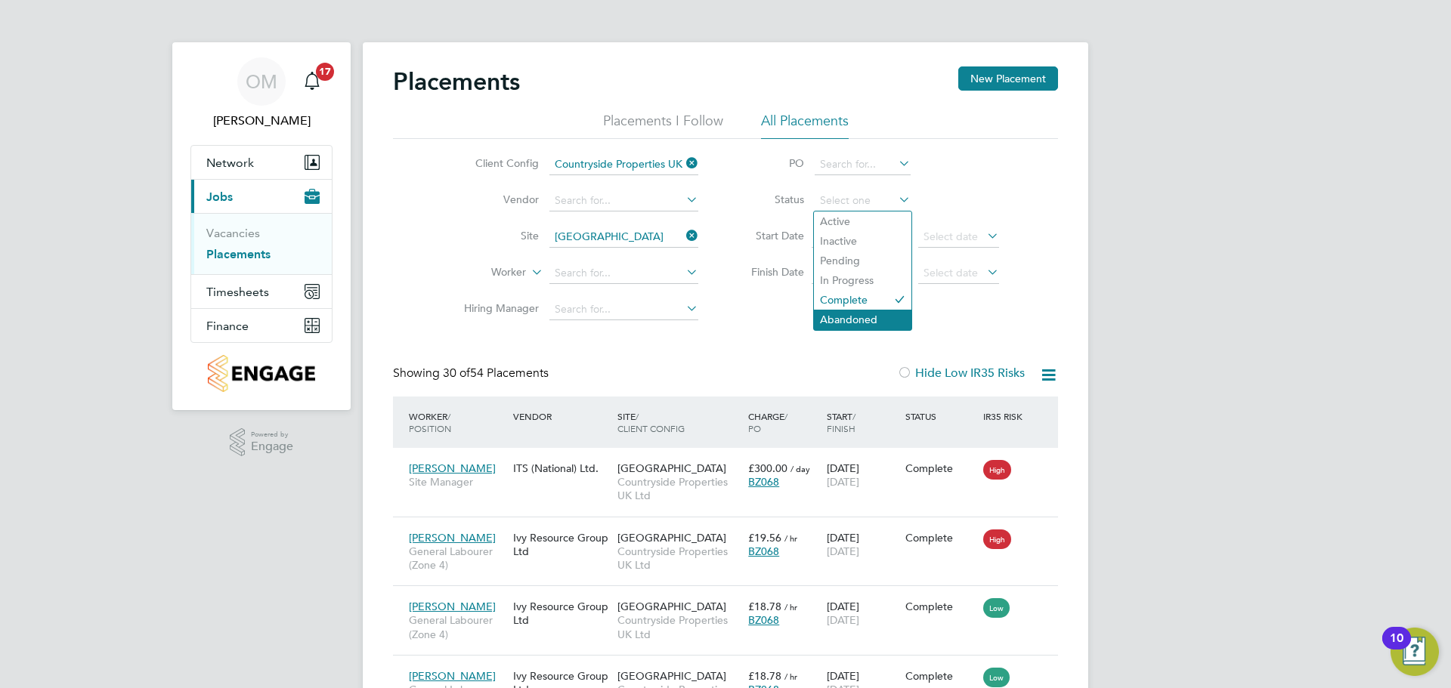
click at [882, 319] on li "Abandoned" at bounding box center [862, 320] width 97 height 20
type input "Abandoned"
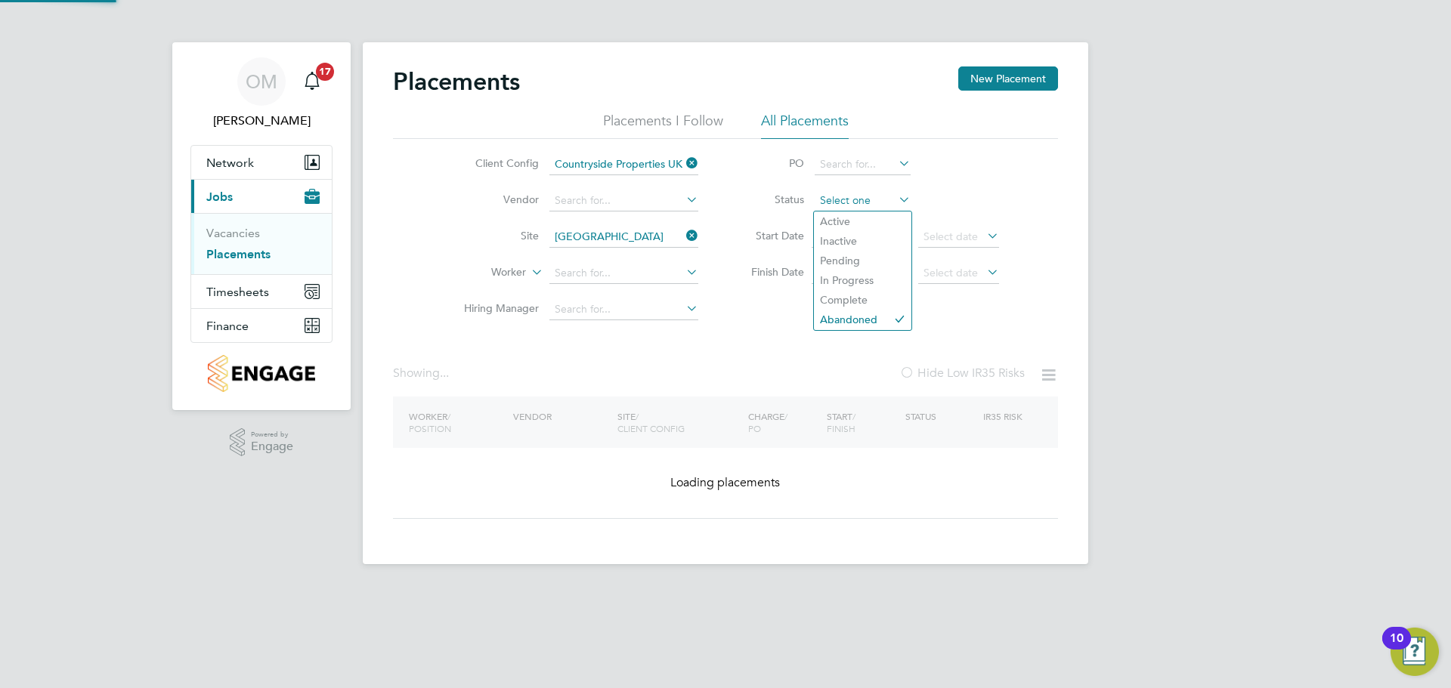
click at [861, 208] on input at bounding box center [862, 200] width 96 height 21
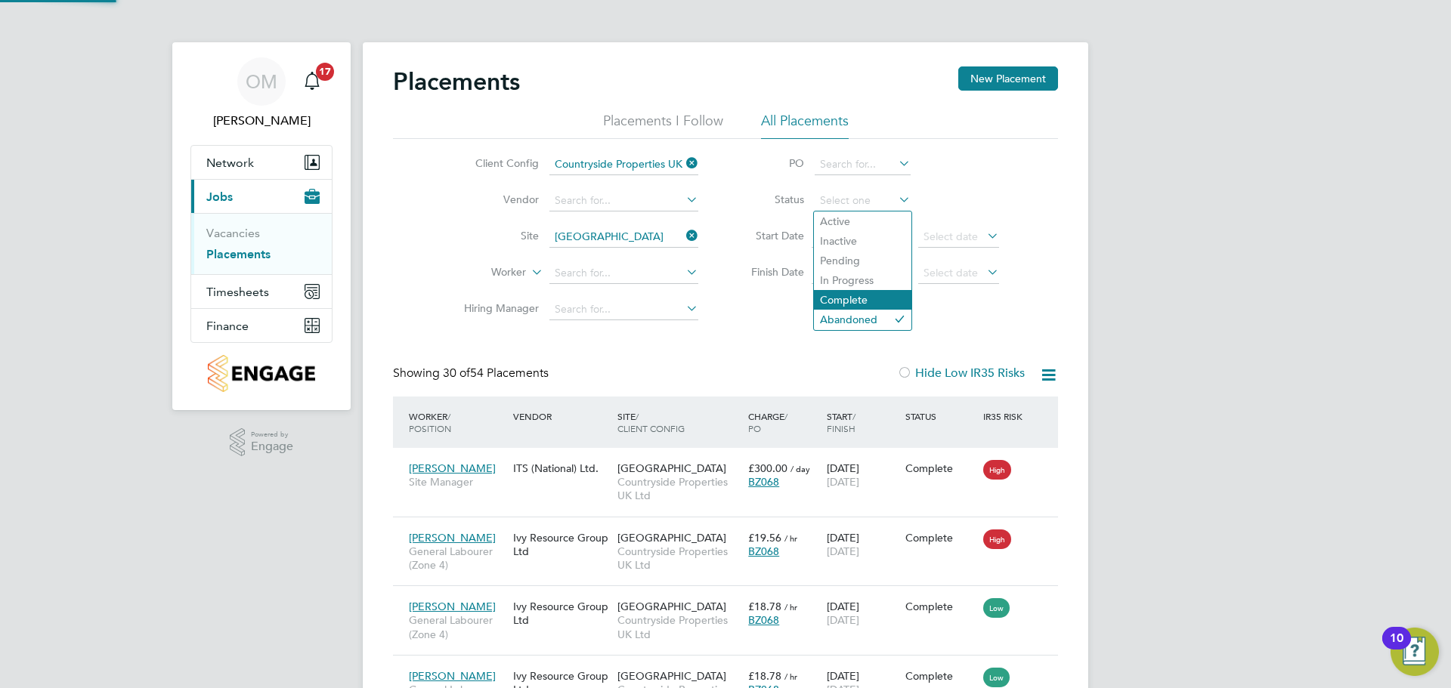
click at [868, 295] on li "Complete" at bounding box center [862, 300] width 97 height 20
type input "Complete"
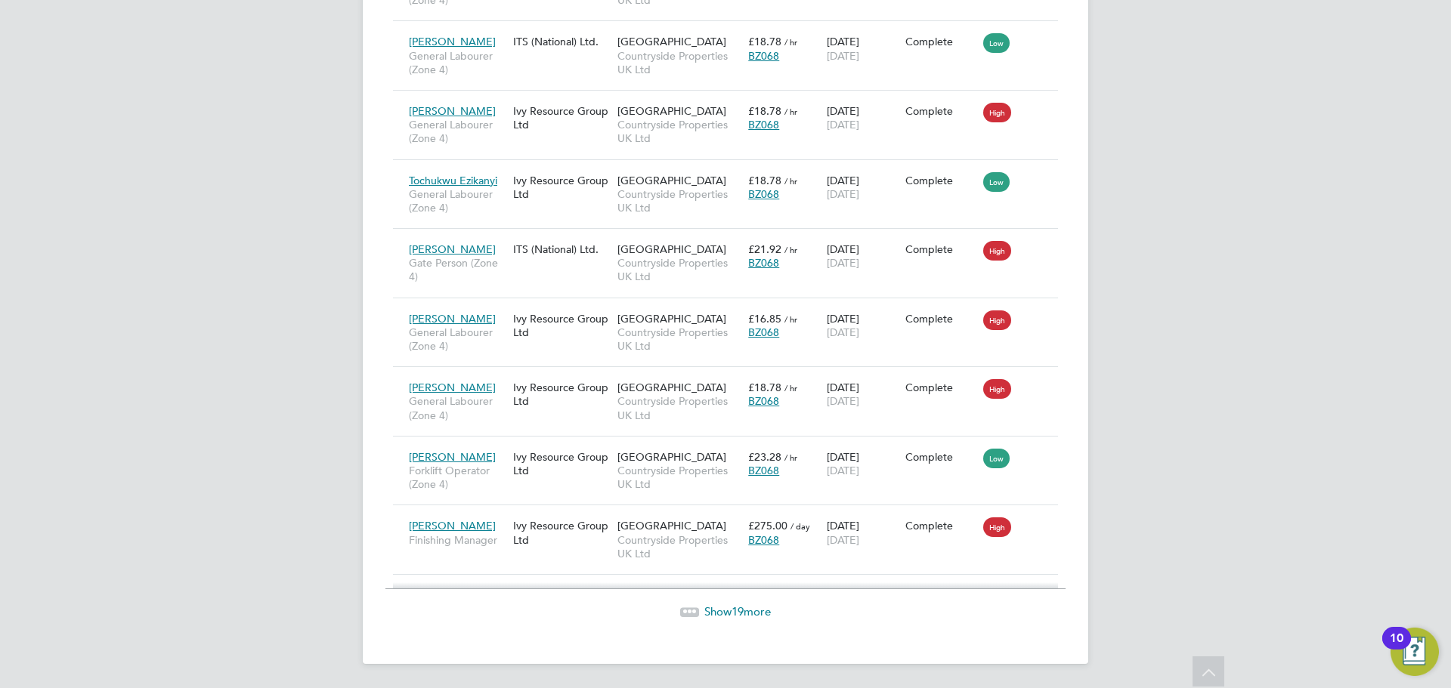
click at [743, 603] on div "Show 19 more" at bounding box center [725, 601] width 680 height 37
click at [743, 604] on span "19" at bounding box center [737, 611] width 12 height 14
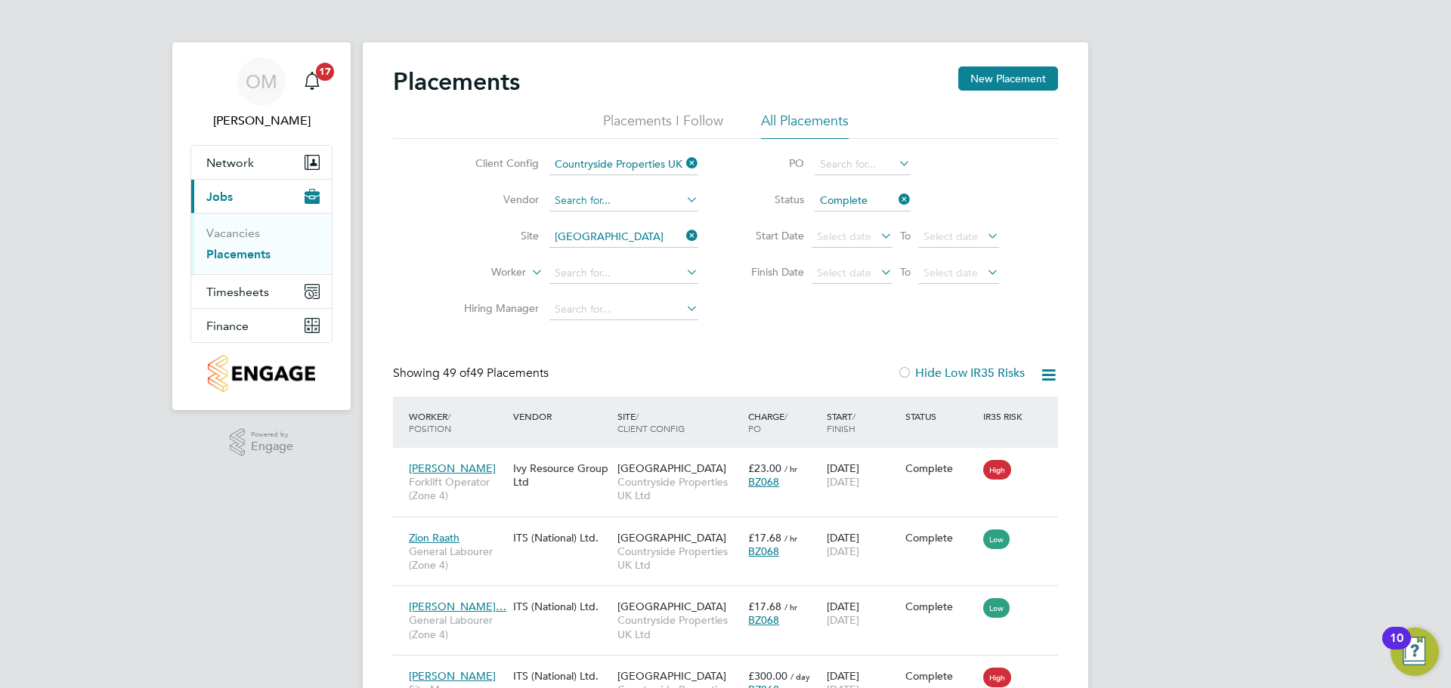
click at [623, 201] on input at bounding box center [623, 200] width 149 height 21
click at [604, 216] on li "Ivy Resource Group Ltd" at bounding box center [624, 222] width 150 height 20
type input "Ivy Resource Group Ltd"
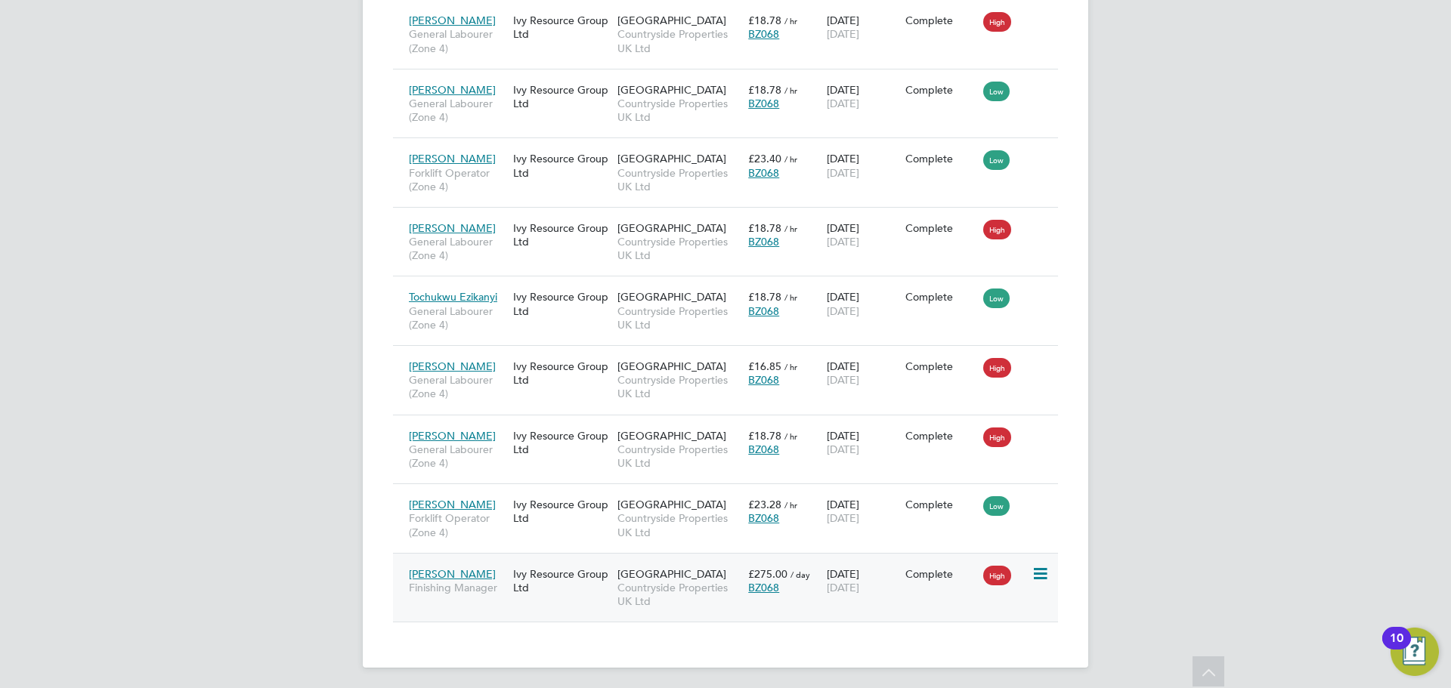
click at [510, 576] on div "Ivy Resource Group Ltd" at bounding box center [561, 581] width 104 height 42
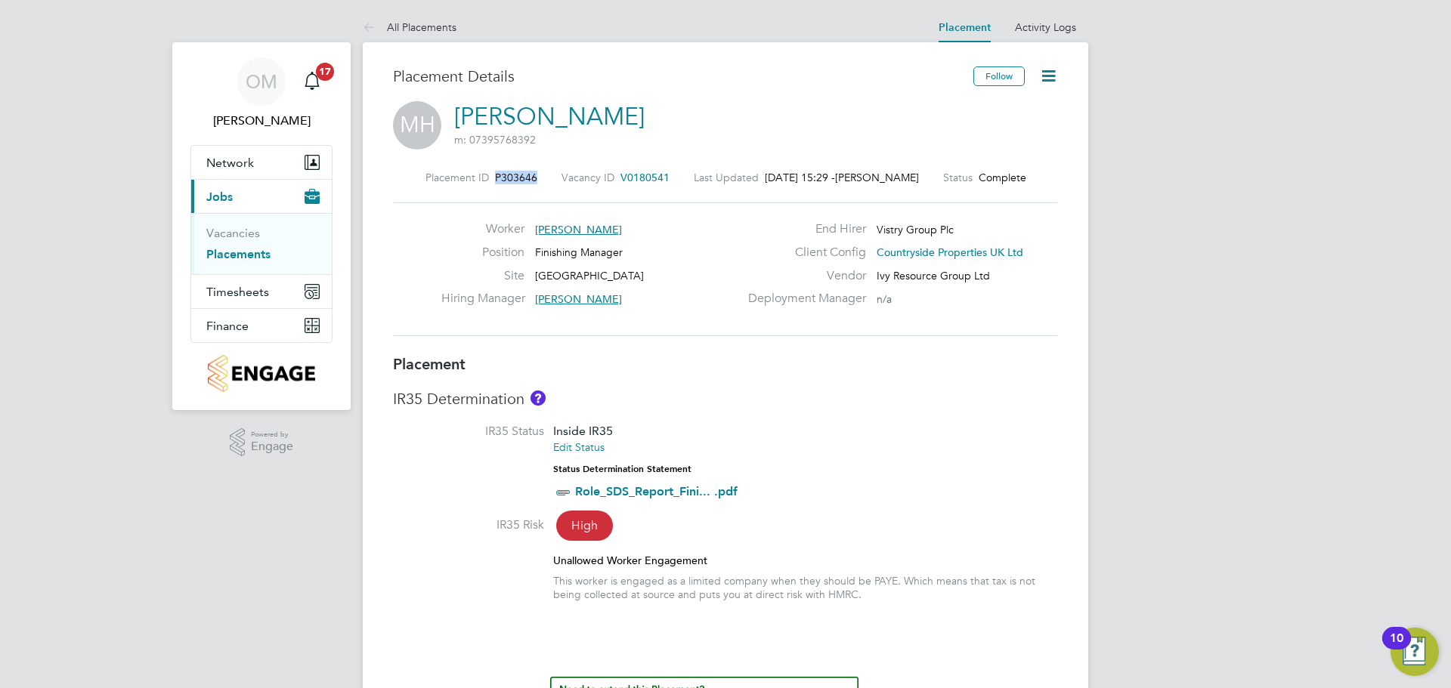
drag, startPoint x: 533, startPoint y: 177, endPoint x: 490, endPoint y: 181, distance: 44.0
click at [490, 181] on div "Placement ID P303646 Vacancy ID V0180541 Last Updated [DATE] 15:29 - [PERSON_NA…" at bounding box center [725, 178] width 665 height 14
click at [562, 186] on div "Placement ID P303646 Vacancy ID V0180541 Last Updated [DATE] 15:29 - [PERSON_NA…" at bounding box center [725, 254] width 665 height 202
click at [249, 230] on link "Vacancies" at bounding box center [233, 233] width 54 height 14
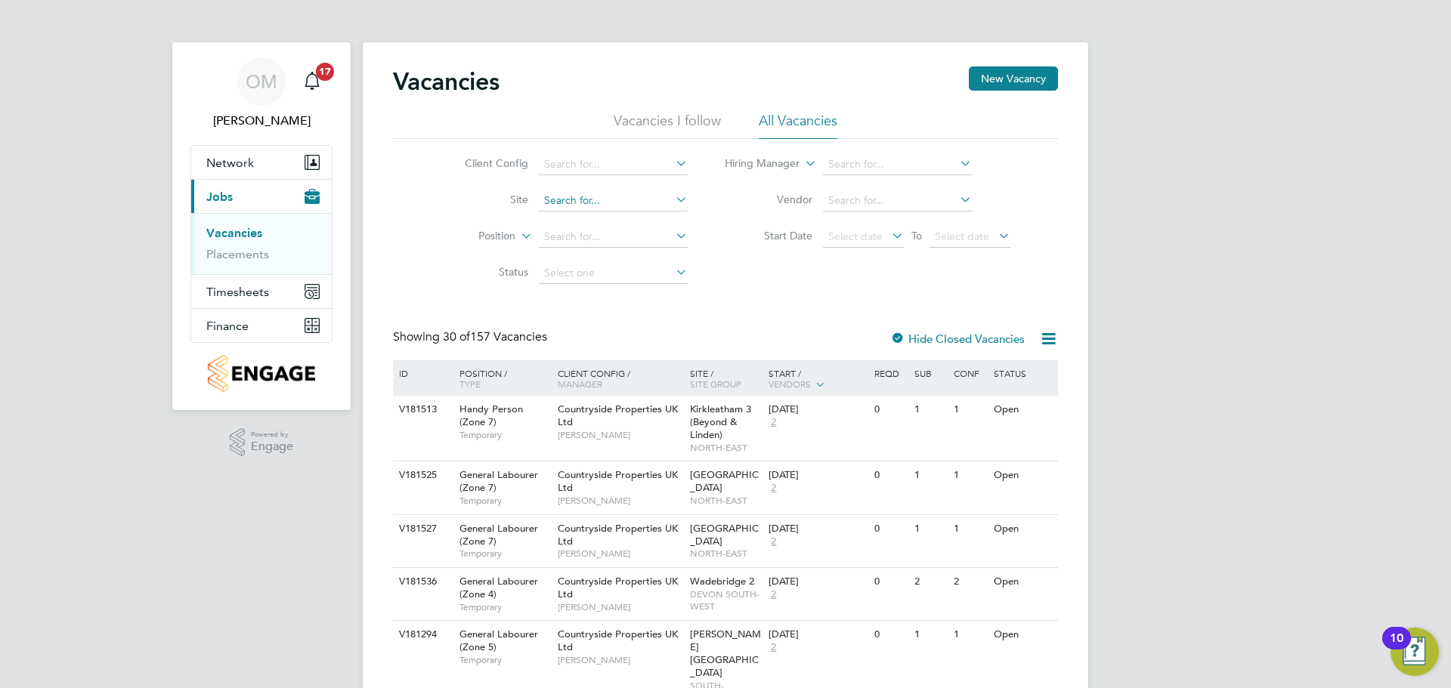
click at [636, 193] on input at bounding box center [613, 200] width 149 height 21
click at [749, 226] on li "Start Date Select date To Select date" at bounding box center [867, 237] width 323 height 36
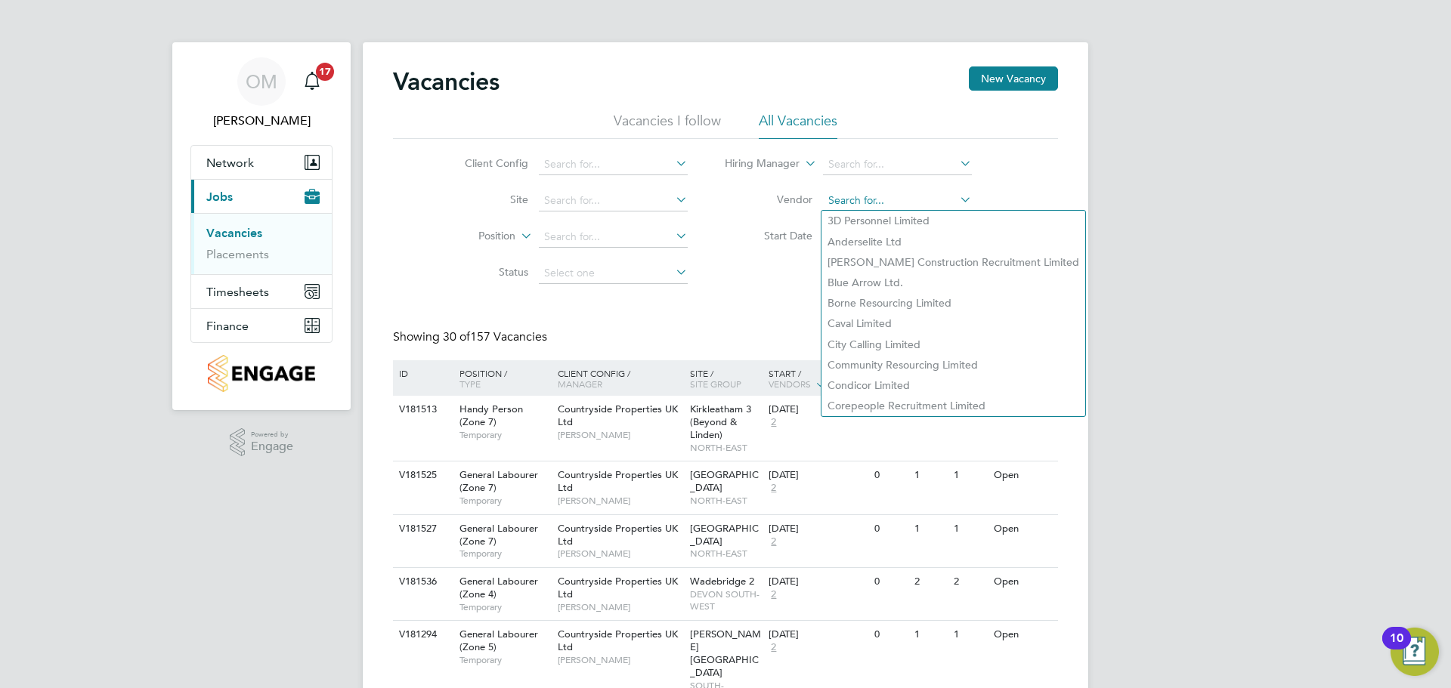
click at [858, 202] on input at bounding box center [897, 200] width 149 height 21
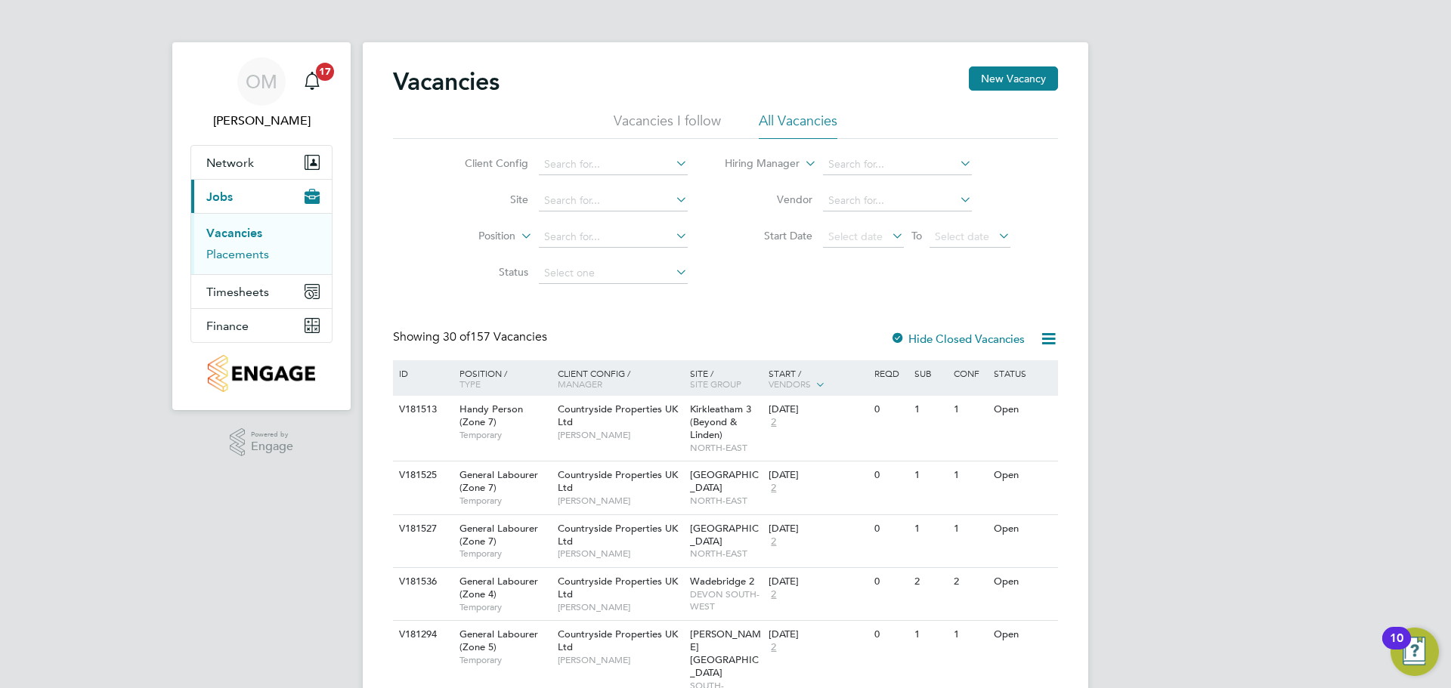
click at [233, 255] on link "Placements" at bounding box center [237, 254] width 63 height 14
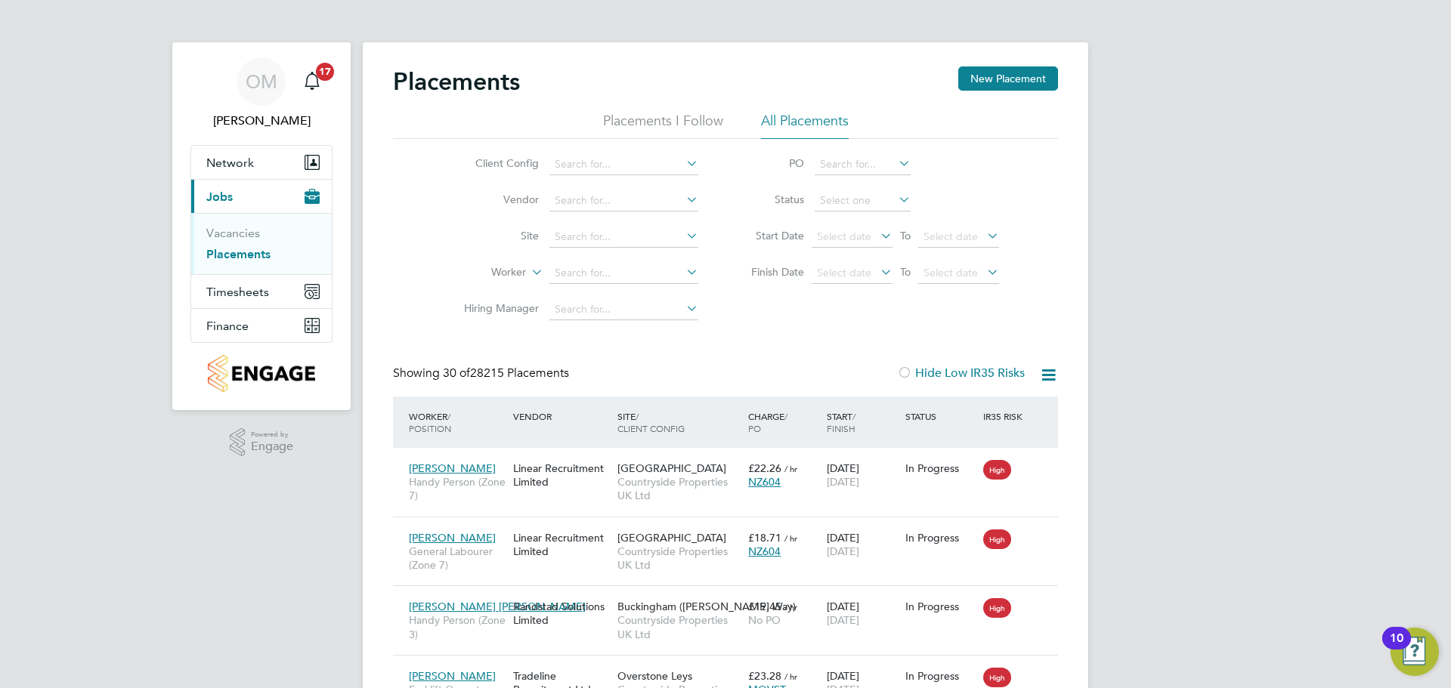
click at [689, 128] on li "Placements I Follow" at bounding box center [663, 125] width 120 height 27
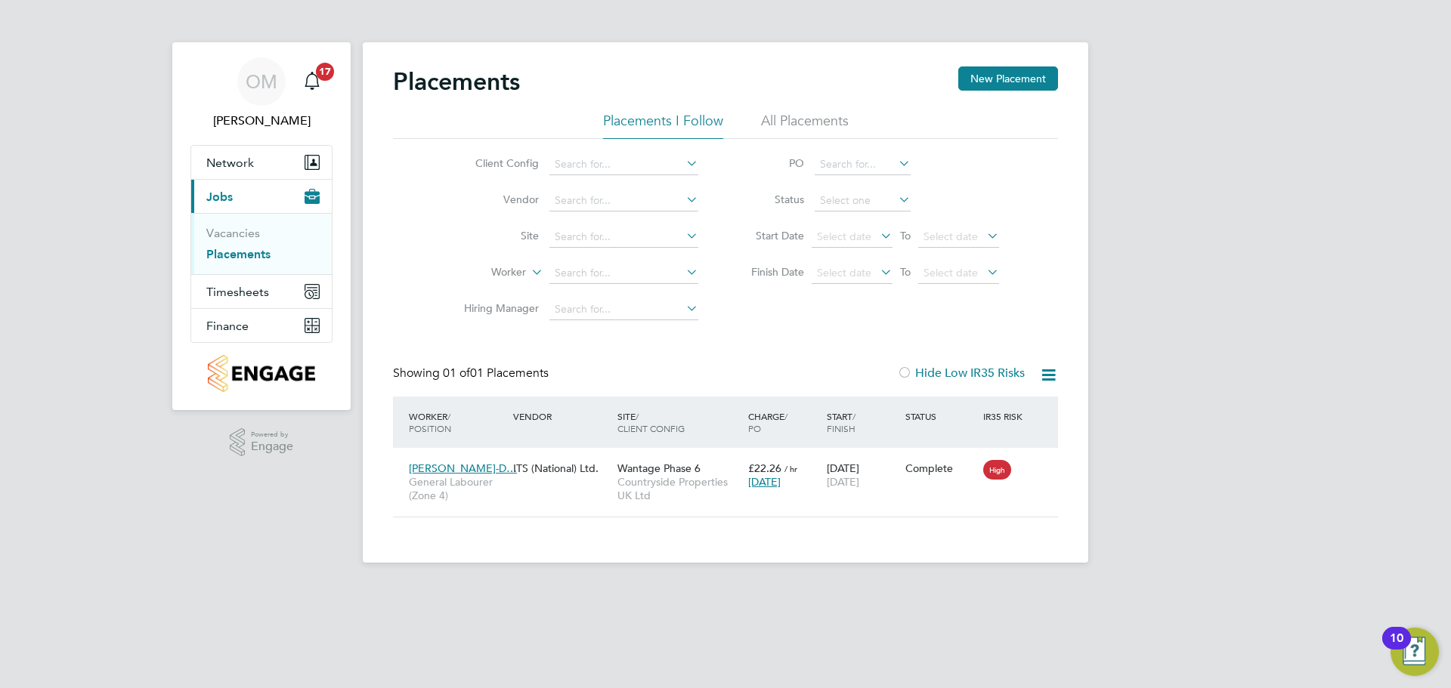
click at [255, 255] on link "Placements" at bounding box center [238, 254] width 64 height 14
